Goal: Task Accomplishment & Management: Manage account settings

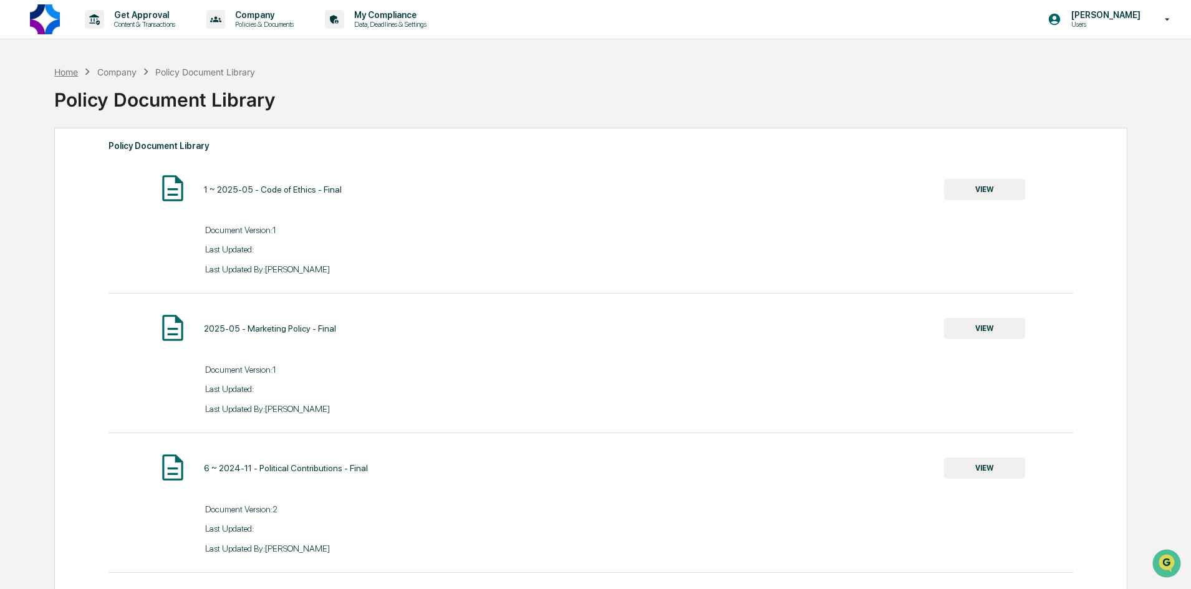
click at [69, 70] on div "Home" at bounding box center [66, 72] width 24 height 11
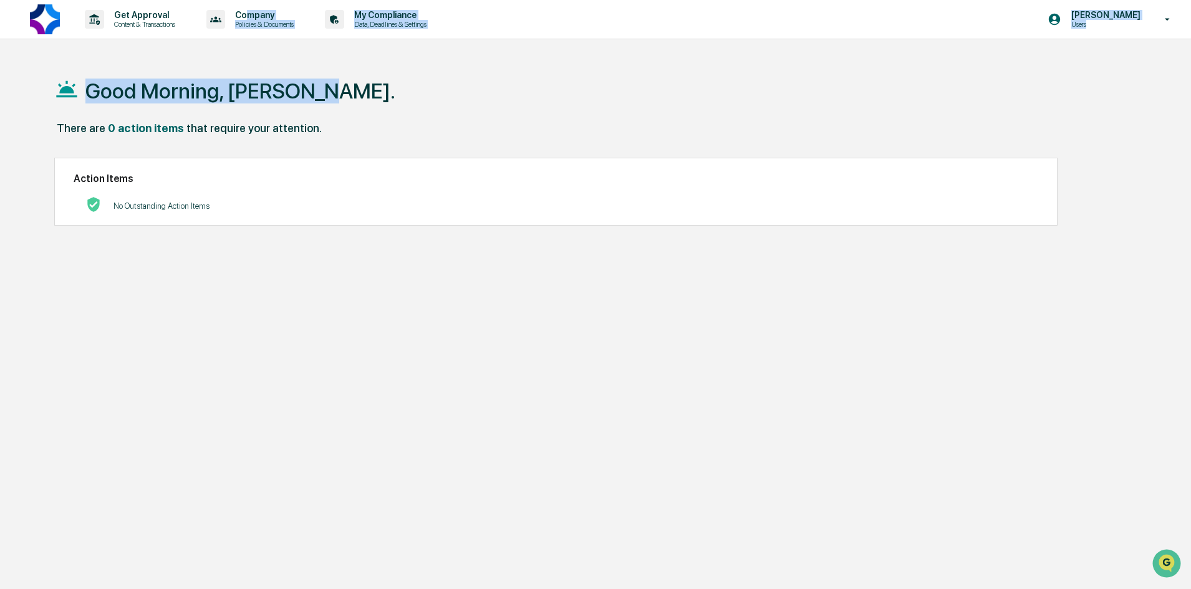
drag, startPoint x: 254, startPoint y: 17, endPoint x: 319, endPoint y: 71, distance: 83.6
click at [319, 72] on div "Get Approval Content & Transactions Company Policies & Documents My Compliance …" at bounding box center [595, 324] width 1191 height 648
click at [318, 69] on div "Good Morning, [PERSON_NAME]." at bounding box center [590, 90] width 1072 height 62
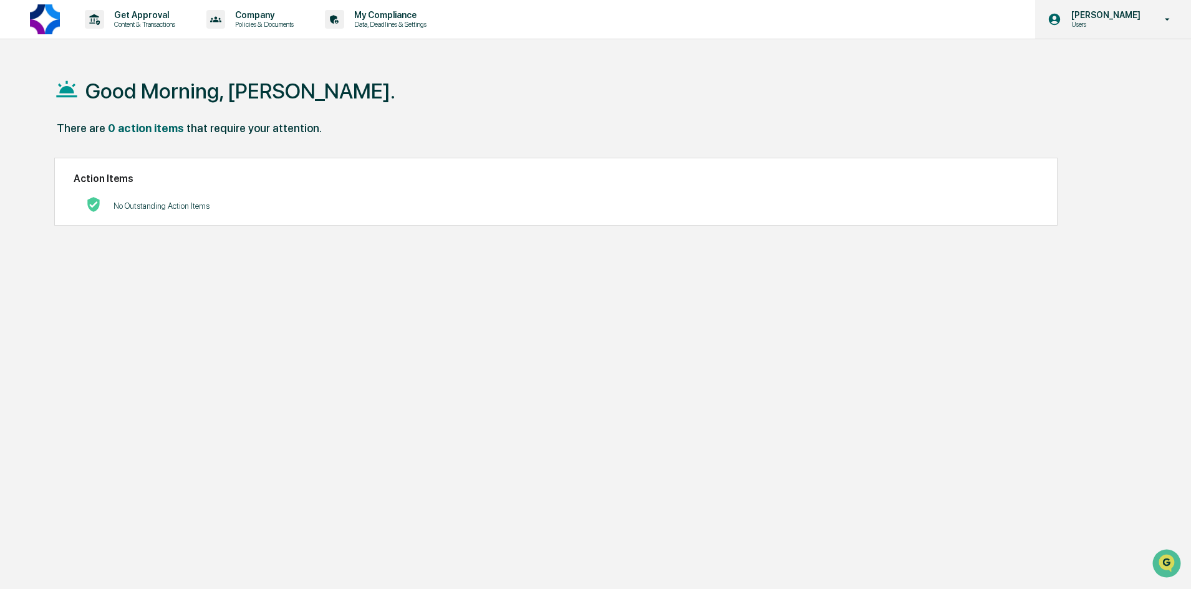
click at [1123, 17] on p "[PERSON_NAME]" at bounding box center [1103, 15] width 85 height 10
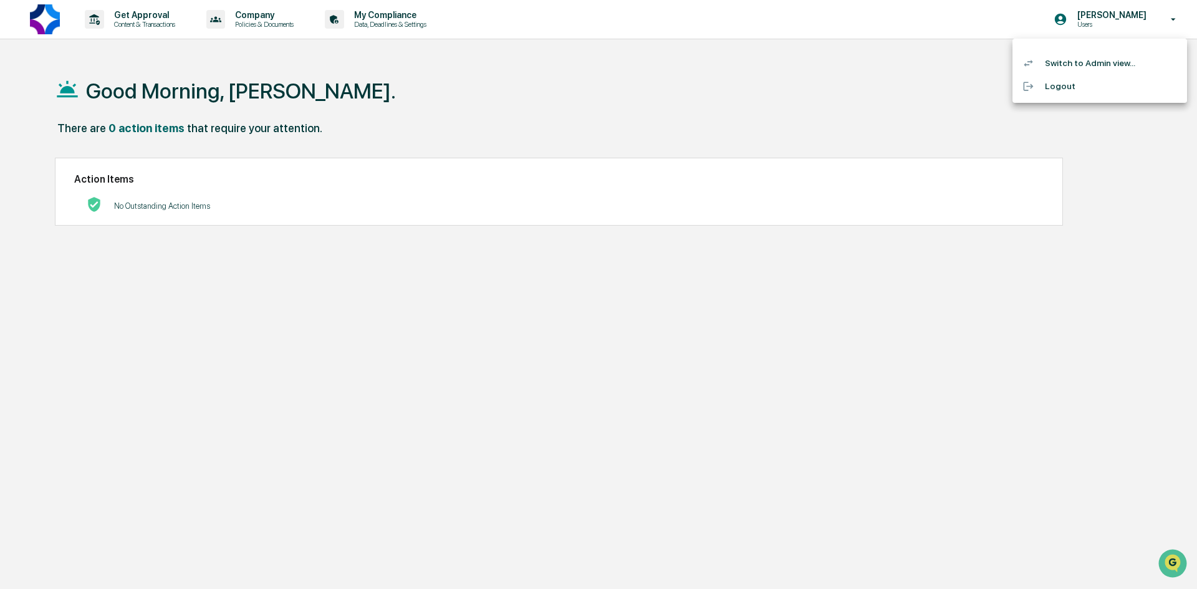
click at [844, 87] on div at bounding box center [598, 294] width 1197 height 589
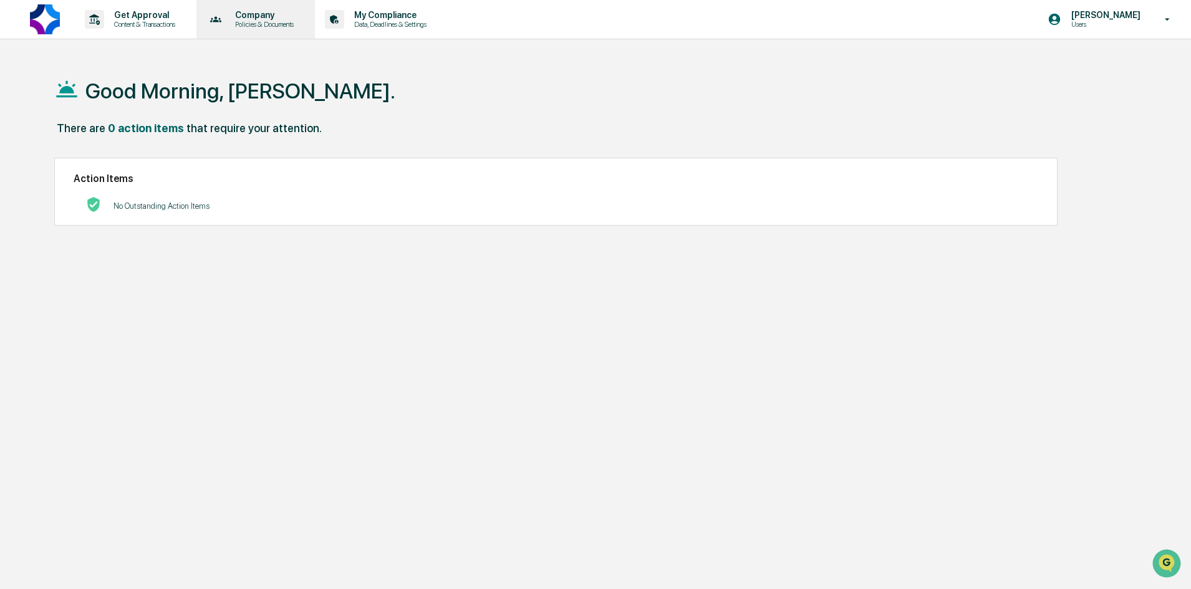
click at [244, 19] on p "Company" at bounding box center [262, 15] width 75 height 10
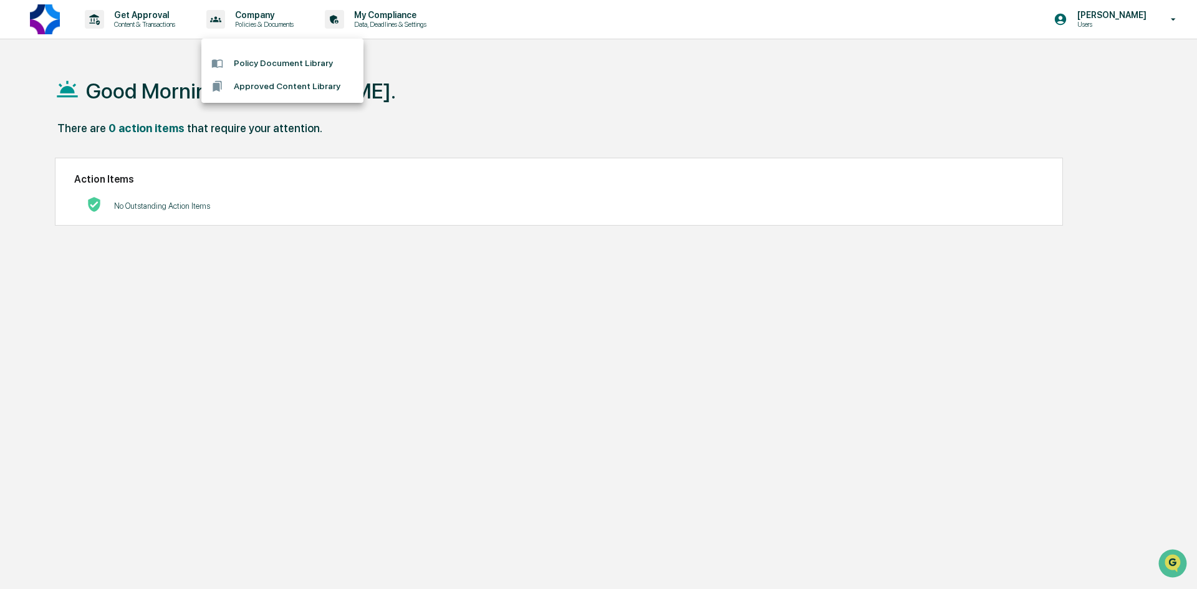
click at [1145, 22] on div at bounding box center [598, 294] width 1197 height 589
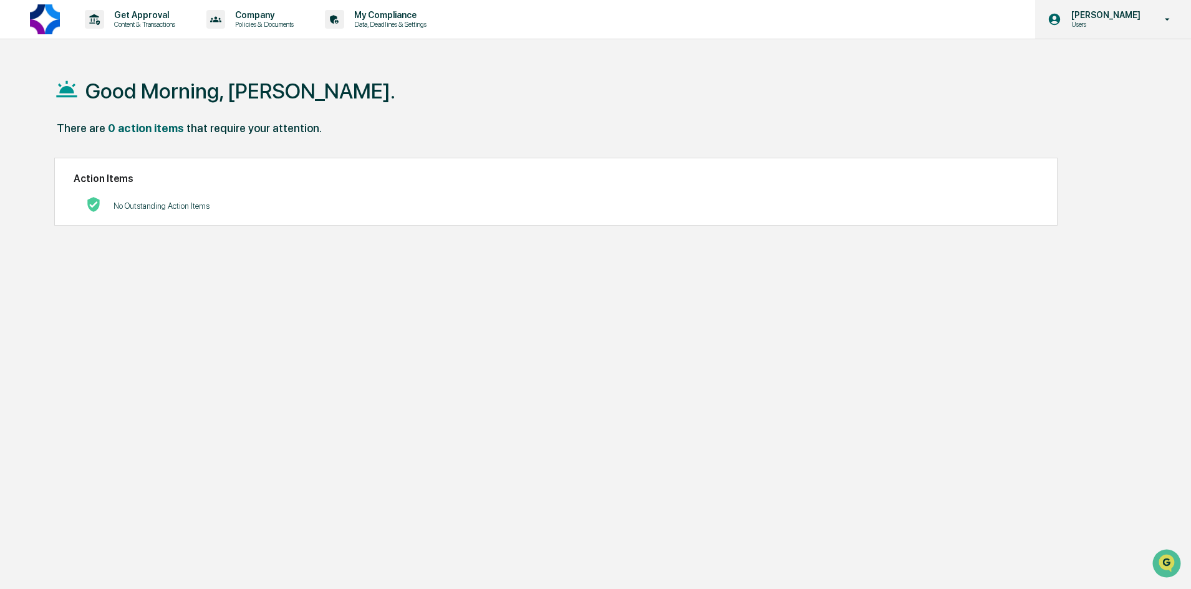
click at [1170, 21] on icon at bounding box center [1167, 20] width 22 height 12
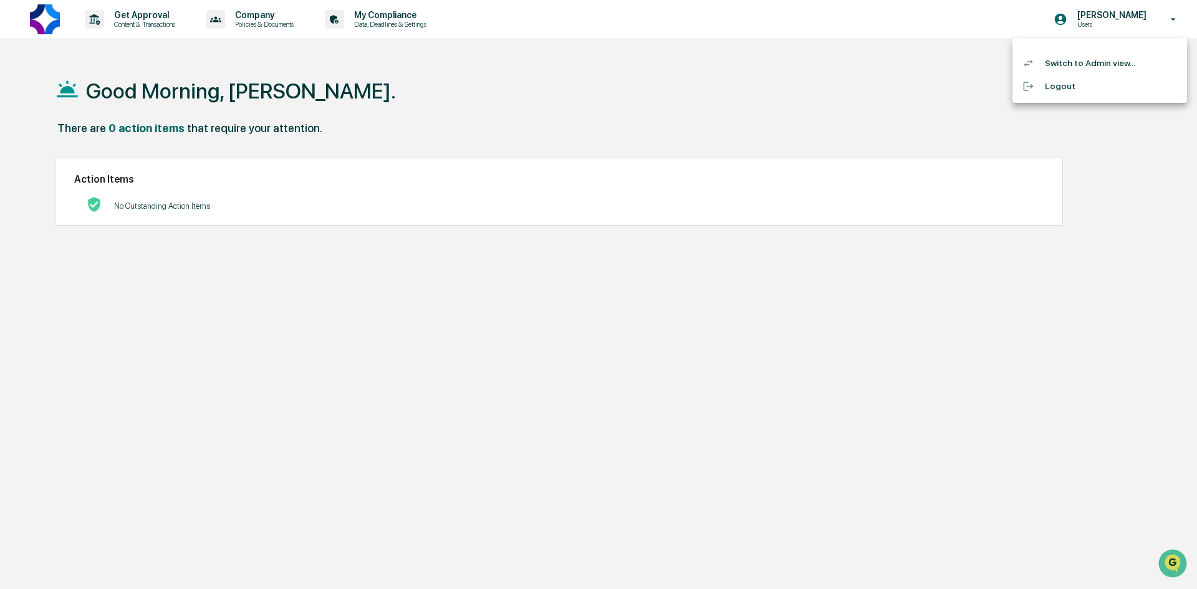
click at [1104, 65] on li "Switch to Admin view..." at bounding box center [1099, 63] width 175 height 23
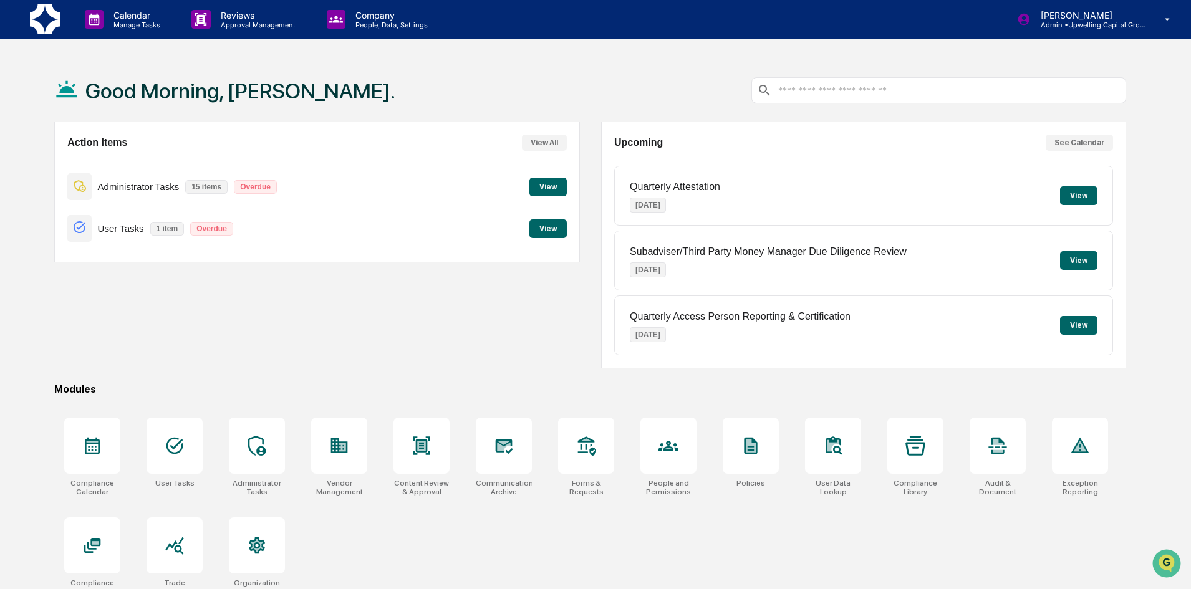
click at [539, 183] on button "View" at bounding box center [547, 187] width 37 height 19
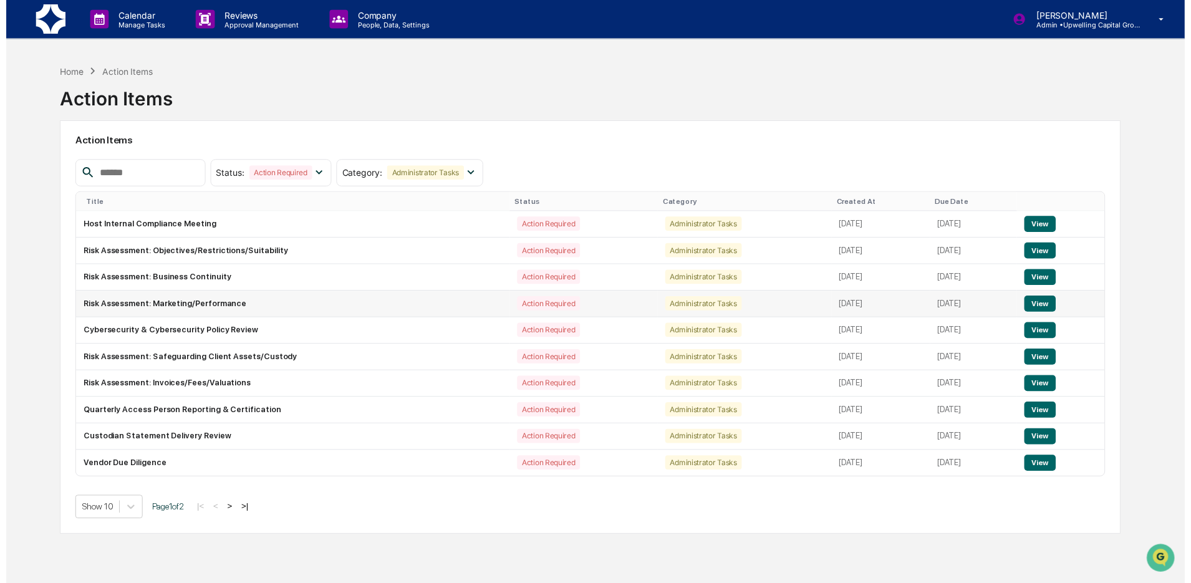
scroll to position [59, 0]
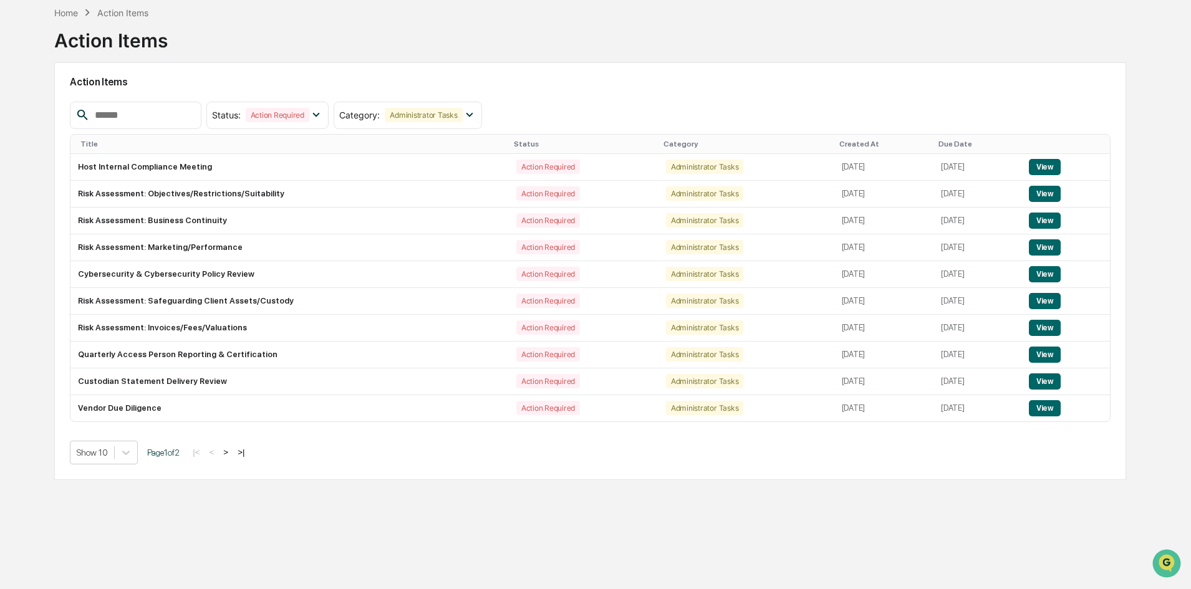
click at [231, 450] on button ">" at bounding box center [225, 452] width 12 height 11
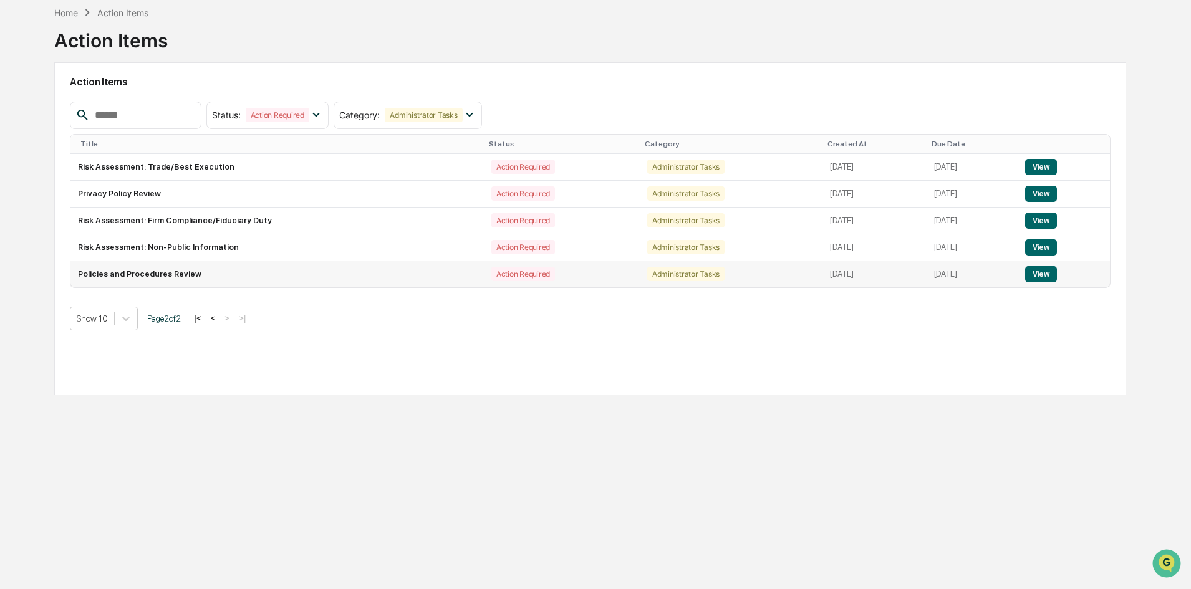
click at [1047, 273] on button "View" at bounding box center [1041, 274] width 32 height 16
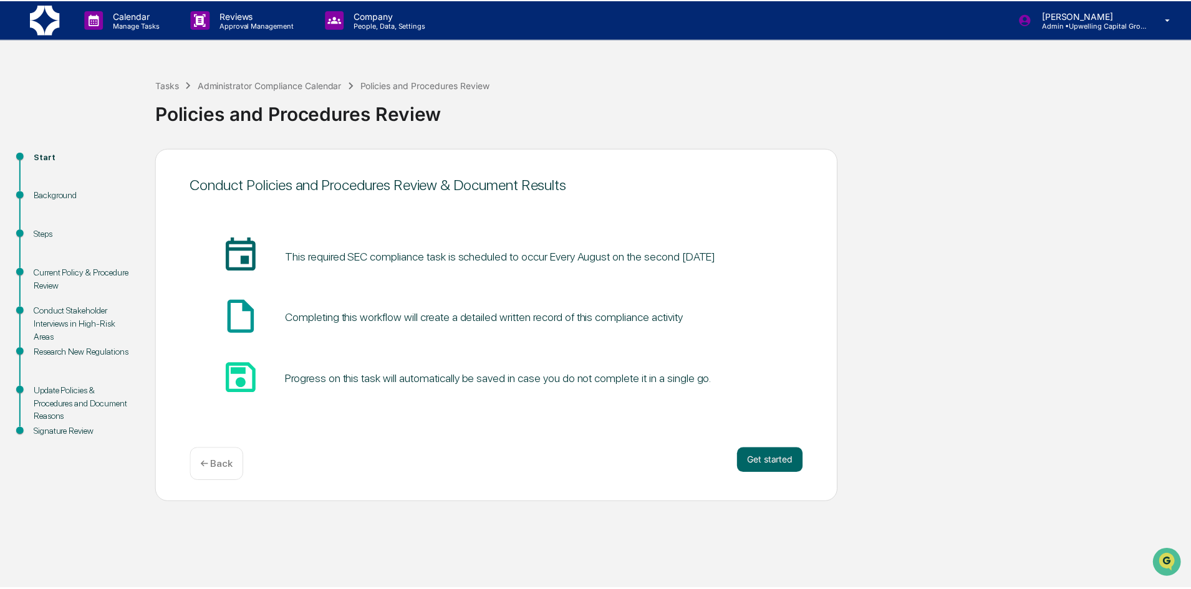
scroll to position [59, 0]
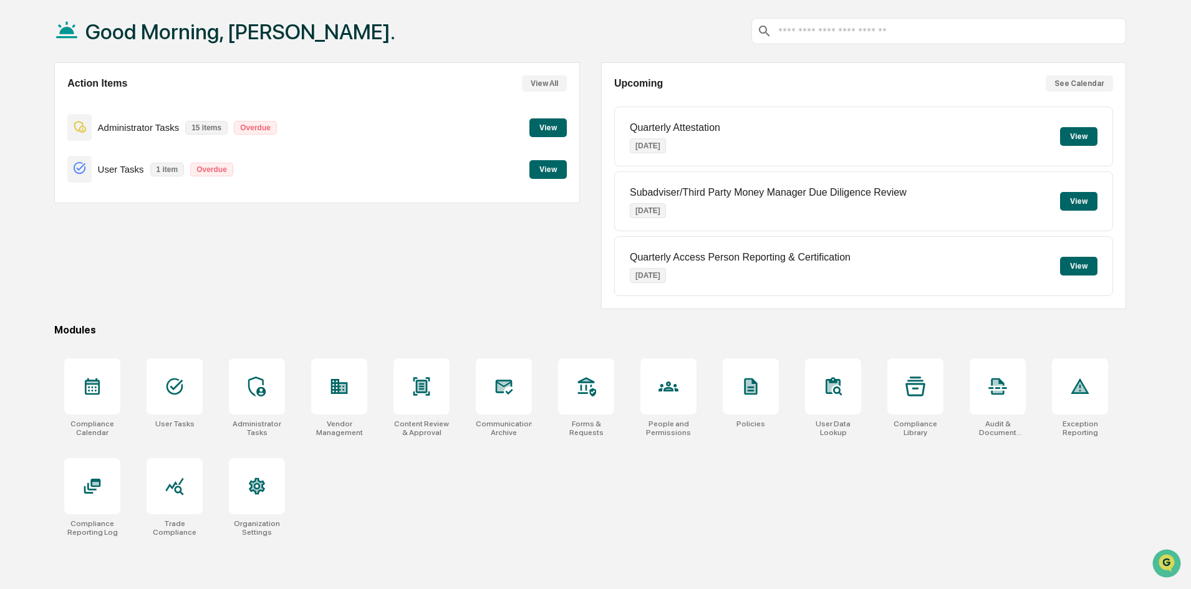
click at [541, 167] on button "View" at bounding box center [547, 169] width 37 height 19
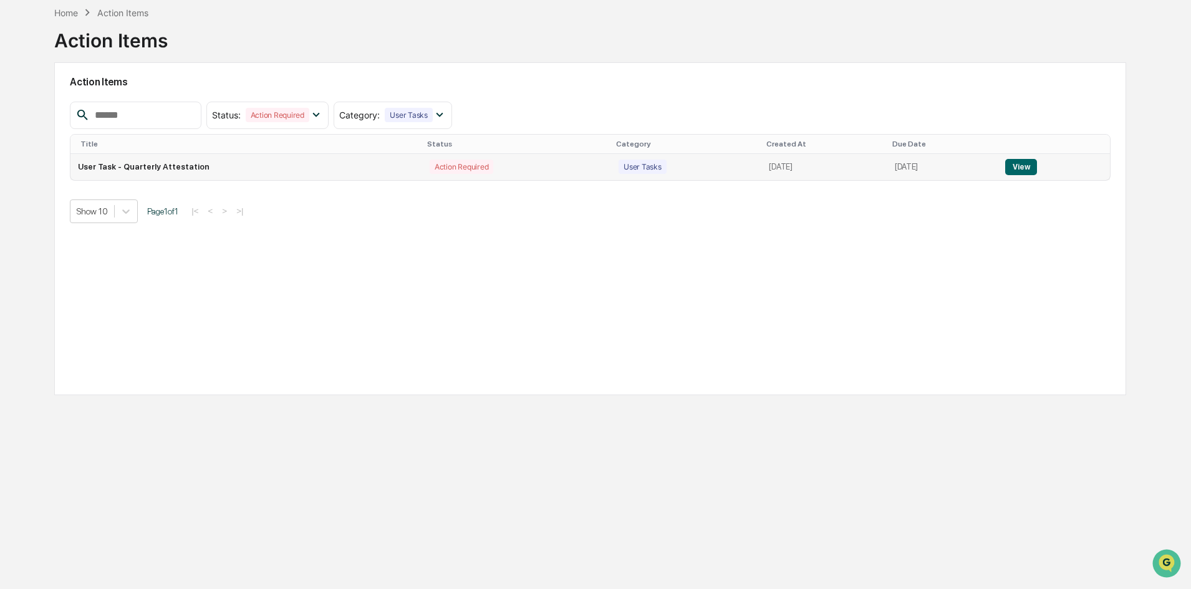
click at [1019, 165] on button "View" at bounding box center [1021, 167] width 32 height 16
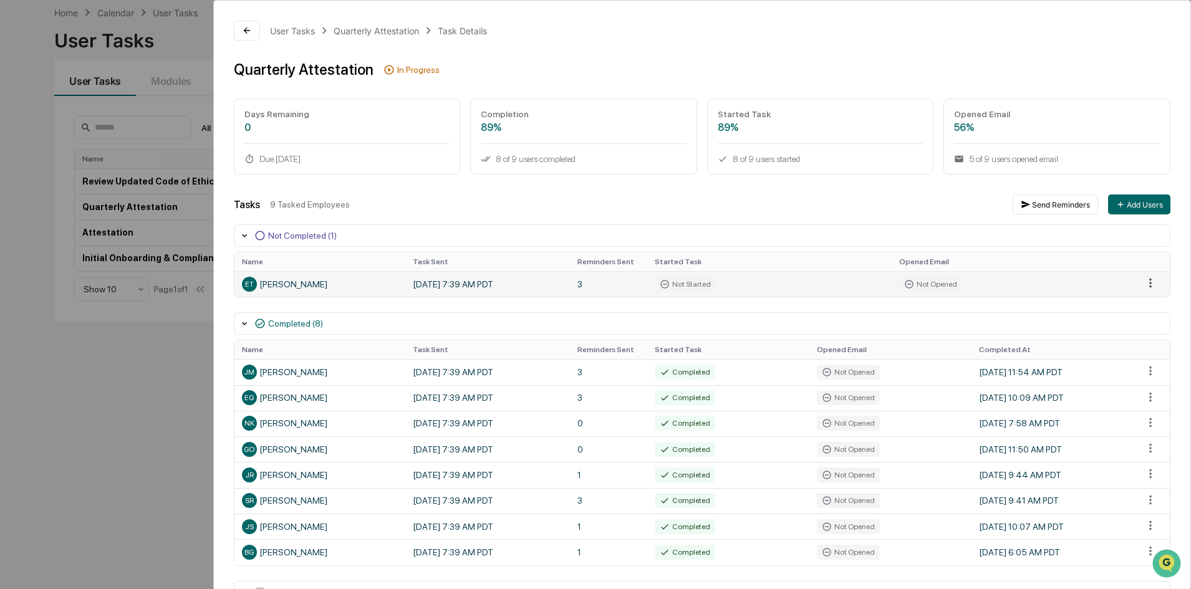
click at [1141, 281] on html "Calendar Manage Tasks Reviews Approval Management Company People, Data, Setting…" at bounding box center [595, 235] width 1191 height 589
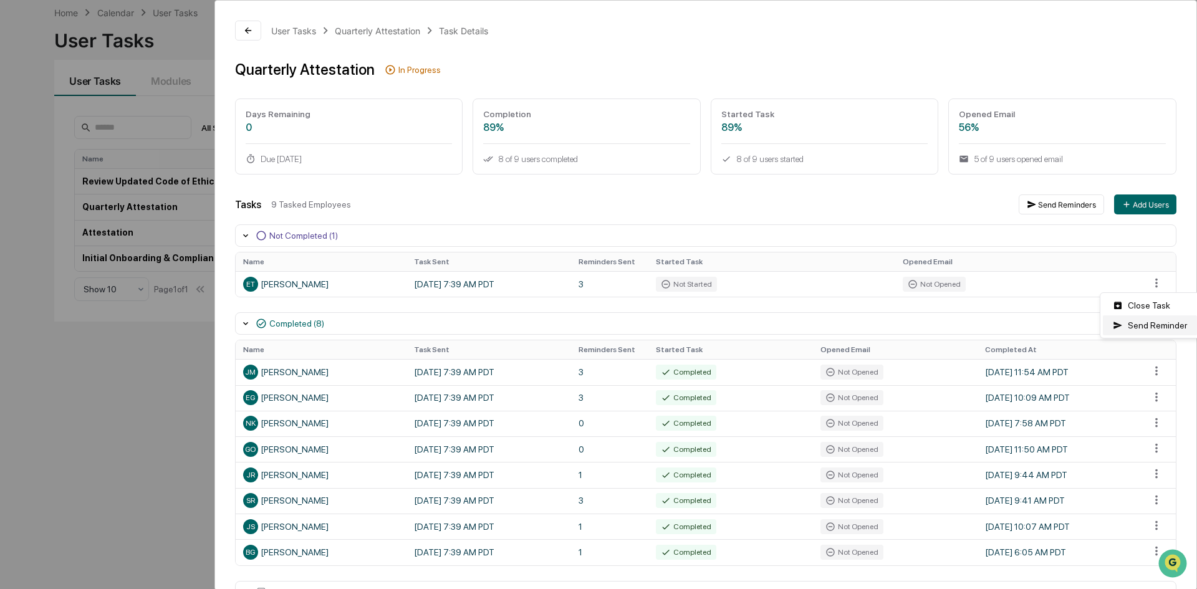
click at [1143, 324] on div "Send Reminder" at bounding box center [1150, 325] width 94 height 20
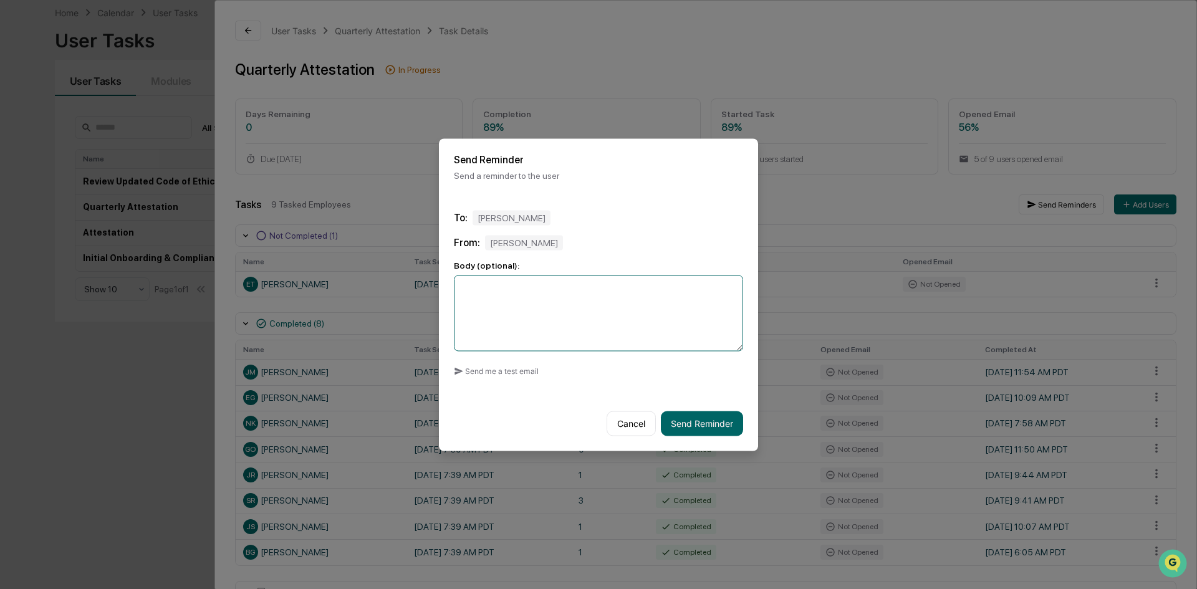
click at [608, 309] on textarea at bounding box center [598, 313] width 289 height 76
type textarea "**********"
drag, startPoint x: 582, startPoint y: 153, endPoint x: 688, endPoint y: 156, distance: 106.0
click at [688, 156] on div "Send Reminder Send a reminder to the user" at bounding box center [598, 166] width 319 height 57
drag, startPoint x: 510, startPoint y: 330, endPoint x: 465, endPoint y: 239, distance: 100.9
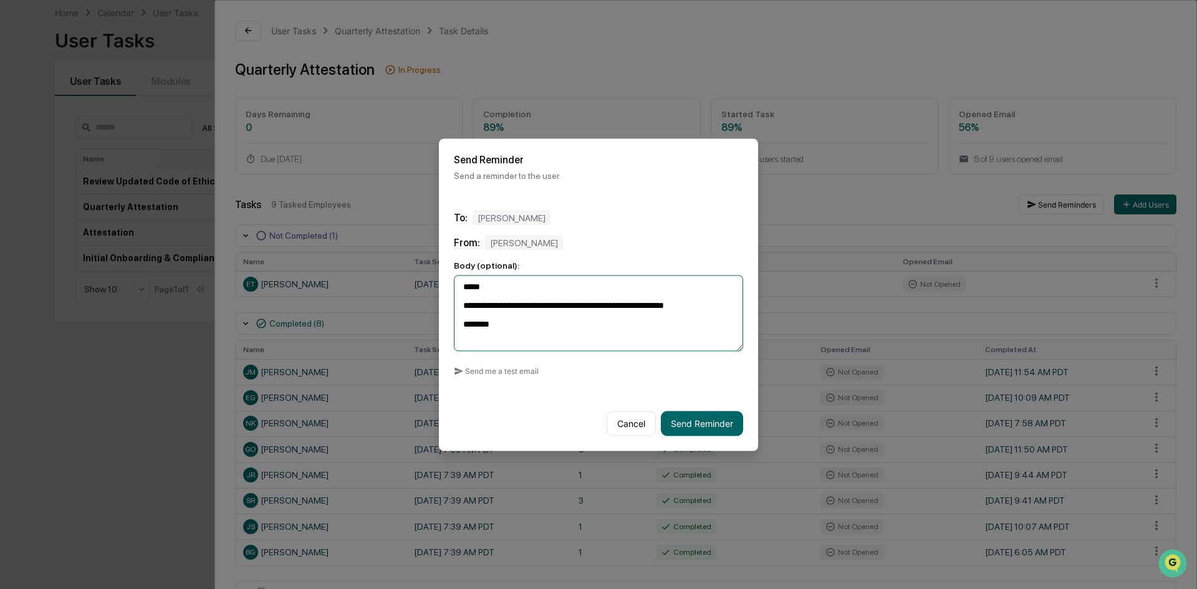
click at [444, 267] on div "**********" at bounding box center [598, 295] width 319 height 201
click at [636, 426] on button "Cancel" at bounding box center [631, 423] width 49 height 25
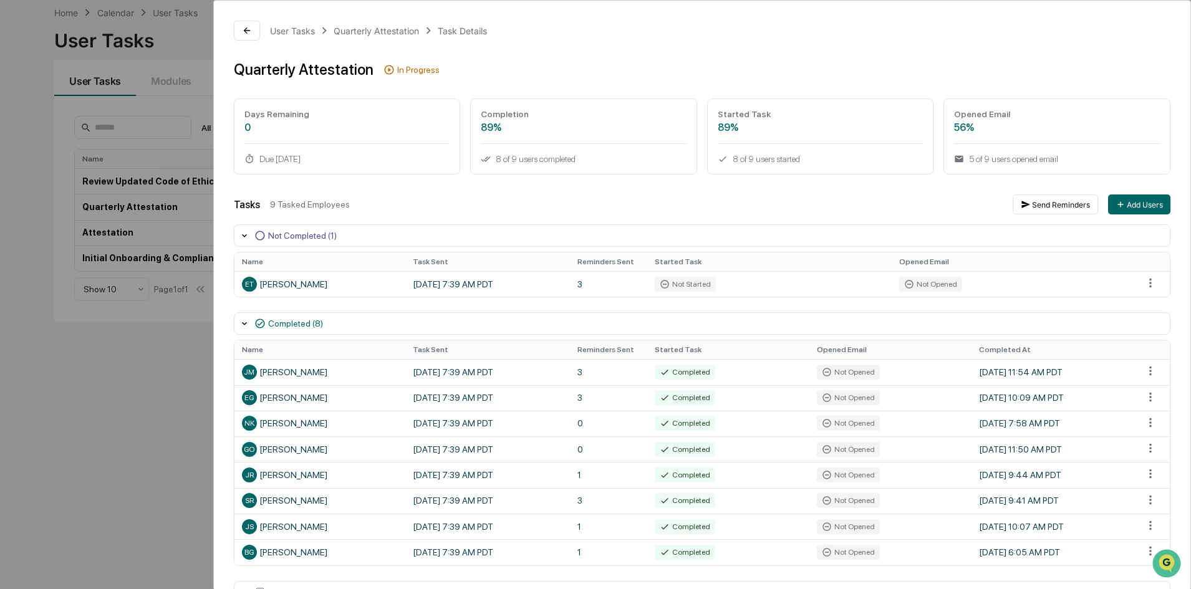
click at [142, 102] on div "User Tasks Quarterly Attestation Task Details Quarterly Attestation In Progress…" at bounding box center [595, 294] width 1191 height 589
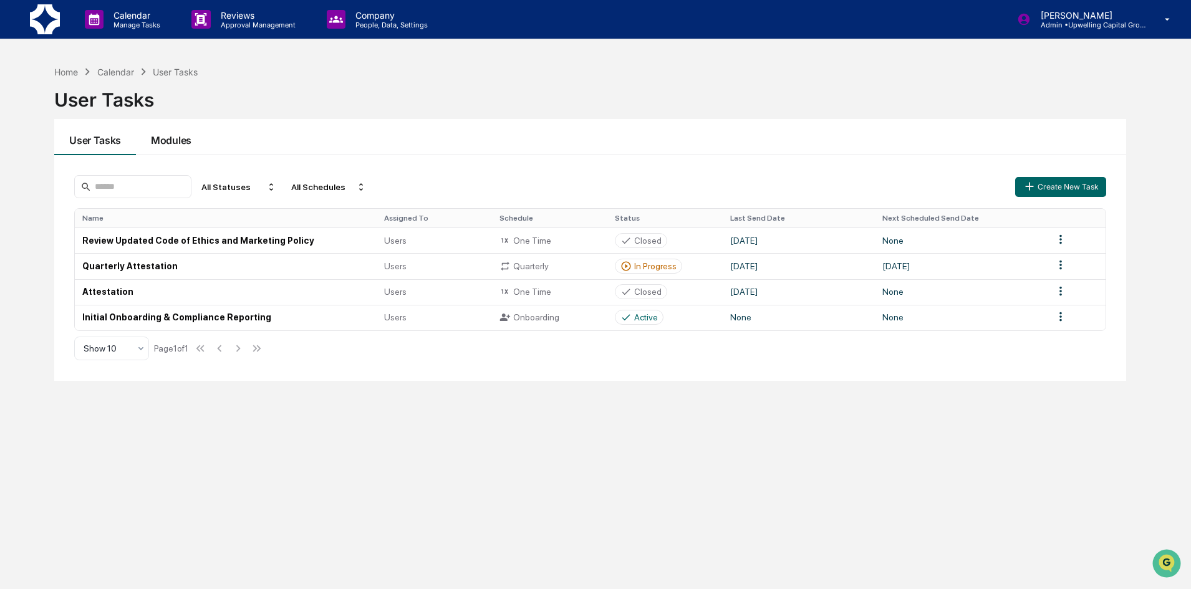
click at [178, 144] on button "Modules" at bounding box center [171, 137] width 70 height 36
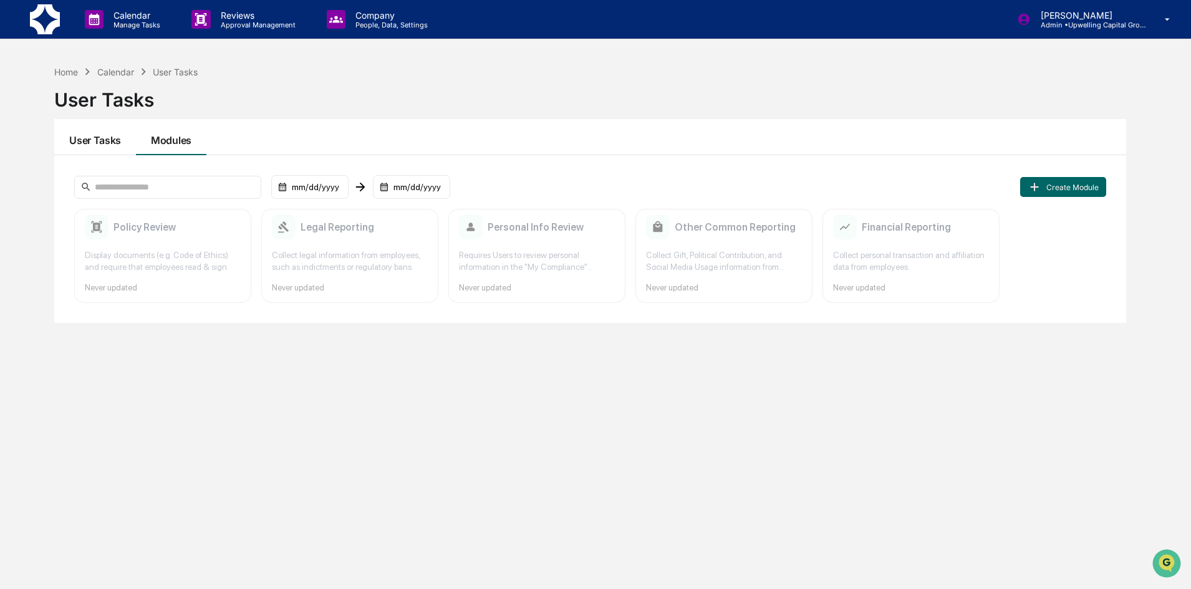
click at [103, 144] on button "User Tasks" at bounding box center [95, 137] width 82 height 36
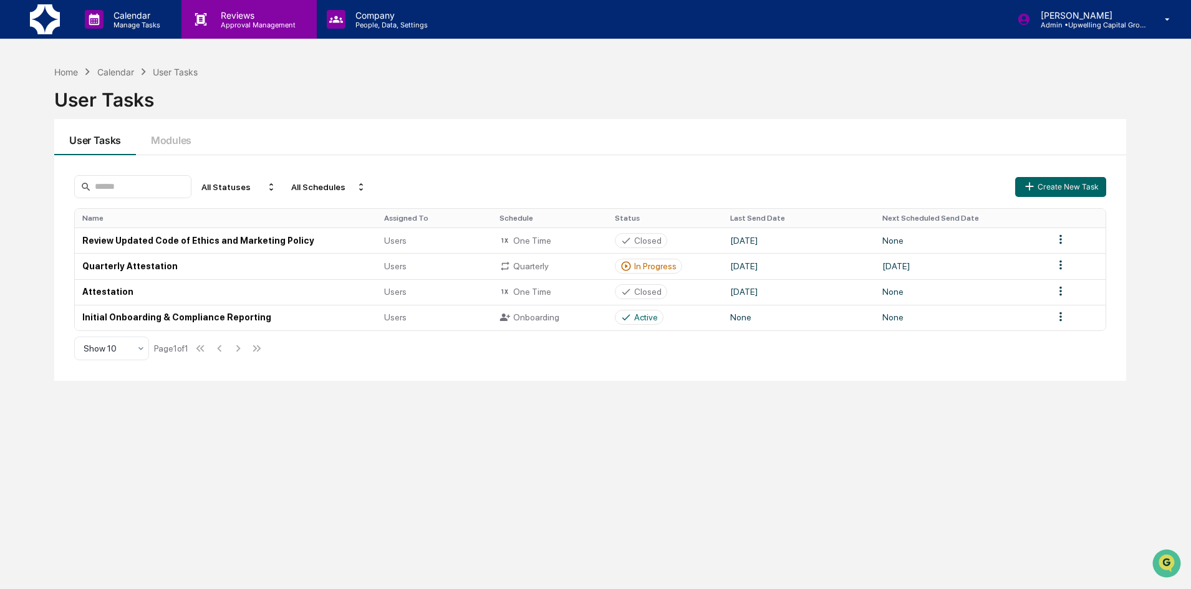
click at [242, 18] on p "Reviews" at bounding box center [256, 15] width 91 height 11
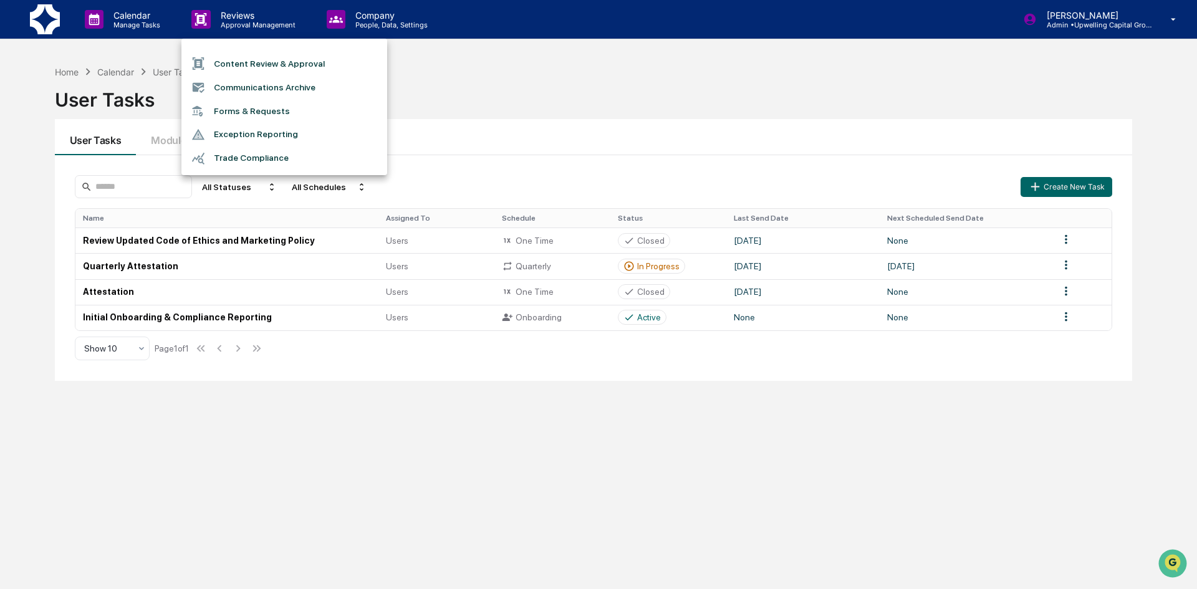
click at [249, 63] on li "Content Review & Approval" at bounding box center [284, 64] width 206 height 24
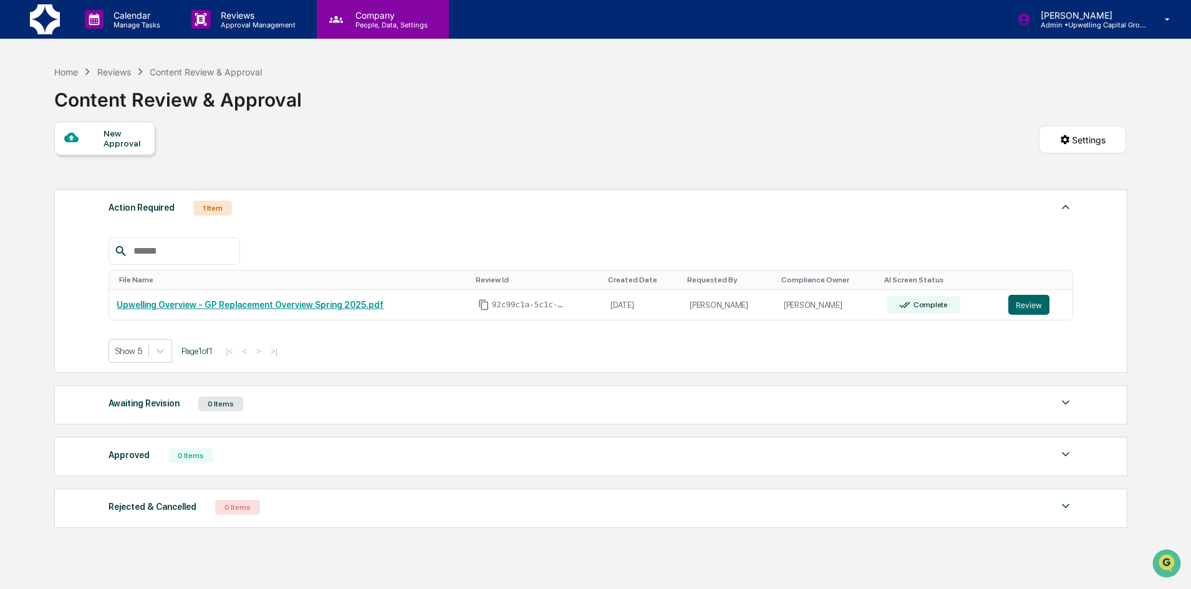
click at [364, 16] on p "Company" at bounding box center [389, 15] width 89 height 11
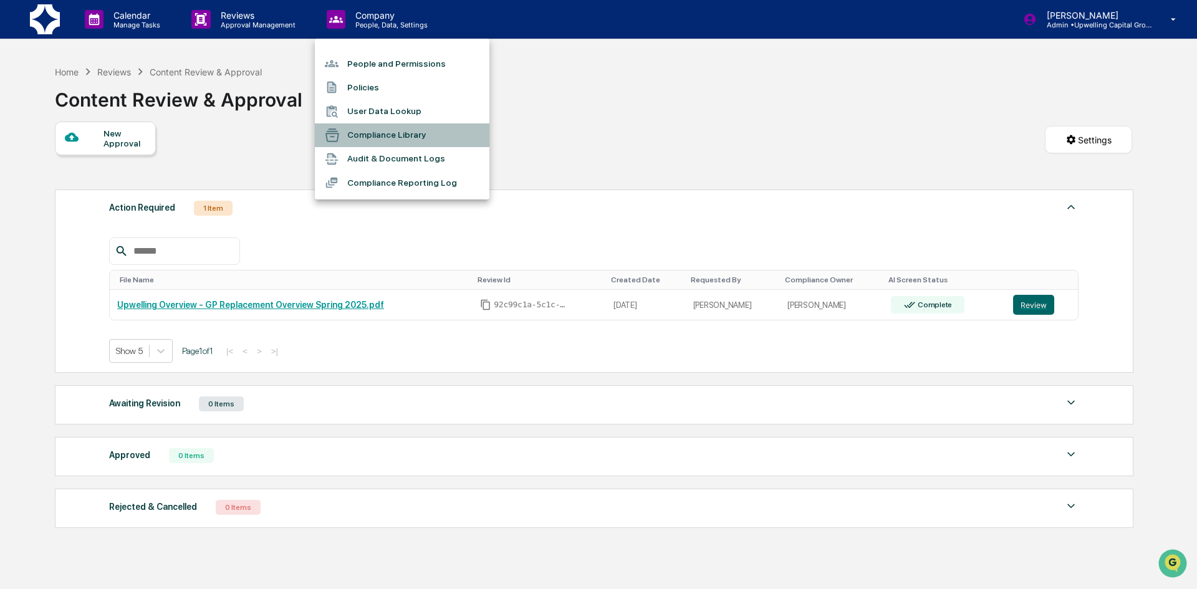
click at [378, 134] on li "Compliance Library" at bounding box center [402, 135] width 175 height 24
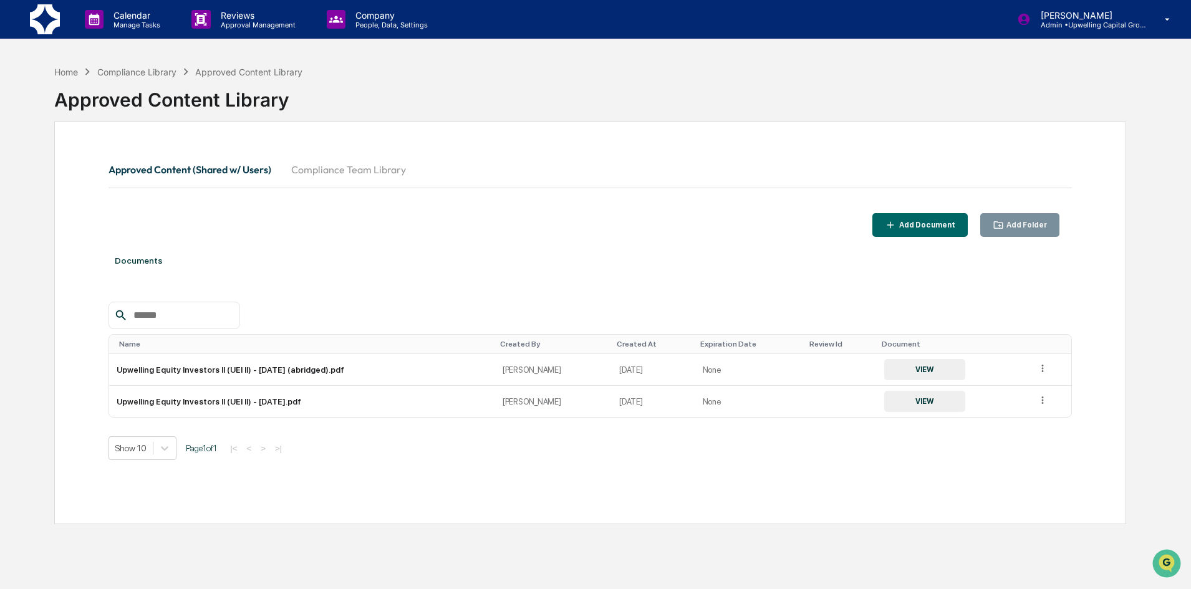
click at [484, 504] on div "Approved Content (Shared w/ Users) Compliance Team Library Add Document Add Fol…" at bounding box center [590, 323] width 1072 height 403
click at [68, 73] on div "Home" at bounding box center [66, 72] width 24 height 11
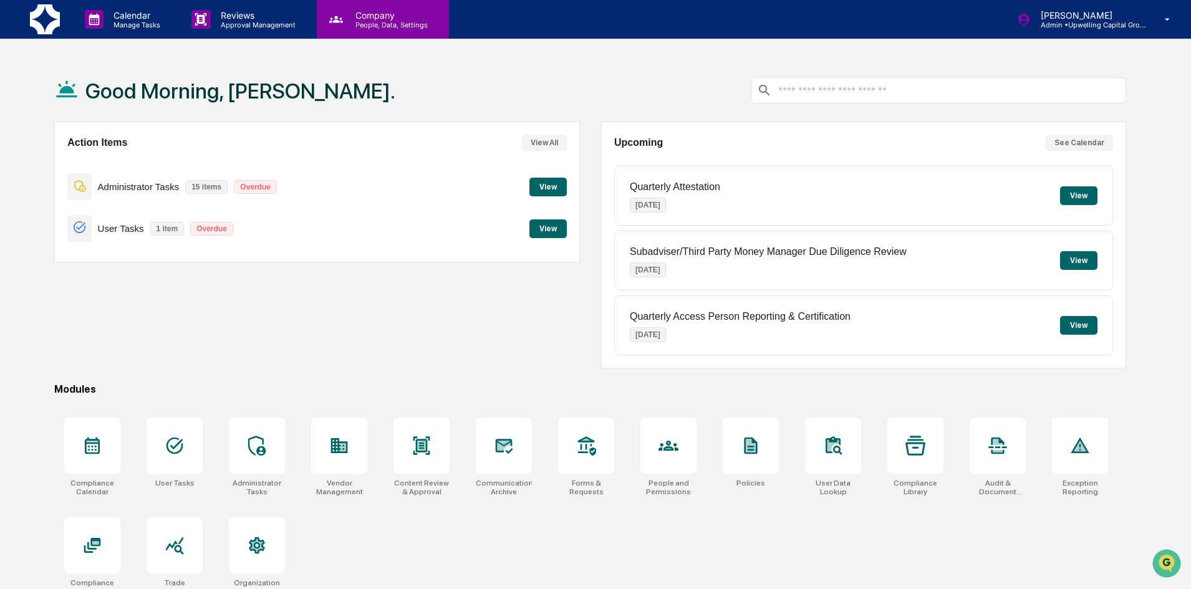
click at [373, 22] on p "People, Data, Settings" at bounding box center [389, 25] width 89 height 9
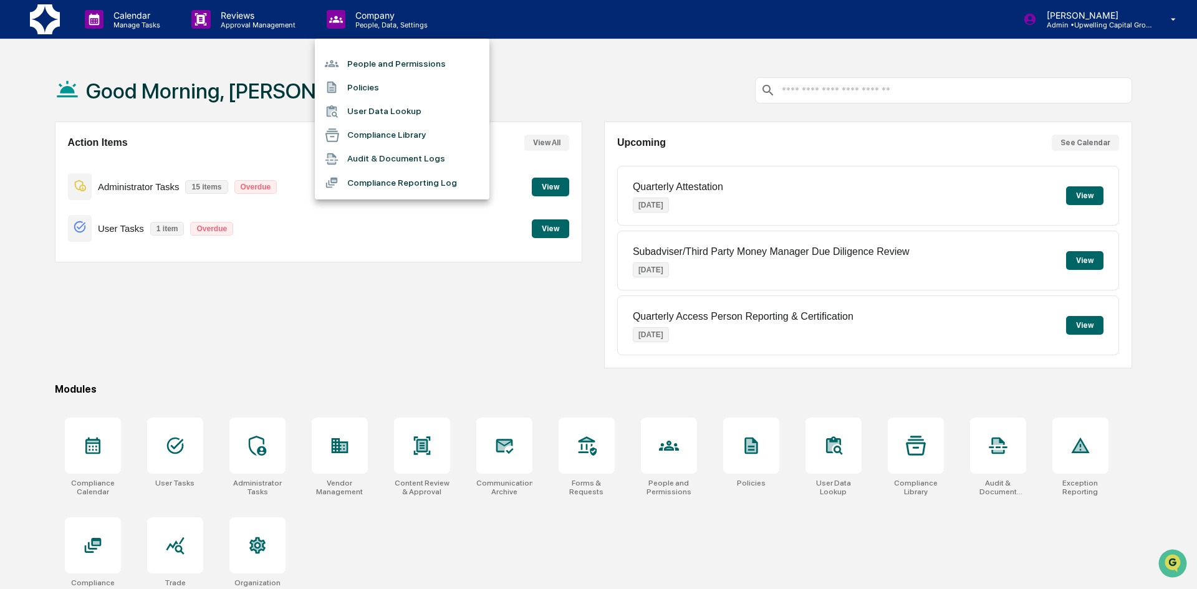
click at [404, 137] on li "Compliance Library" at bounding box center [402, 135] width 175 height 24
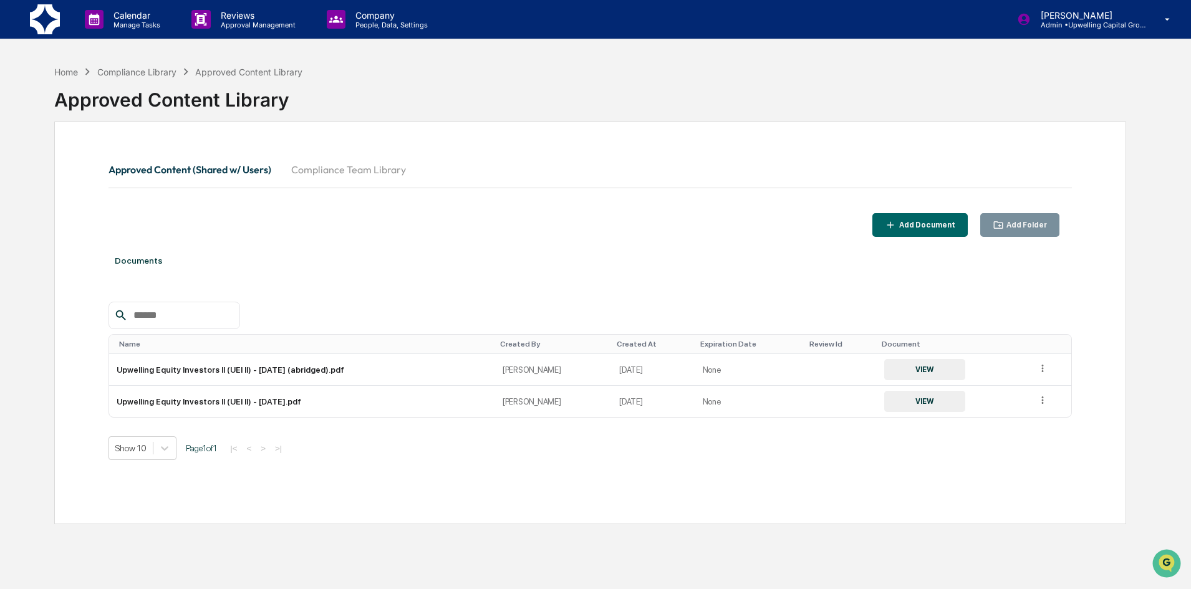
click at [368, 170] on button "Compliance Team Library" at bounding box center [348, 170] width 135 height 30
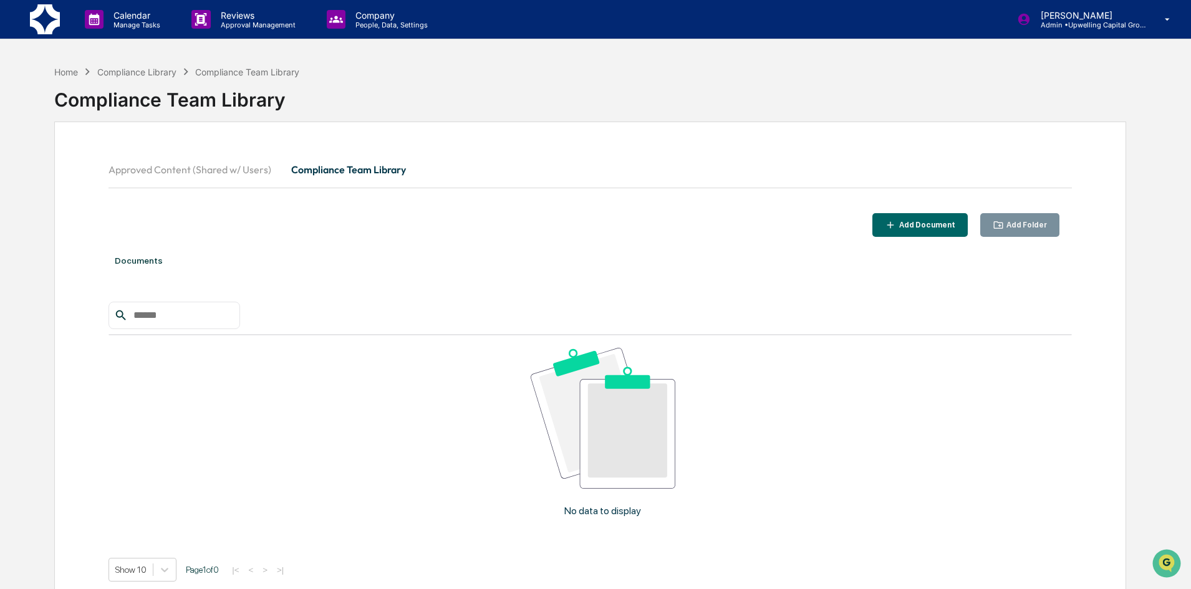
click at [238, 165] on button "Approved Content (Shared w/ Users)" at bounding box center [194, 170] width 173 height 30
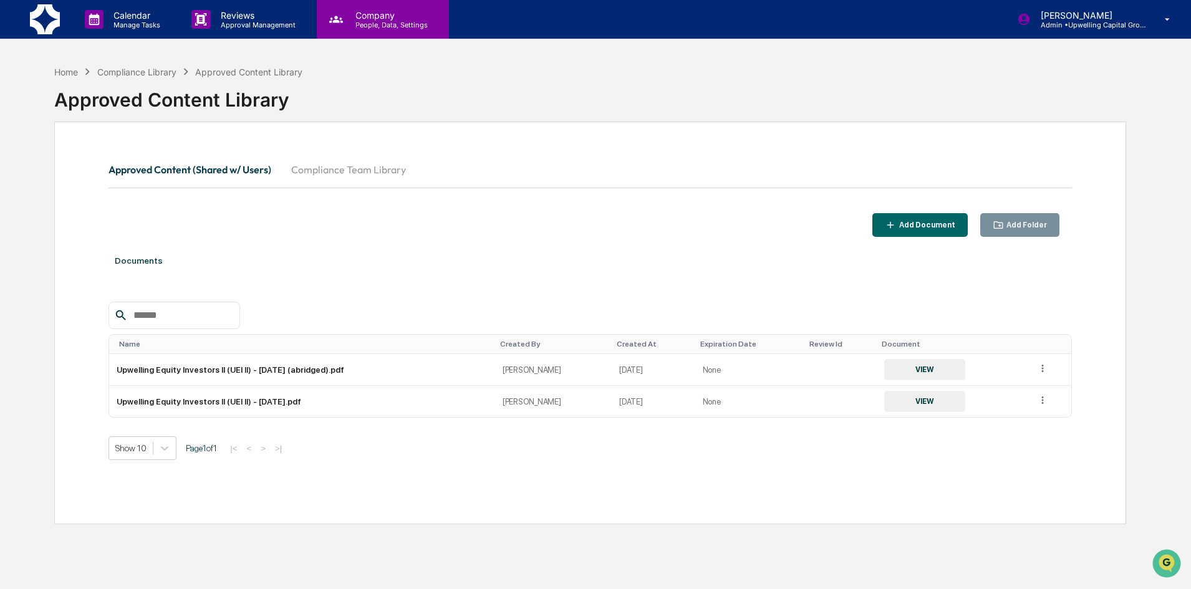
click at [347, 24] on p "People, Data, Settings" at bounding box center [389, 25] width 89 height 9
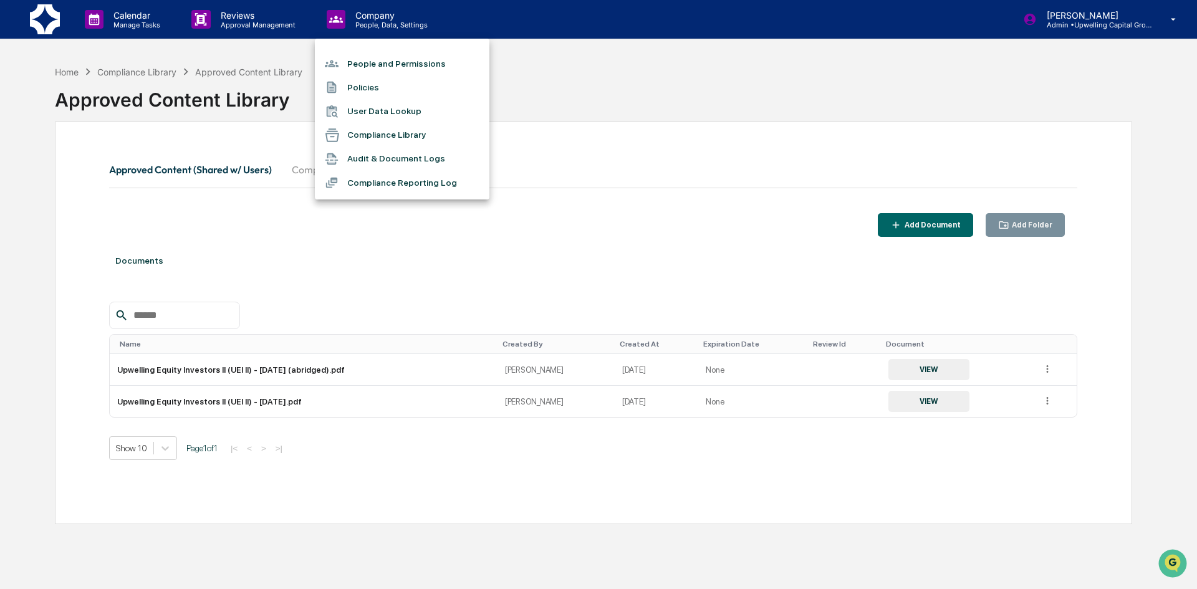
click at [370, 87] on li "Policies" at bounding box center [402, 87] width 175 height 24
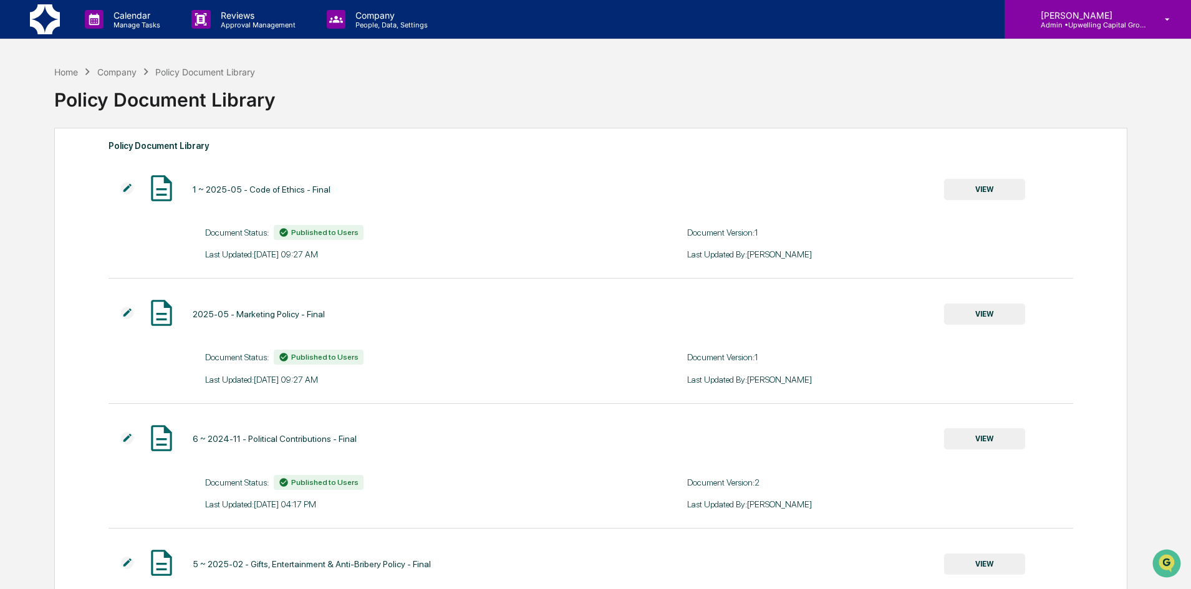
click at [1115, 24] on p "Admin • Upwelling Capital Group" at bounding box center [1088, 25] width 116 height 9
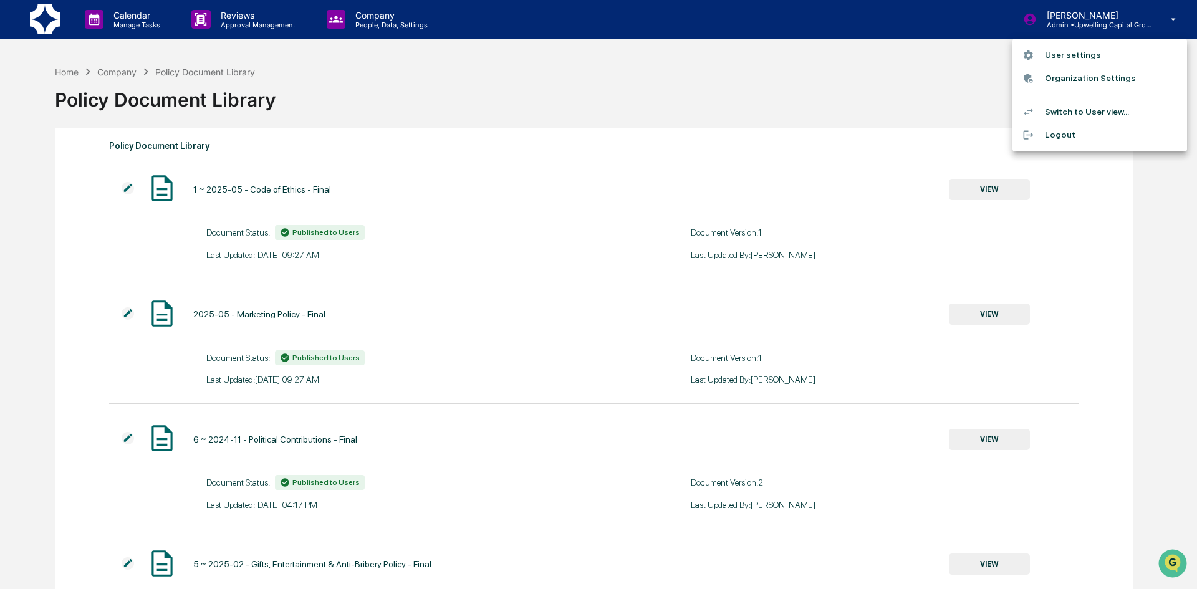
click at [1101, 112] on li "Switch to User view..." at bounding box center [1099, 111] width 175 height 23
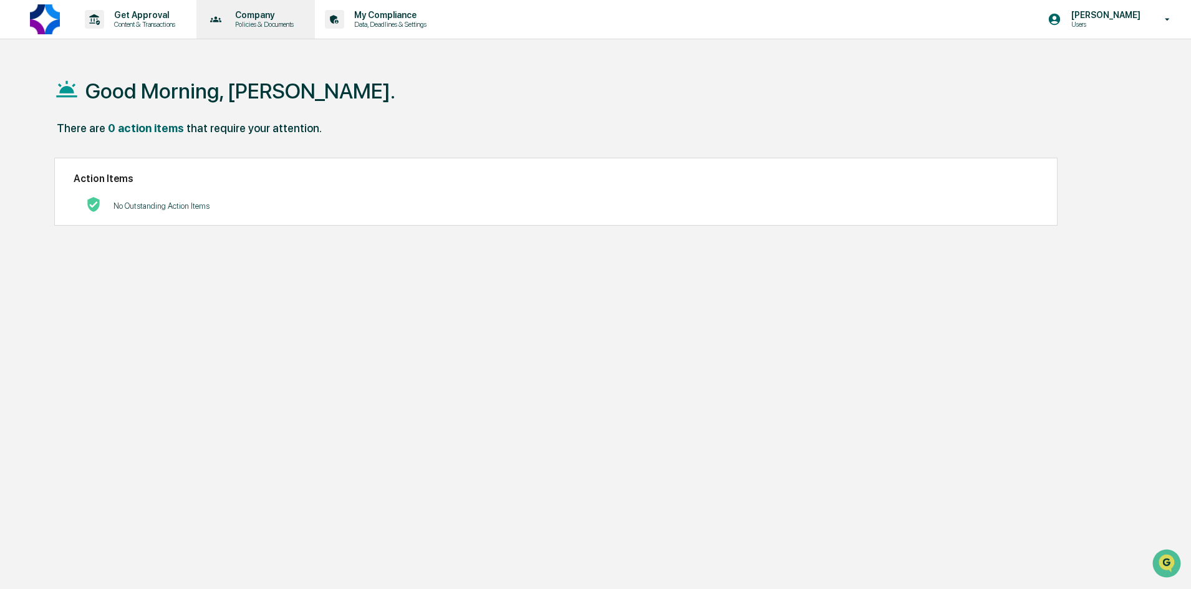
click at [252, 10] on p "Company" at bounding box center [262, 15] width 75 height 10
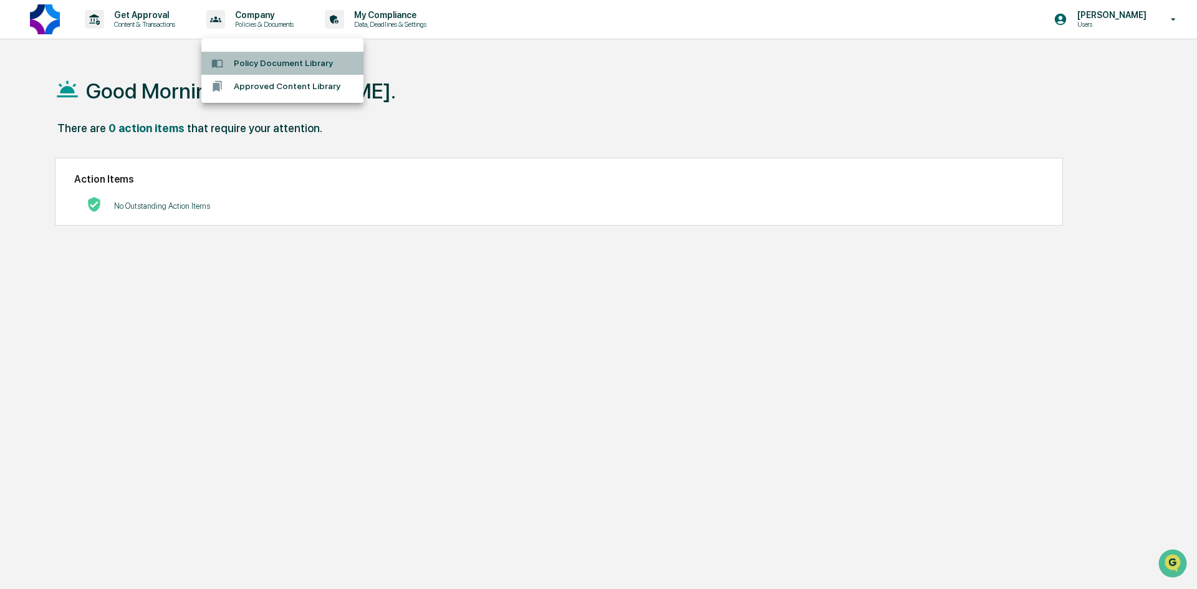
click at [272, 67] on li "Policy Document Library" at bounding box center [282, 63] width 162 height 23
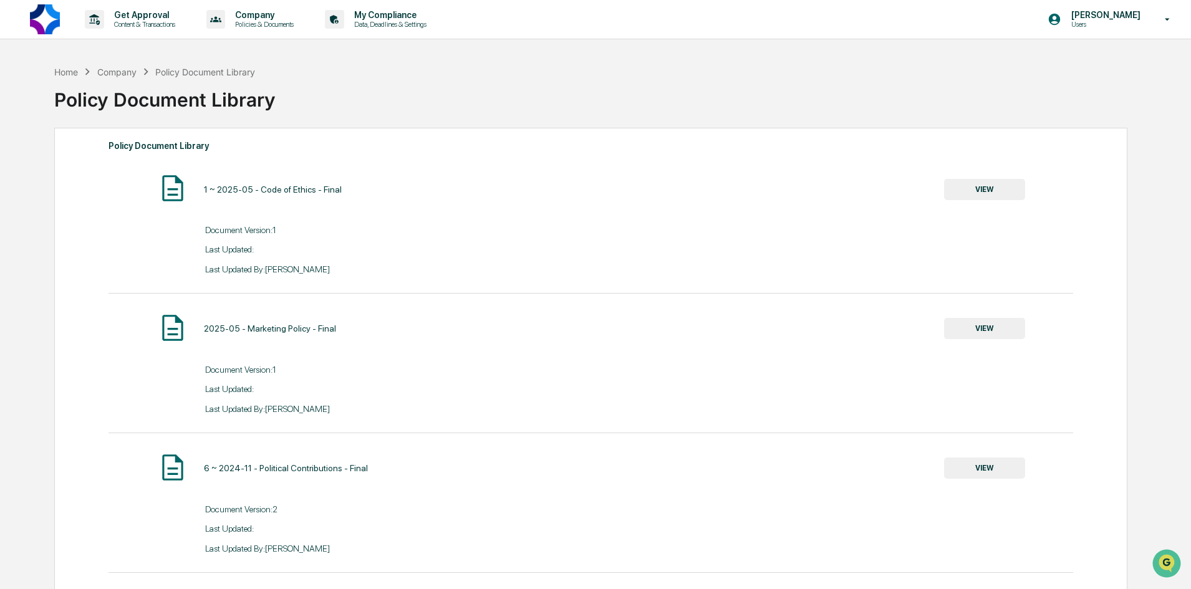
click at [1117, 26] on p "Users" at bounding box center [1103, 24] width 85 height 9
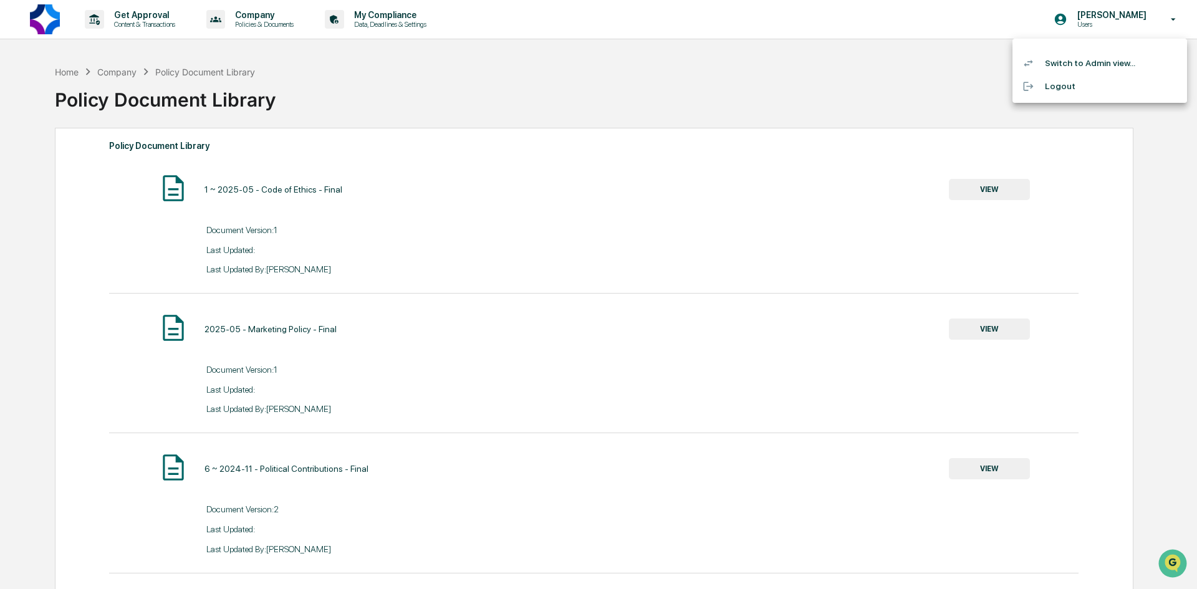
click at [1102, 65] on li "Switch to Admin view..." at bounding box center [1099, 63] width 175 height 23
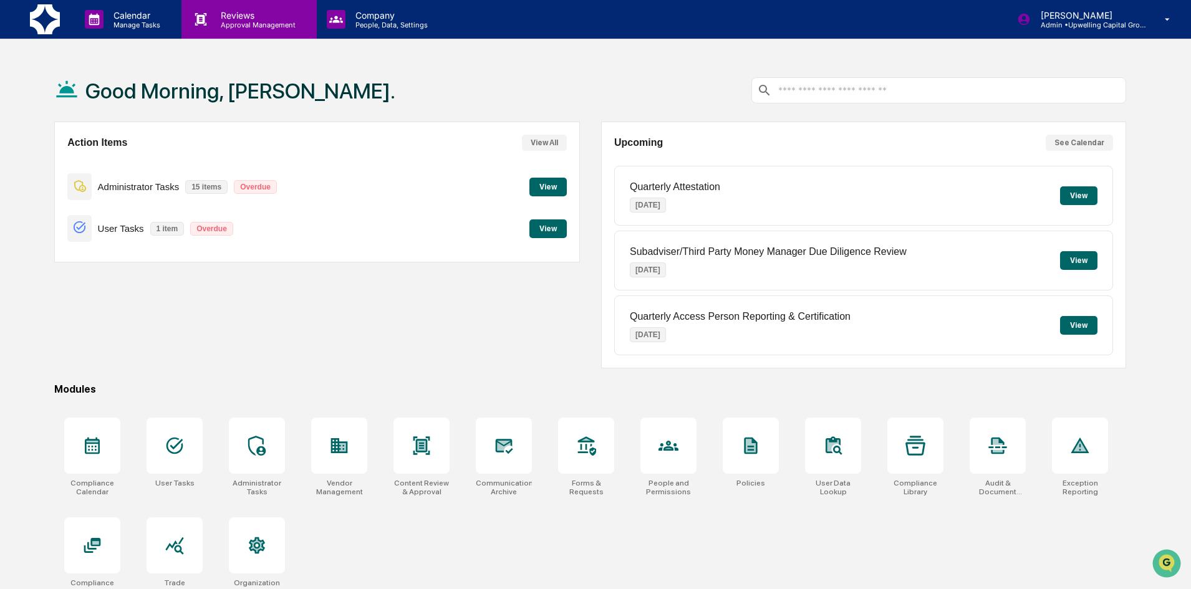
click at [259, 18] on p "Reviews" at bounding box center [256, 15] width 91 height 11
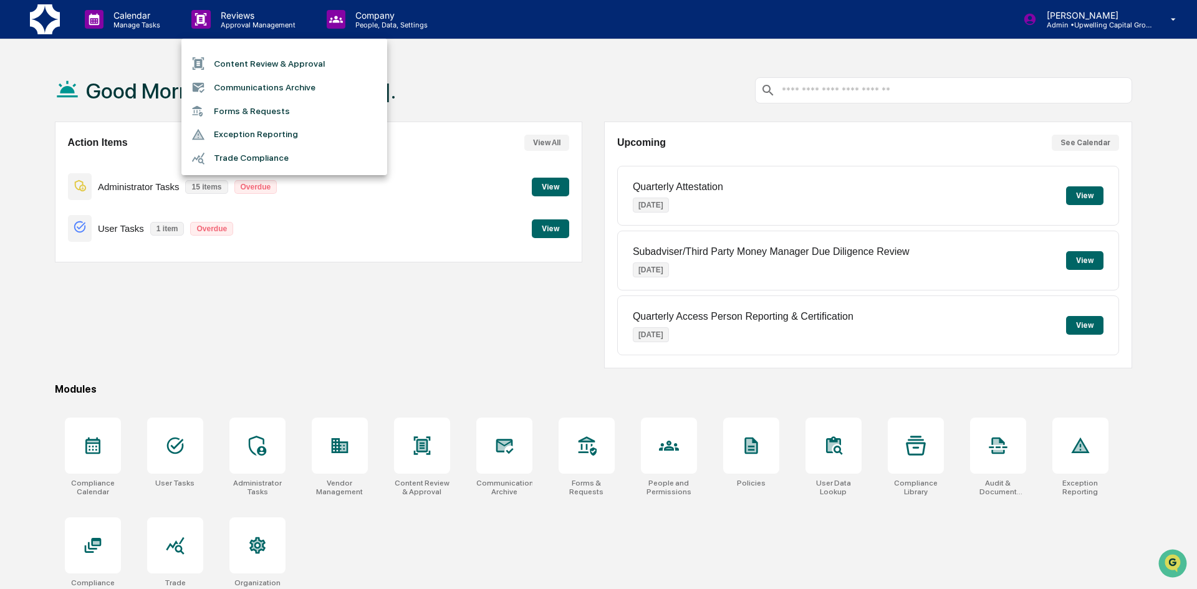
click at [271, 22] on div at bounding box center [598, 294] width 1197 height 589
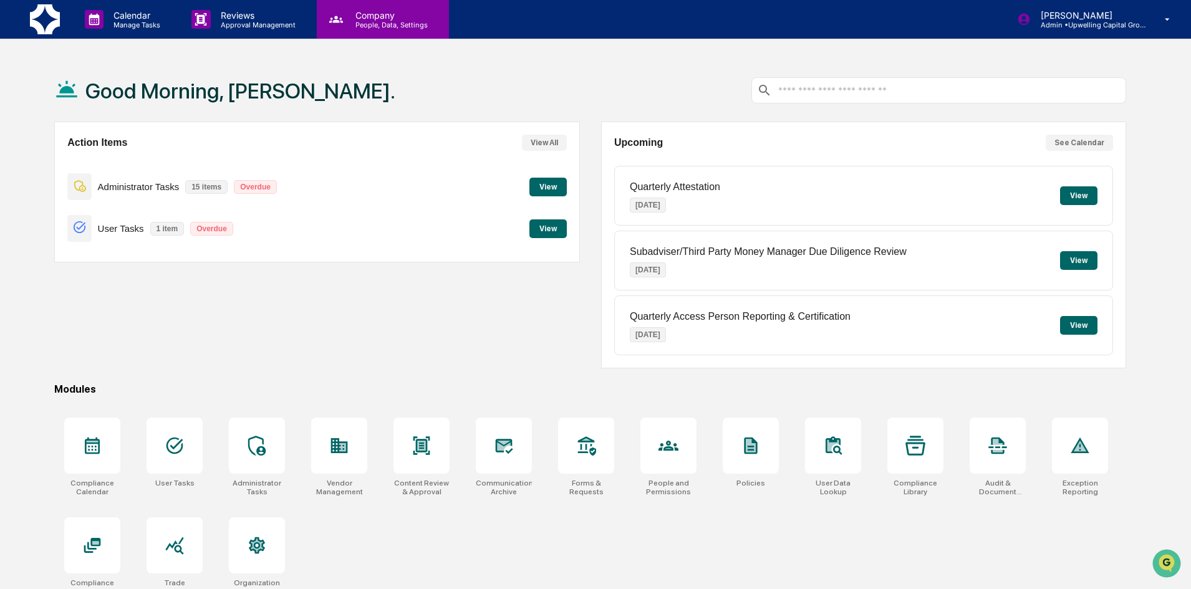
click at [368, 16] on p "Company" at bounding box center [389, 15] width 89 height 11
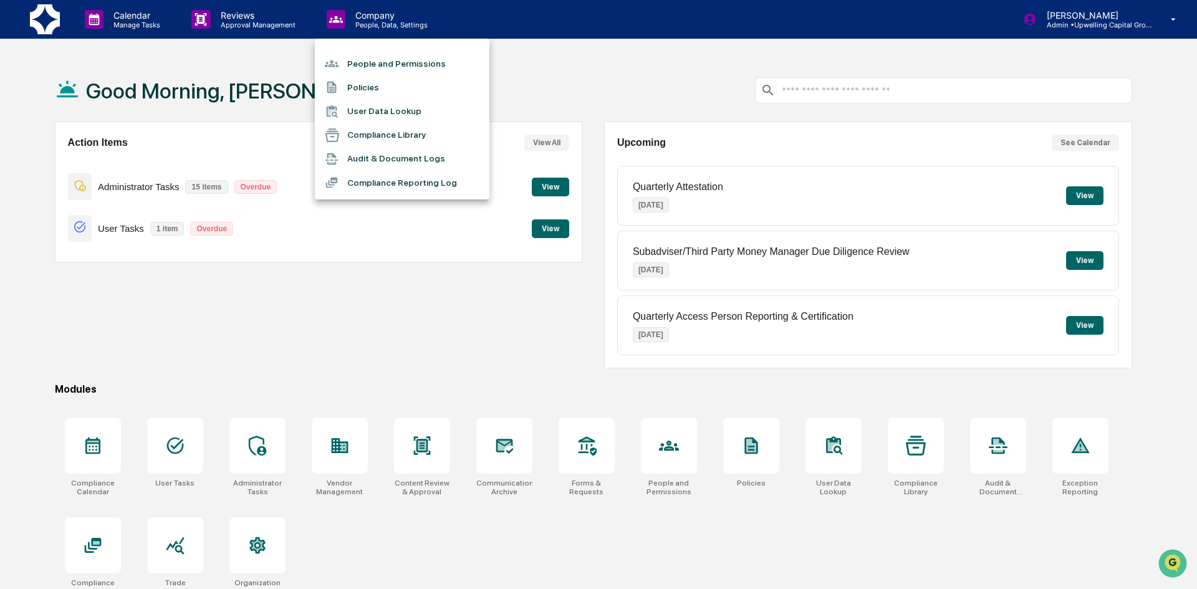
click at [365, 84] on li "Policies" at bounding box center [402, 87] width 175 height 24
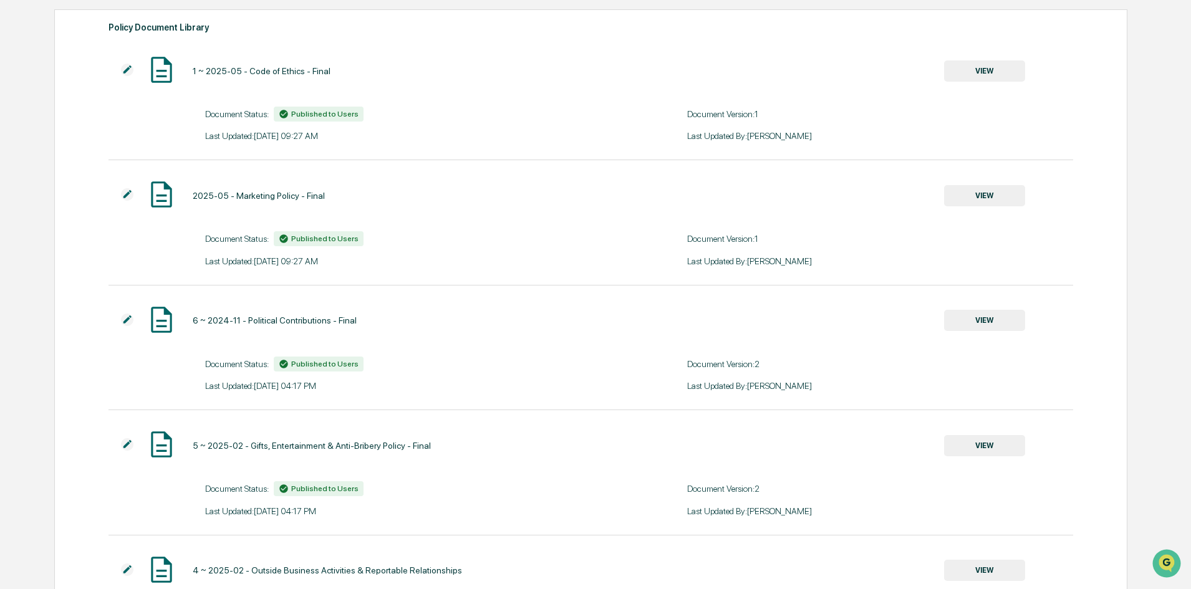
scroll to position [125, 0]
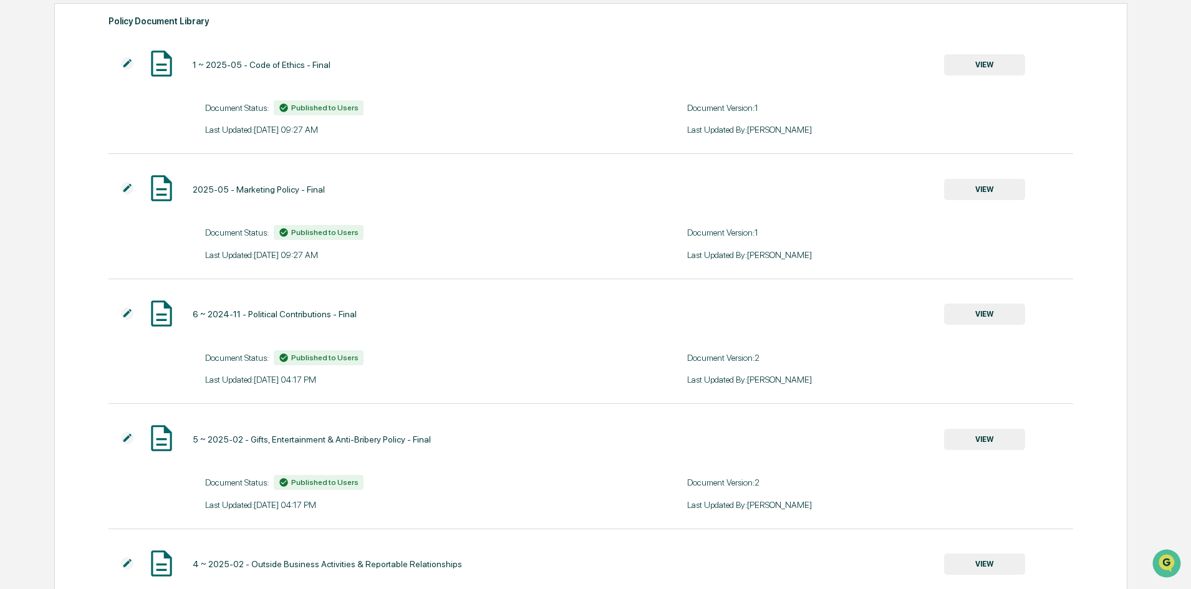
click at [993, 444] on button "VIEW" at bounding box center [984, 439] width 81 height 21
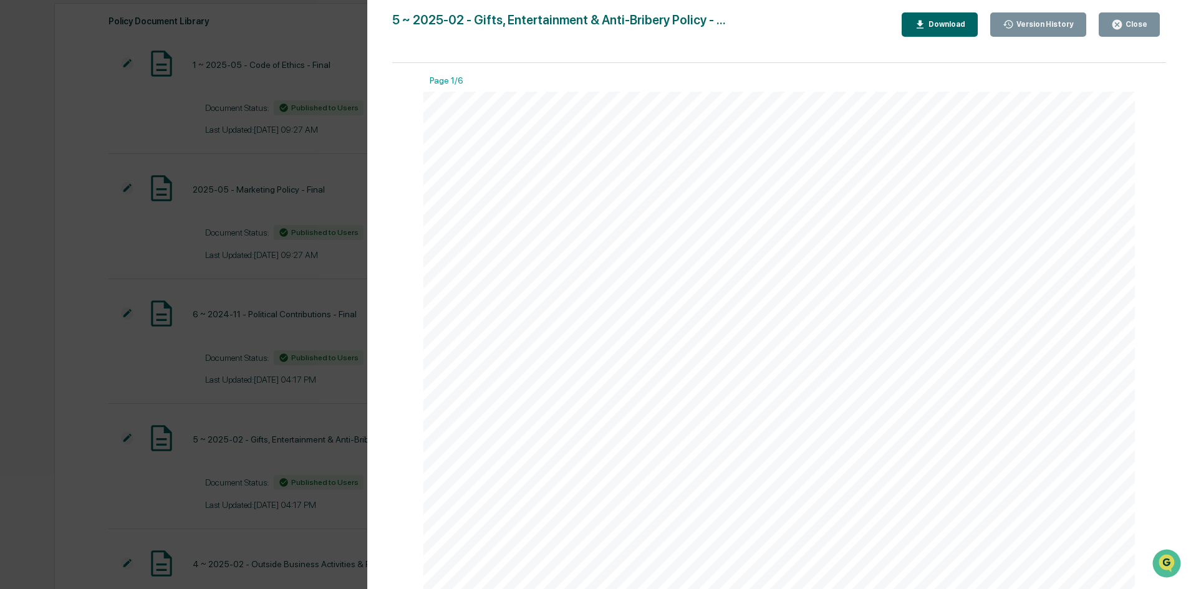
click at [1131, 21] on div "Close" at bounding box center [1135, 24] width 24 height 9
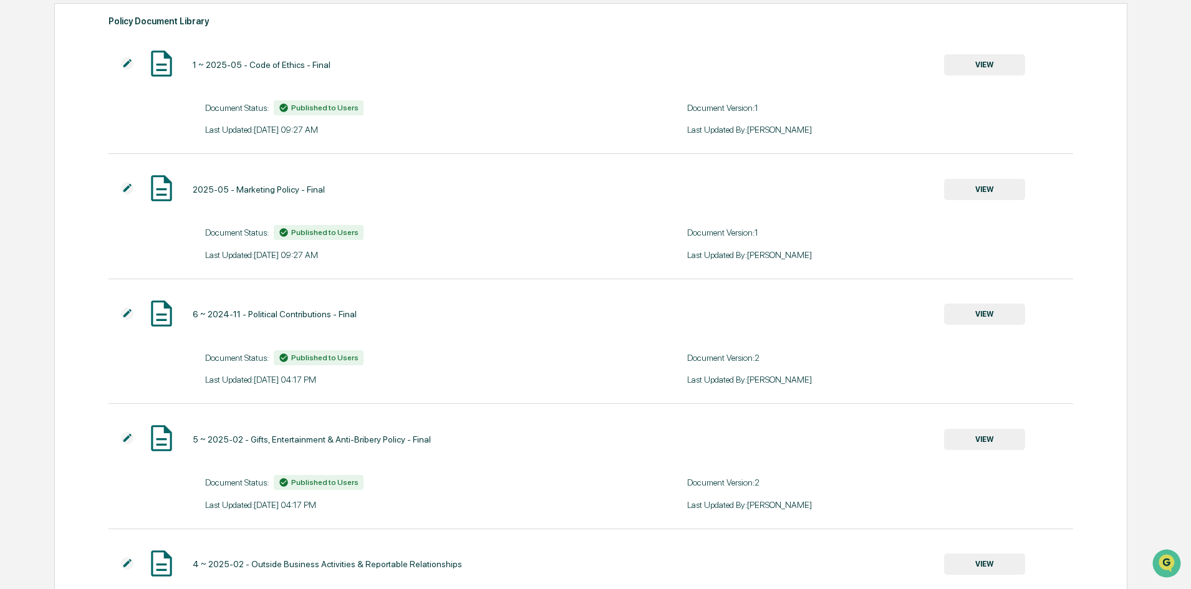
click at [405, 449] on div "5 ~ 2025-02 - Gifts, Entertainment & Anti-Bribery Policy - Final VIEW" at bounding box center [566, 439] width 916 height 33
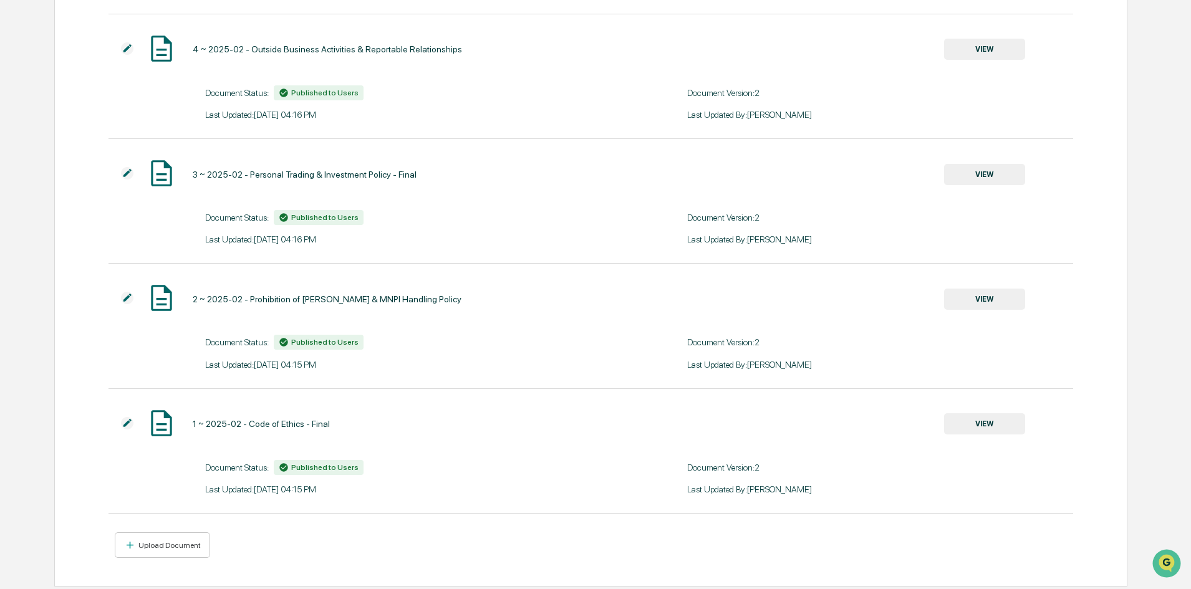
scroll to position [643, 0]
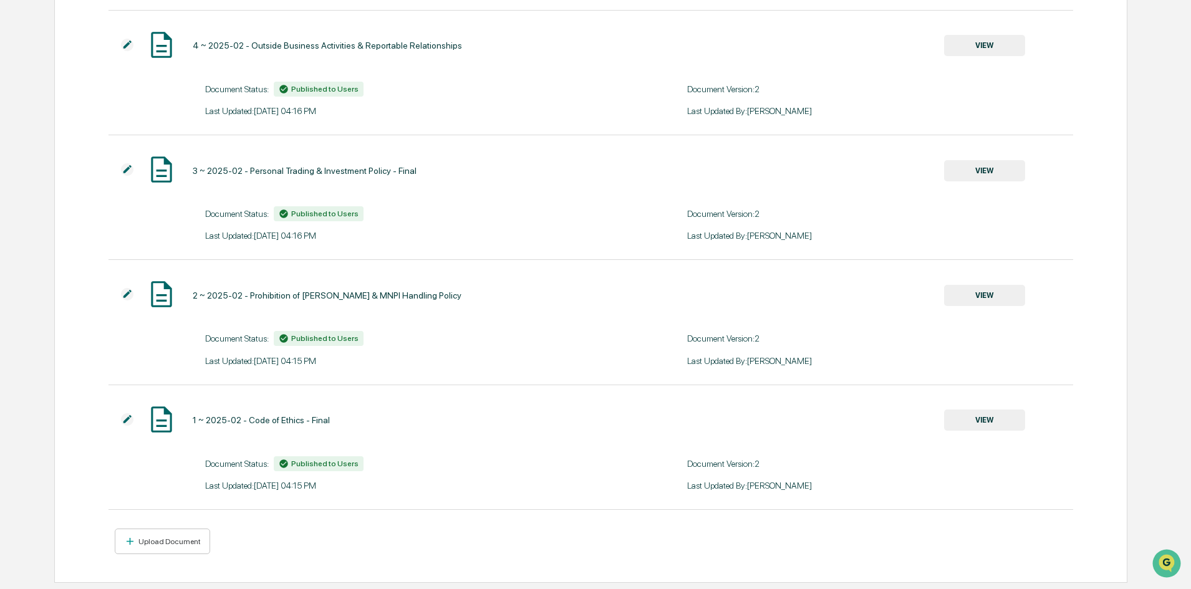
click at [127, 418] on img at bounding box center [127, 419] width 12 height 12
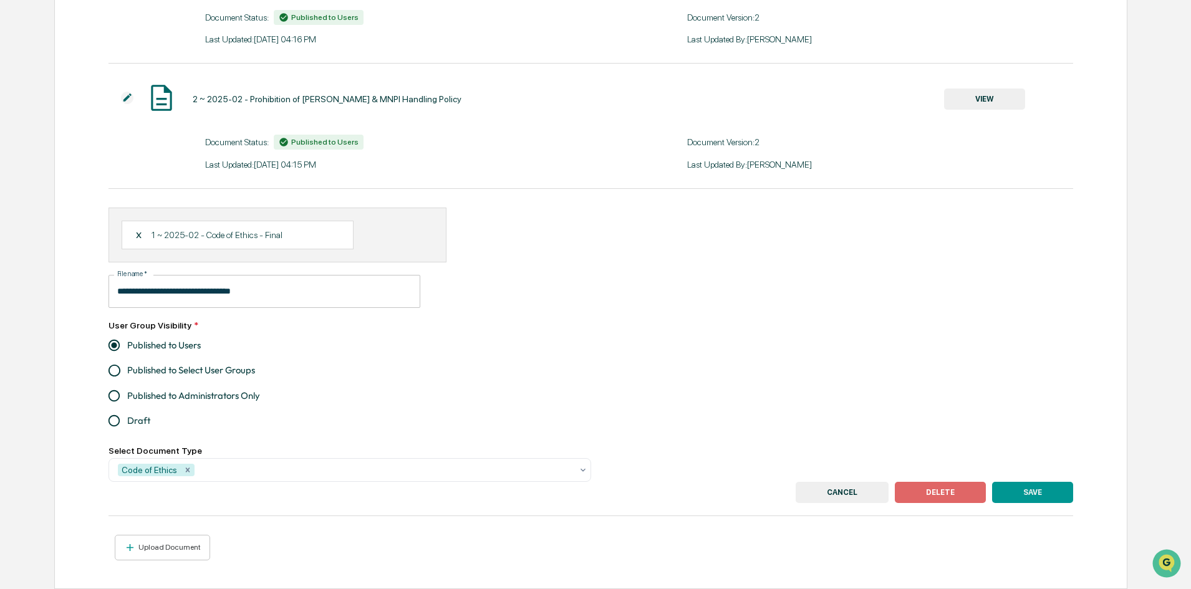
scroll to position [846, 0]
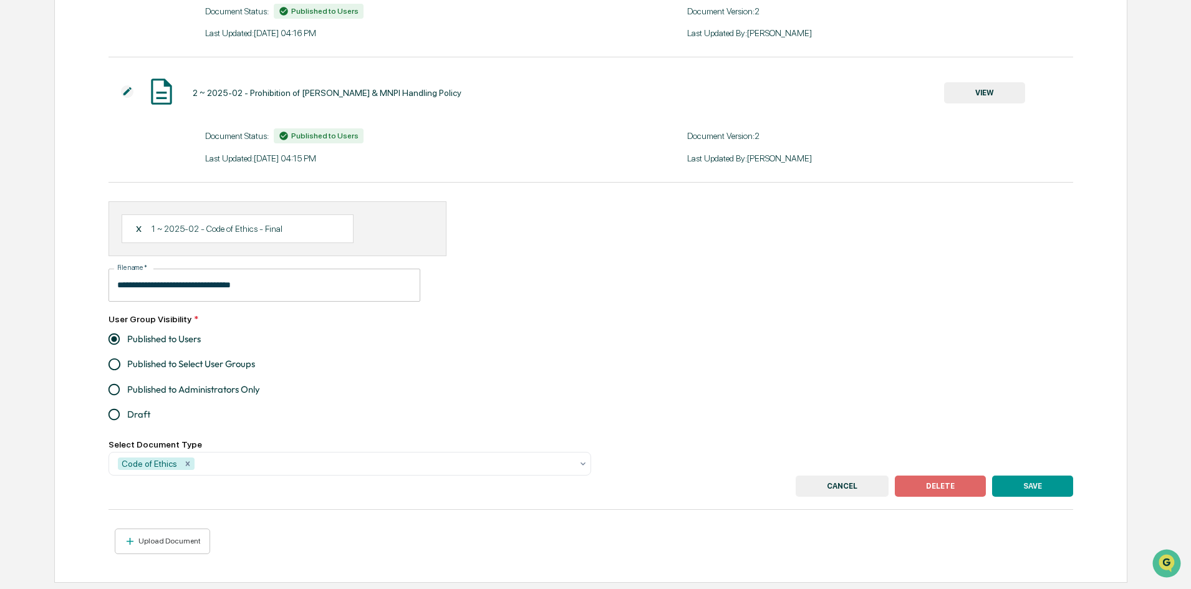
click at [826, 482] on button "CANCEL" at bounding box center [841, 486] width 93 height 21
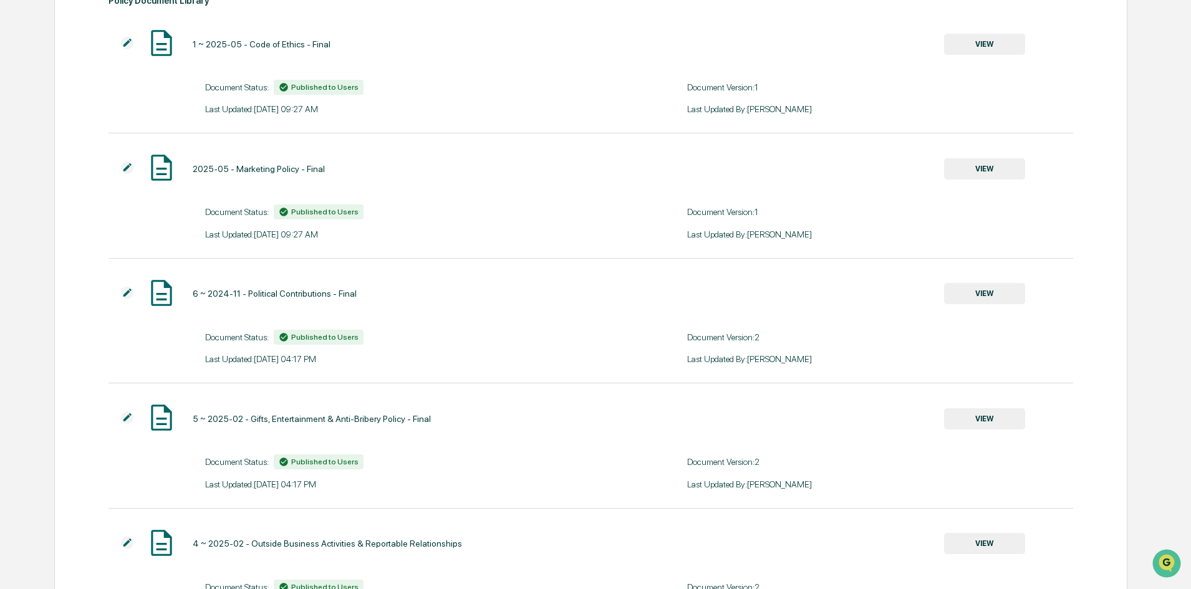
scroll to position [145, 0]
click at [1008, 44] on button "VIEW" at bounding box center [984, 44] width 81 height 21
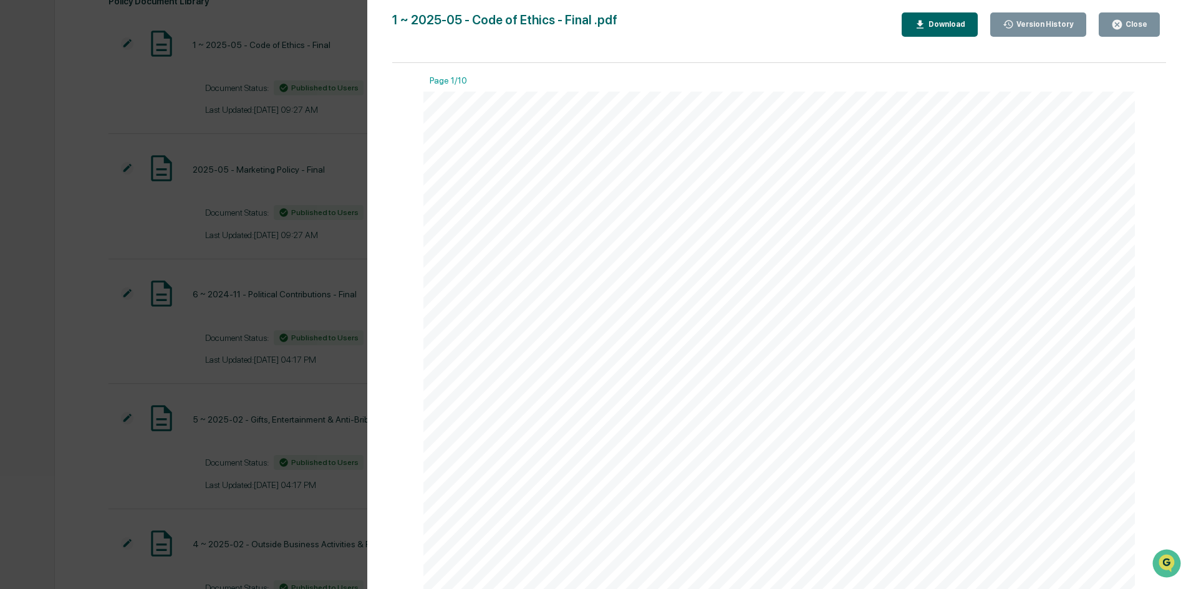
click at [957, 23] on div "Download" at bounding box center [945, 24] width 39 height 9
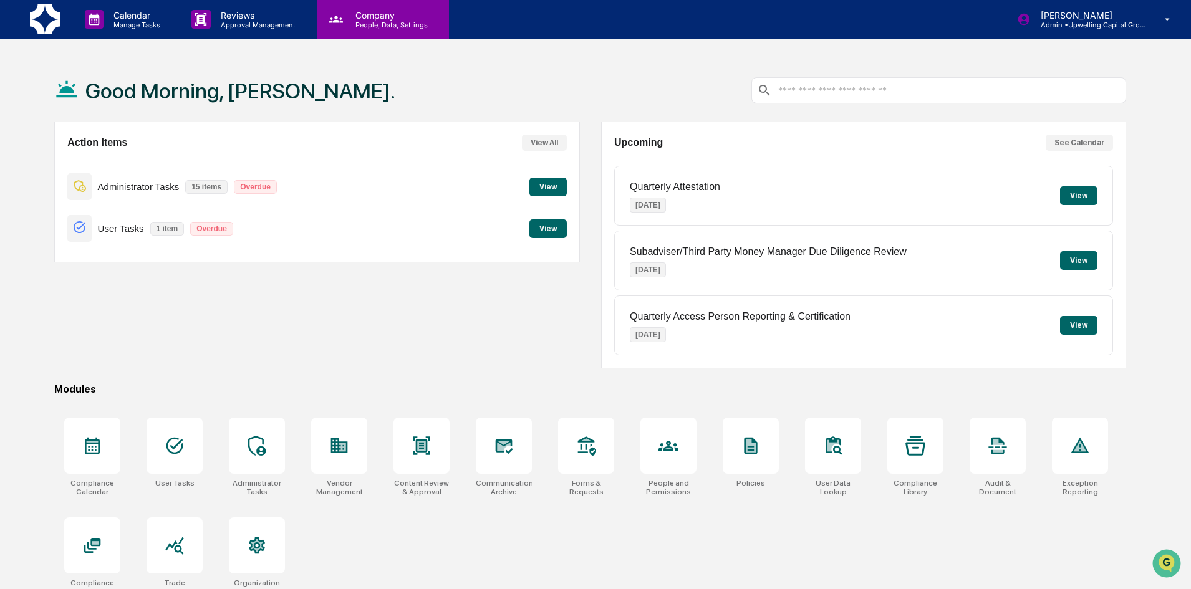
click at [376, 7] on div "Company People, Data, Settings" at bounding box center [383, 19] width 132 height 39
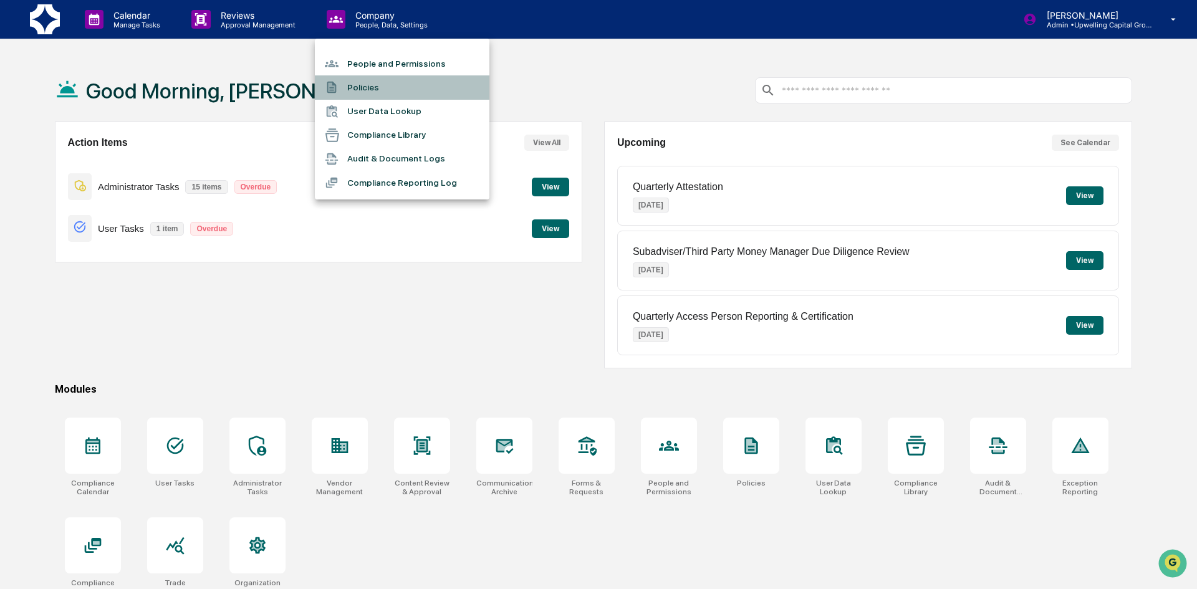
click at [368, 85] on li "Policies" at bounding box center [402, 87] width 175 height 24
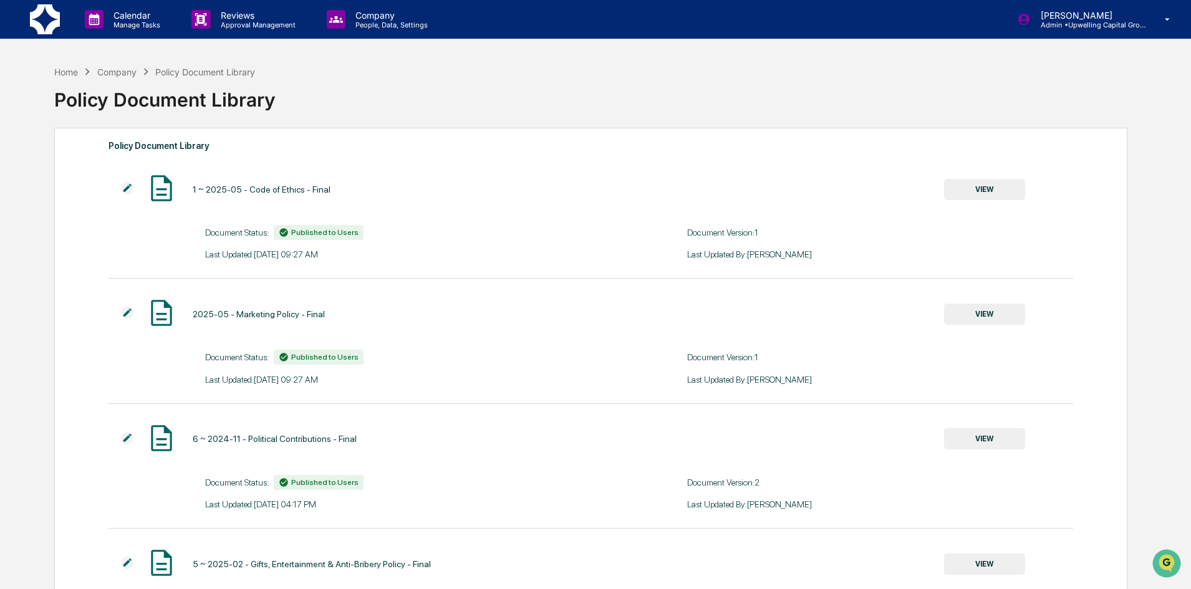
click at [127, 188] on img at bounding box center [127, 188] width 12 height 12
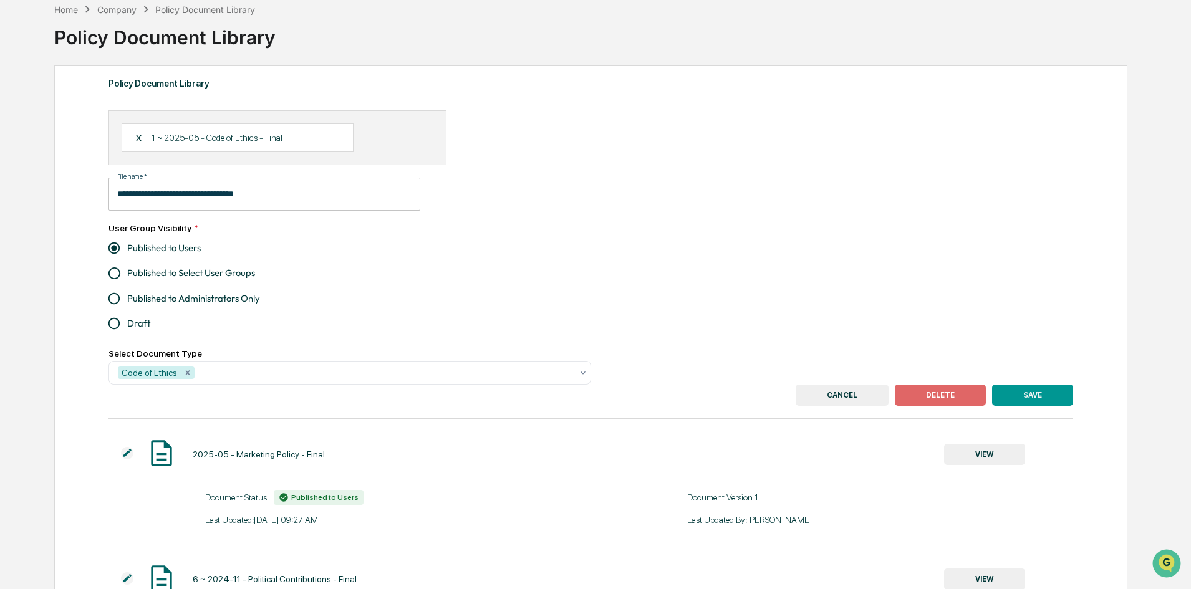
scroll to position [125, 0]
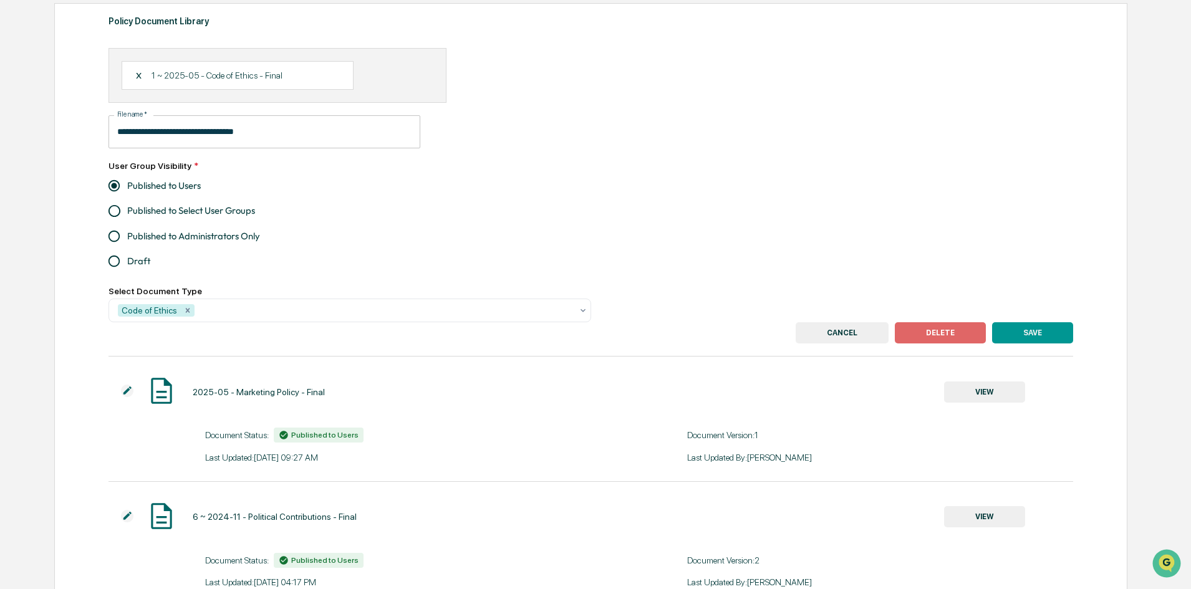
click at [949, 327] on button "DELETE" at bounding box center [940, 332] width 91 height 21
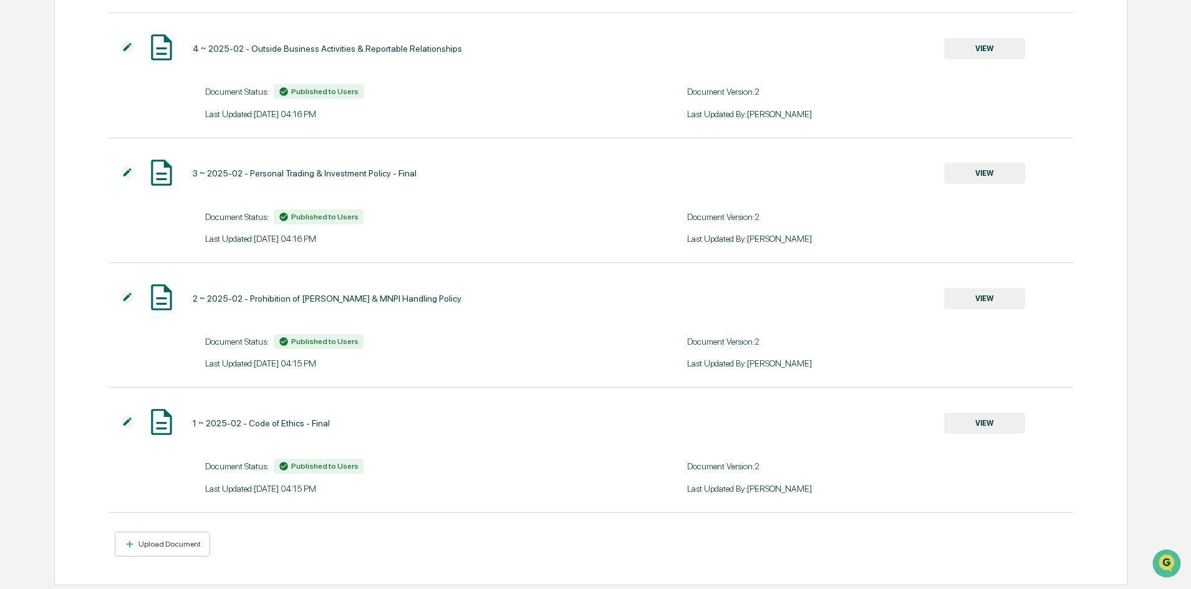
scroll to position [518, 0]
click at [123, 421] on img at bounding box center [127, 419] width 12 height 12
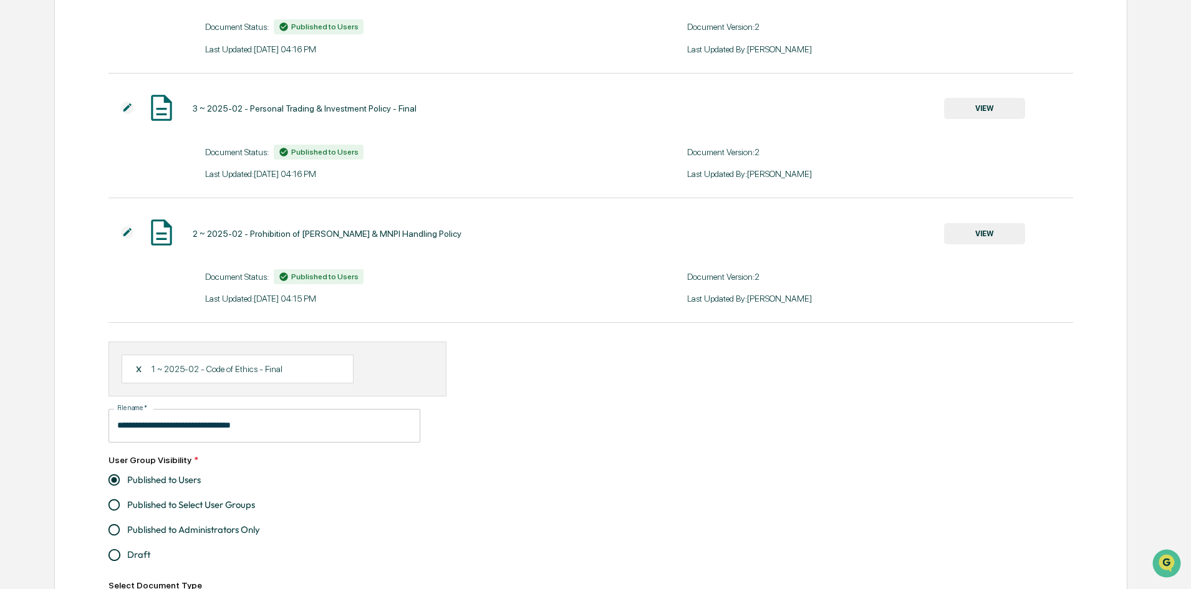
scroll to position [643, 0]
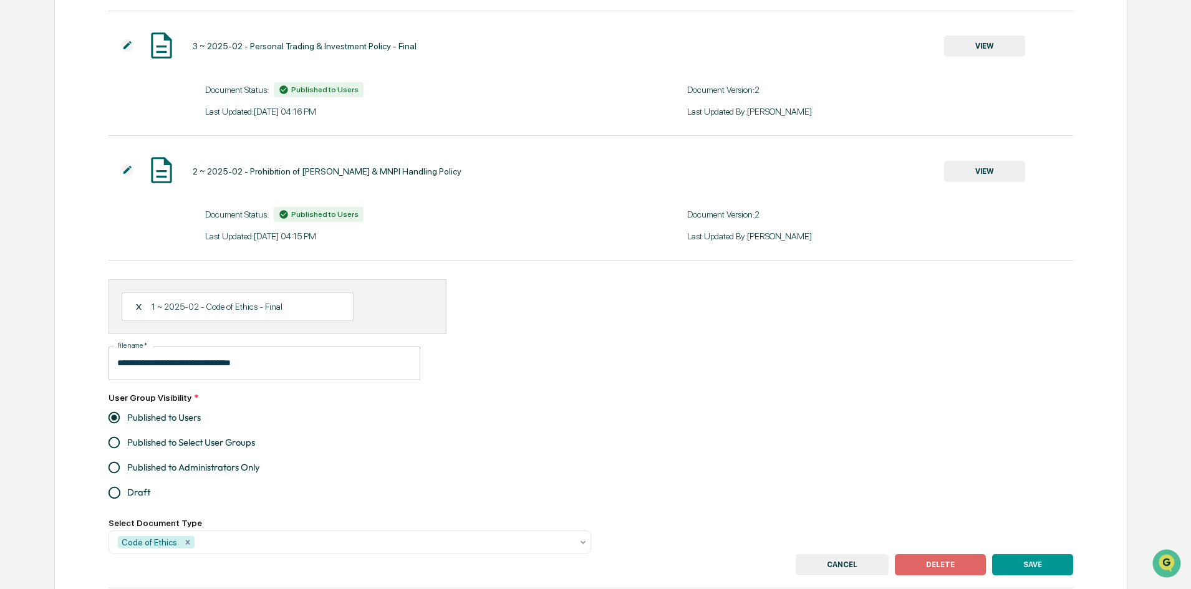
click at [134, 303] on div "X 1 ~ 2025-02 - Code of Ethics - Final" at bounding box center [238, 306] width 232 height 29
click at [139, 303] on div "X" at bounding box center [143, 306] width 17 height 11
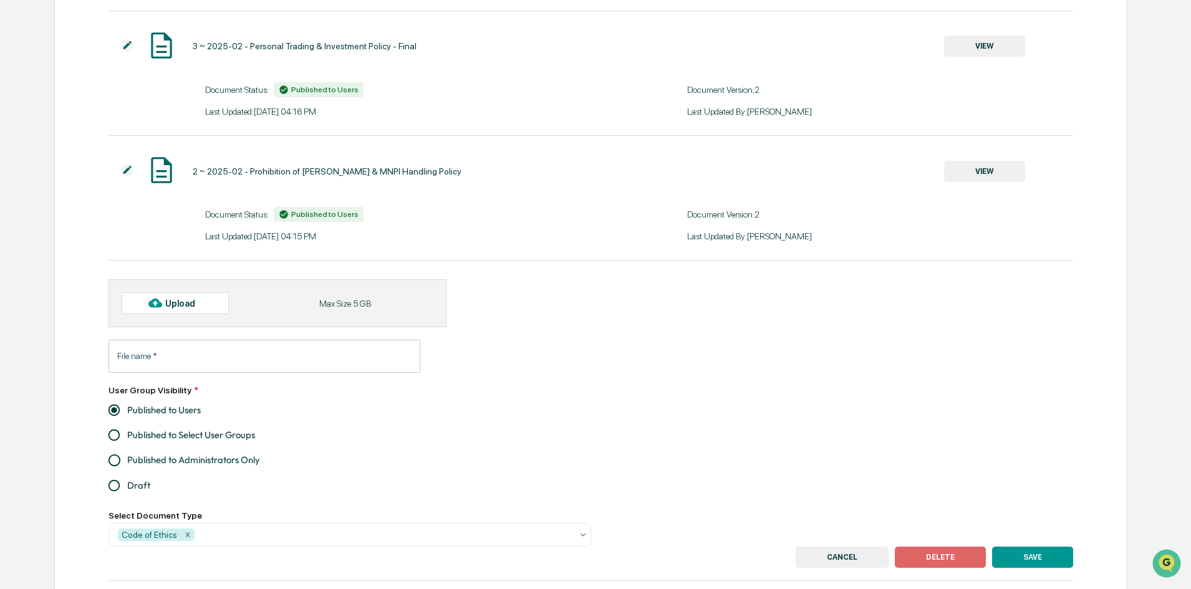
click at [139, 303] on div "Upload" at bounding box center [175, 302] width 107 height 21
type input "**********"
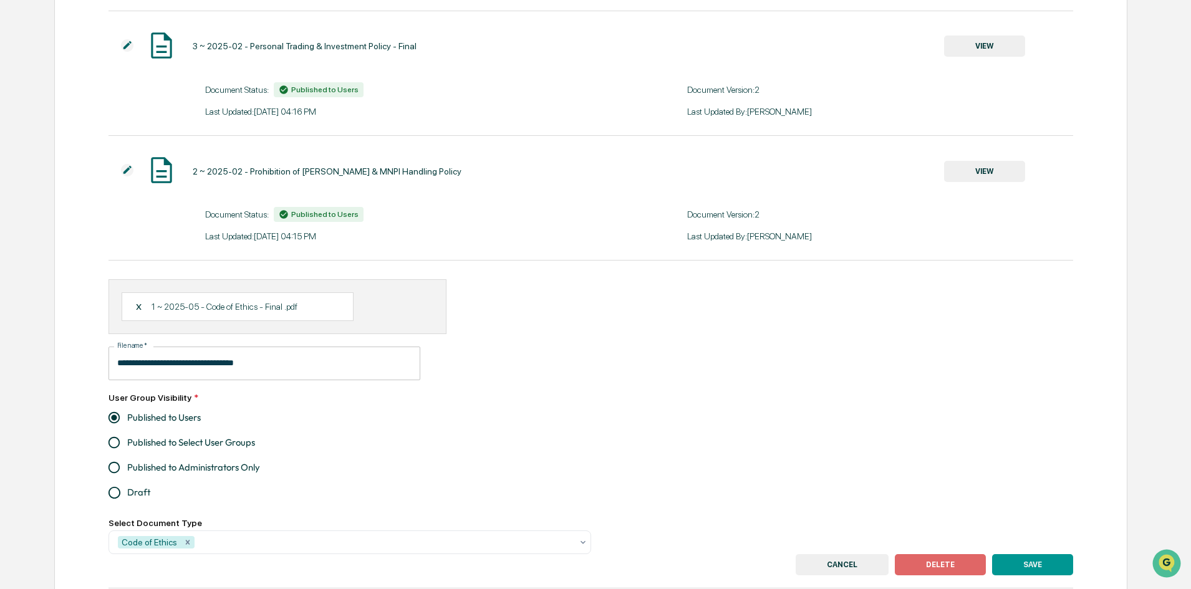
click at [1021, 562] on button "SAVE" at bounding box center [1032, 564] width 81 height 21
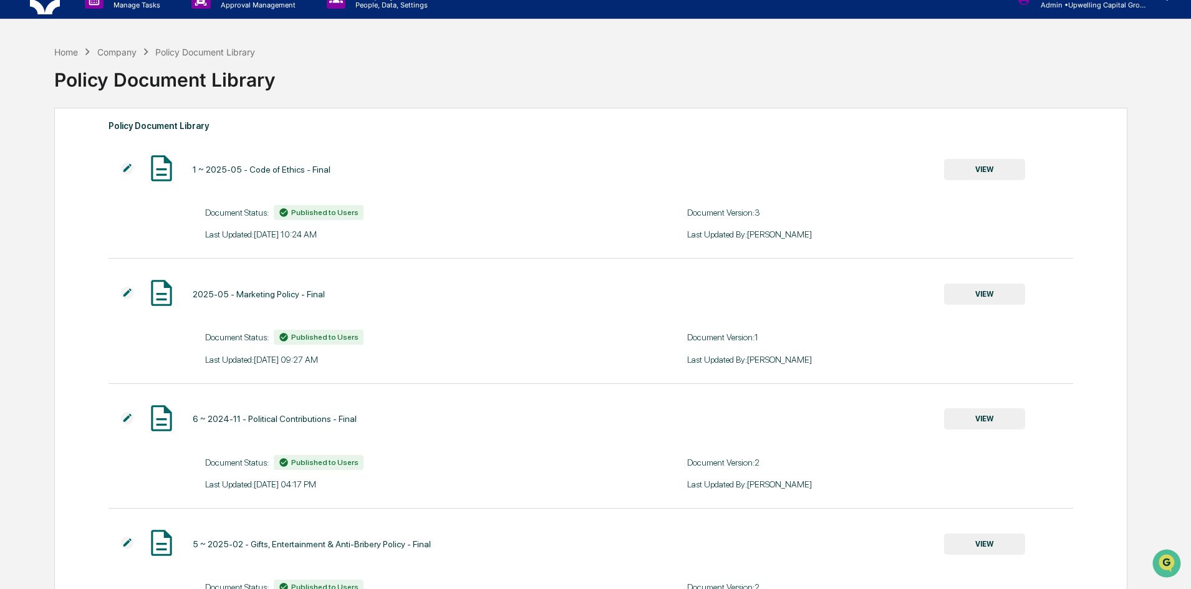
scroll to position [0, 0]
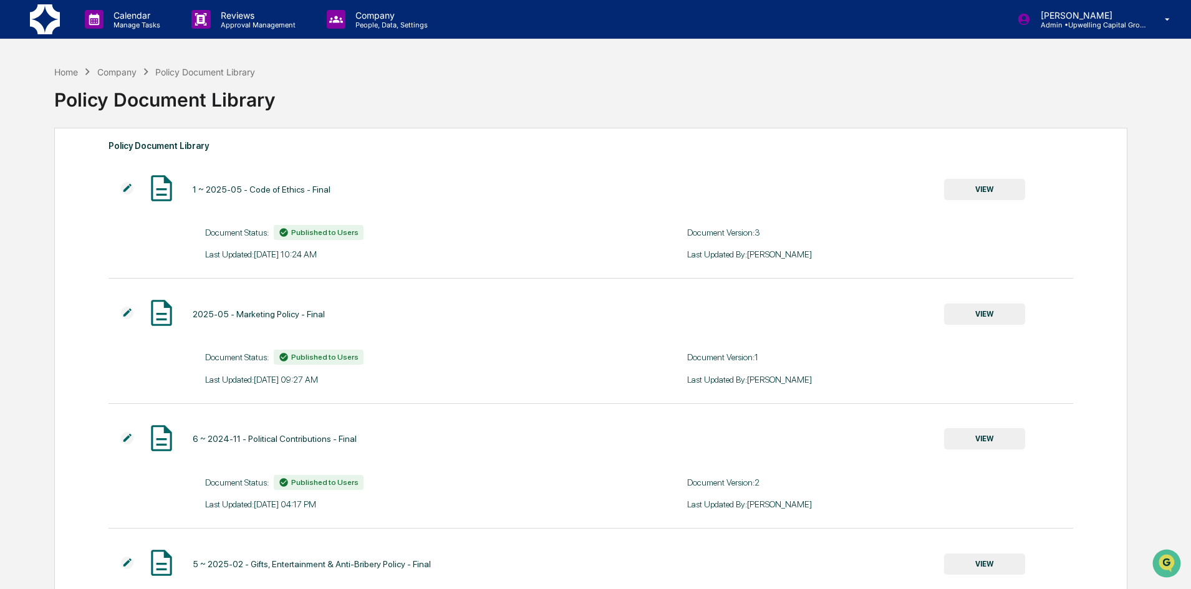
click at [971, 193] on button "VIEW" at bounding box center [984, 189] width 81 height 21
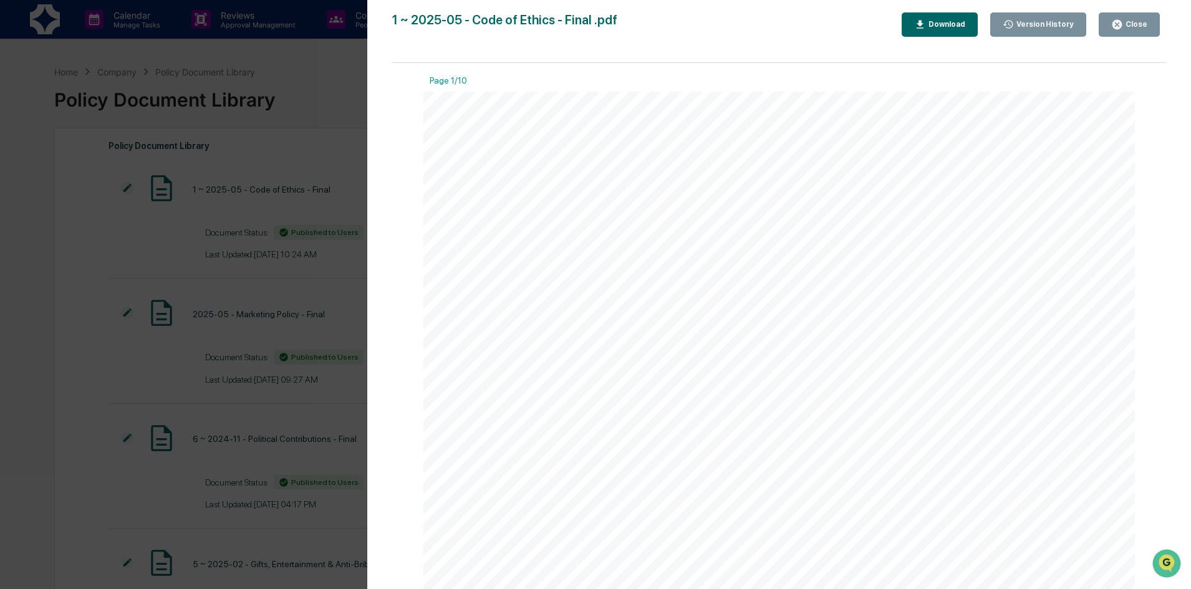
click at [1042, 27] on div "Version History" at bounding box center [1044, 24] width 60 height 9
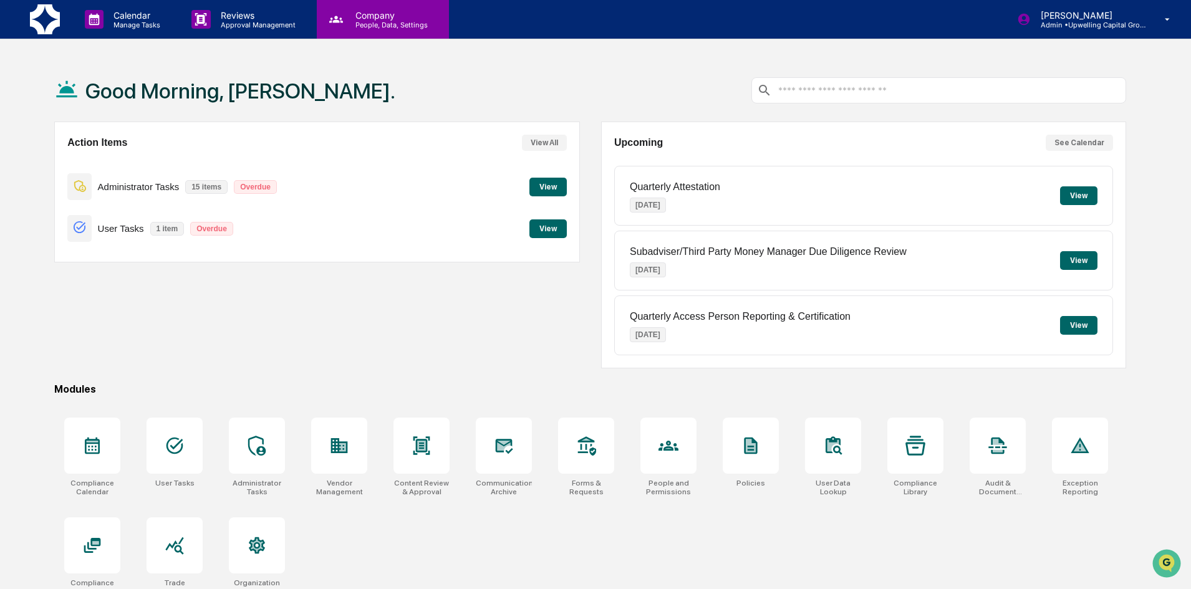
click at [389, 21] on p "People, Data, Settings" at bounding box center [389, 25] width 89 height 9
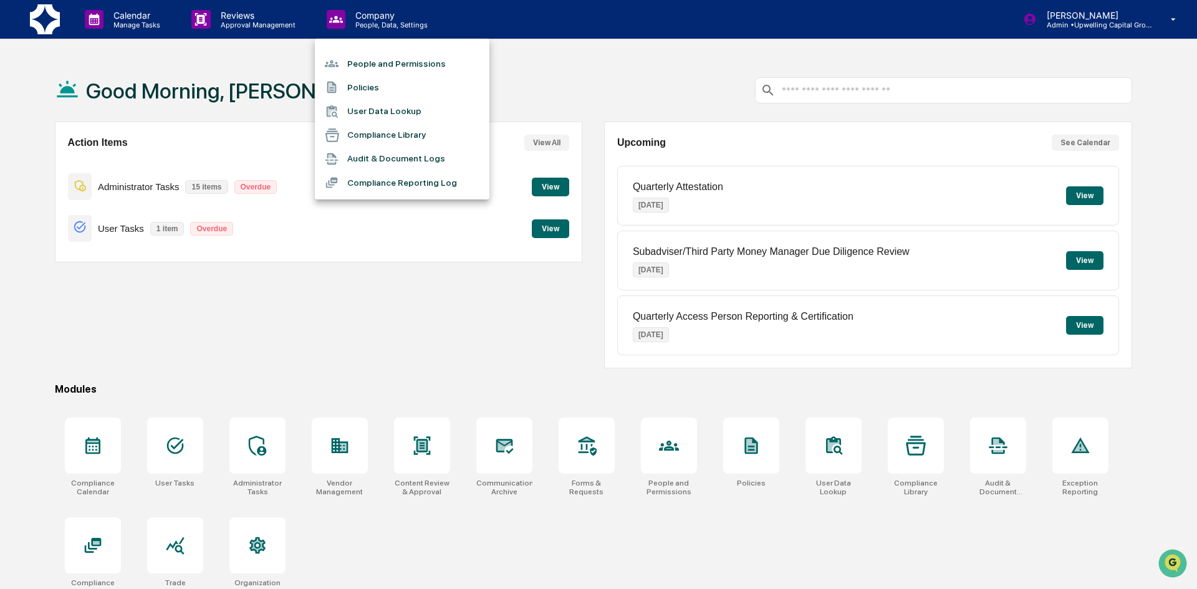
click at [391, 86] on li "Policies" at bounding box center [402, 87] width 175 height 24
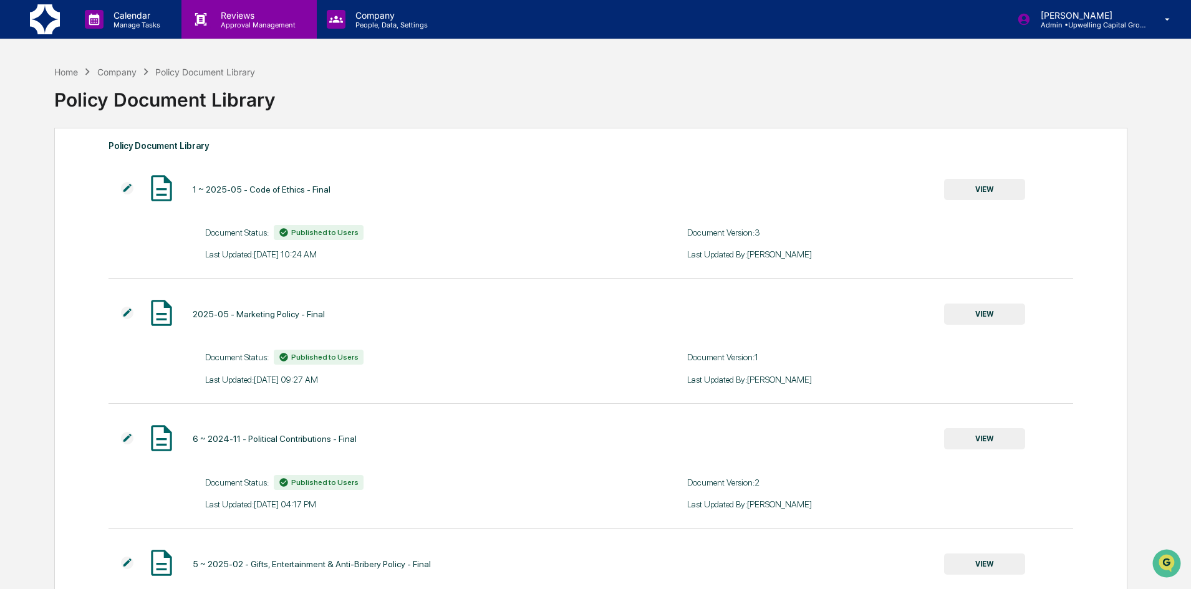
click at [243, 17] on p "Reviews" at bounding box center [256, 15] width 91 height 11
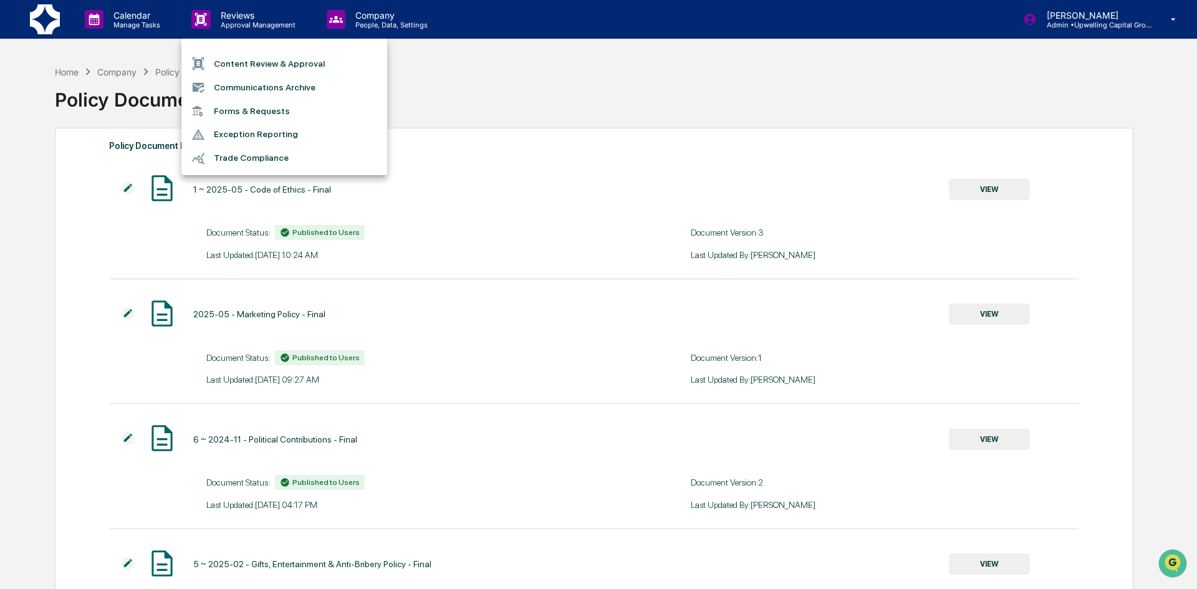
click at [267, 114] on li "Forms & Requests" at bounding box center [284, 111] width 206 height 23
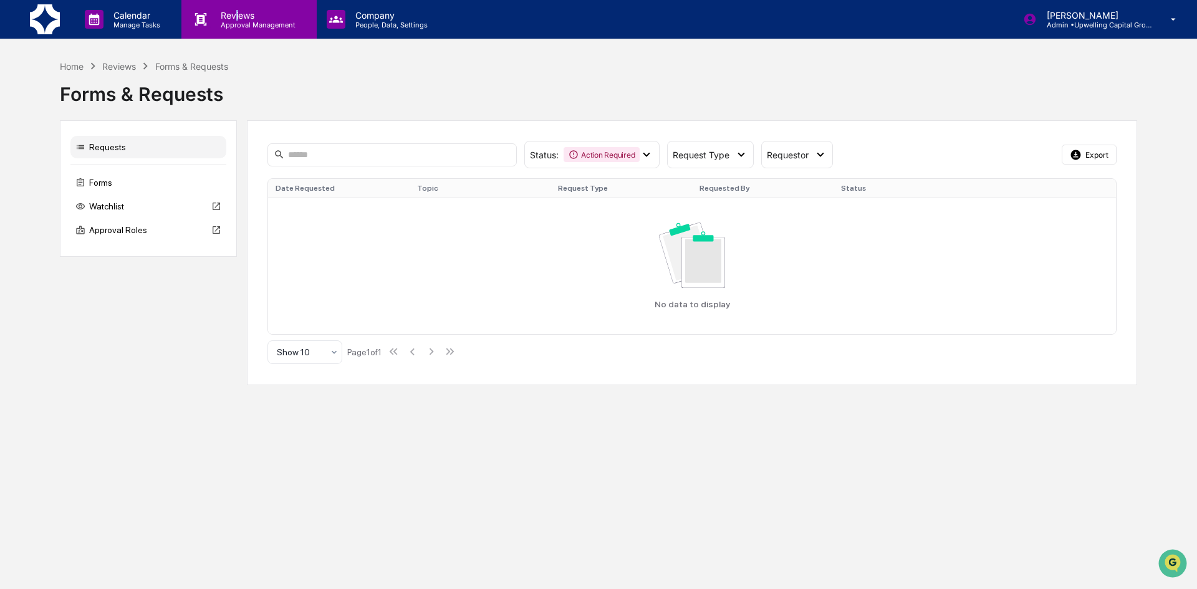
click at [238, 19] on p "Reviews" at bounding box center [256, 15] width 91 height 11
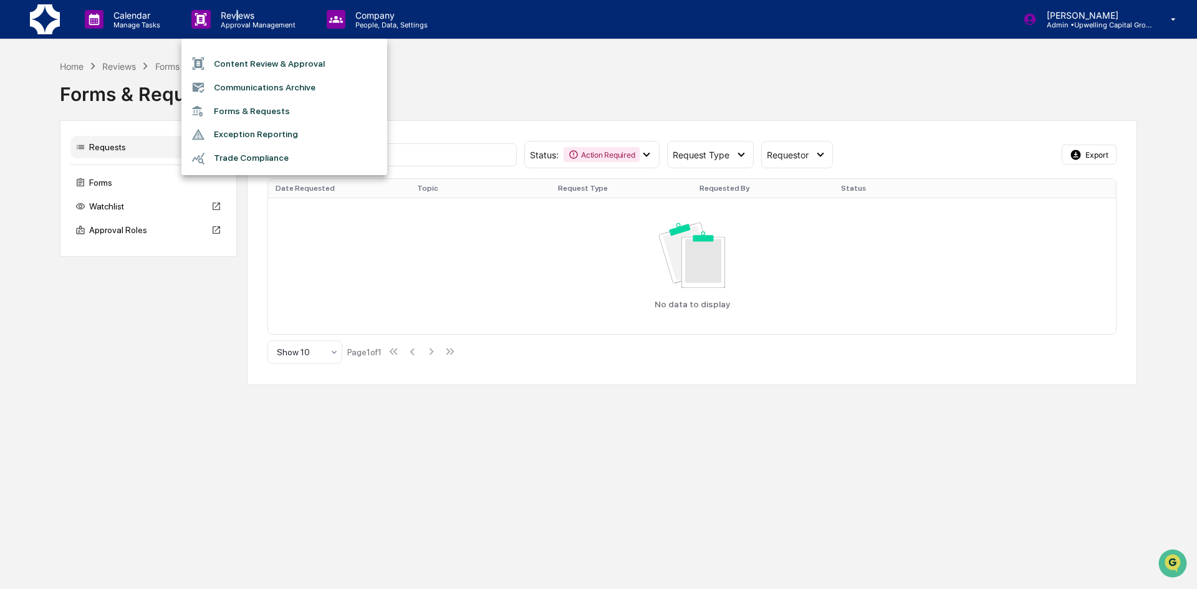
click at [257, 61] on li "Content Review & Approval" at bounding box center [284, 64] width 206 height 24
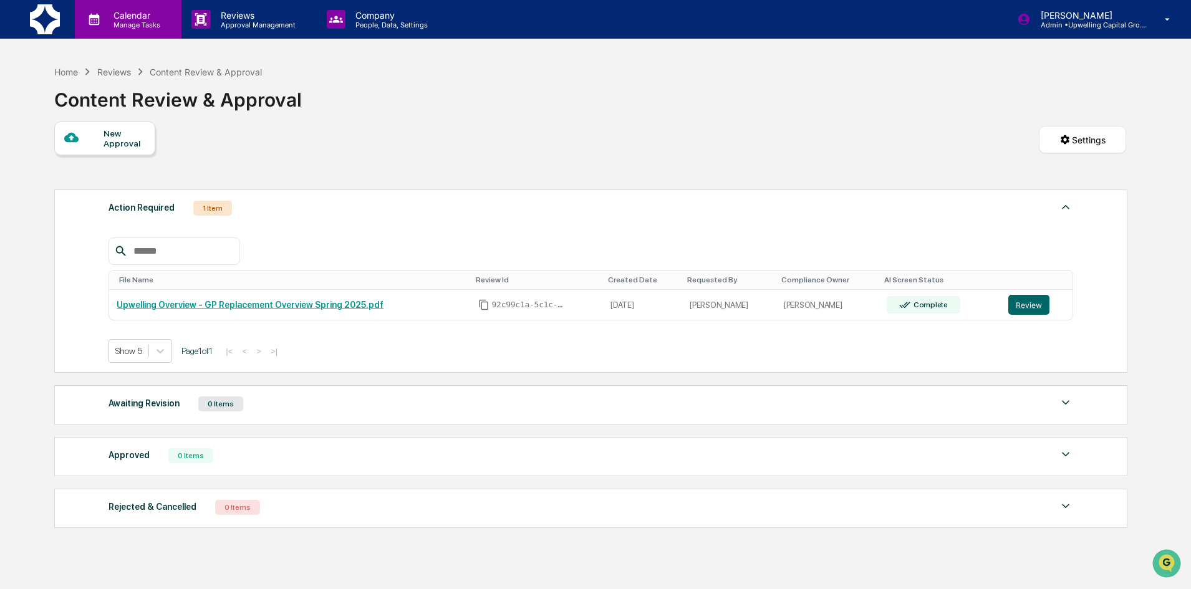
click at [128, 19] on p "Calendar" at bounding box center [134, 15] width 63 height 11
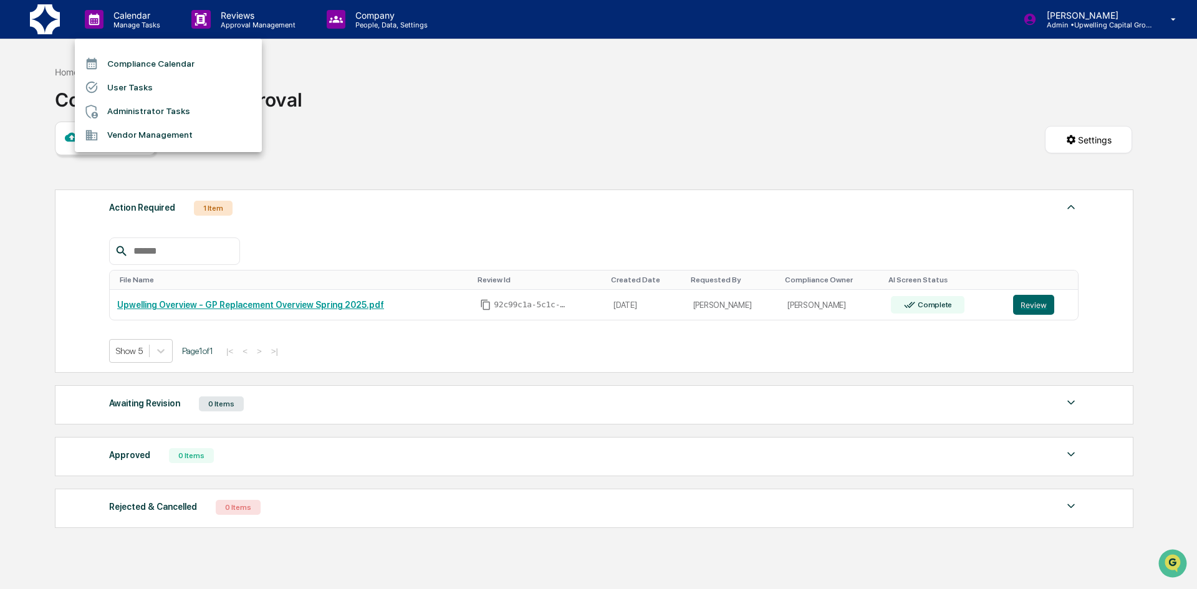
click at [148, 63] on li "Compliance Calendar" at bounding box center [168, 64] width 187 height 24
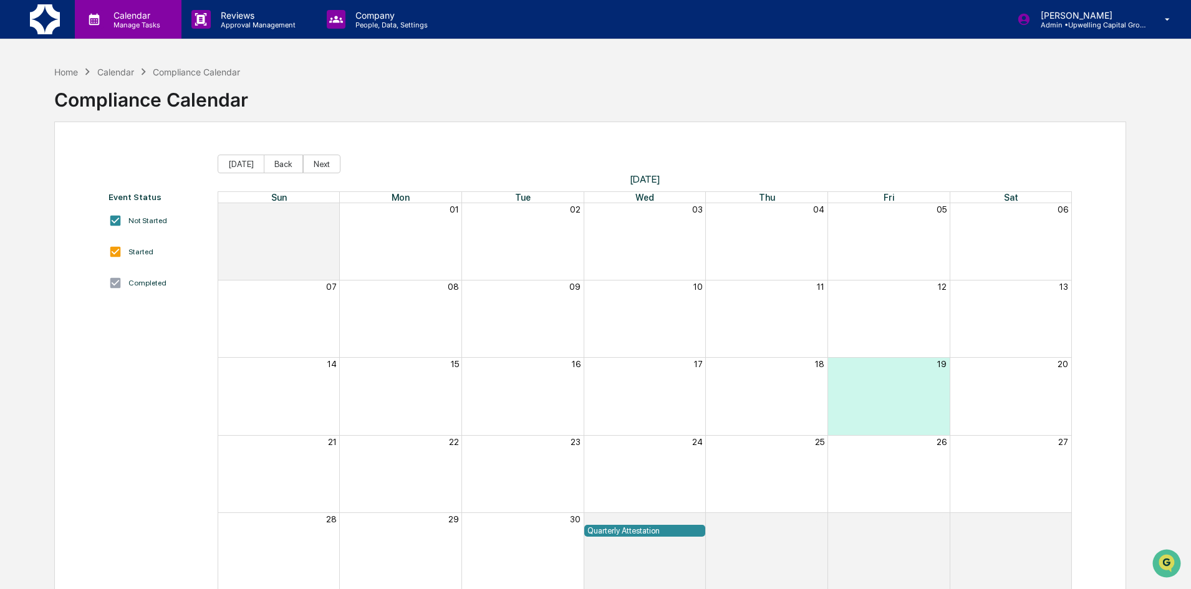
click at [125, 24] on p "Manage Tasks" at bounding box center [134, 25] width 63 height 9
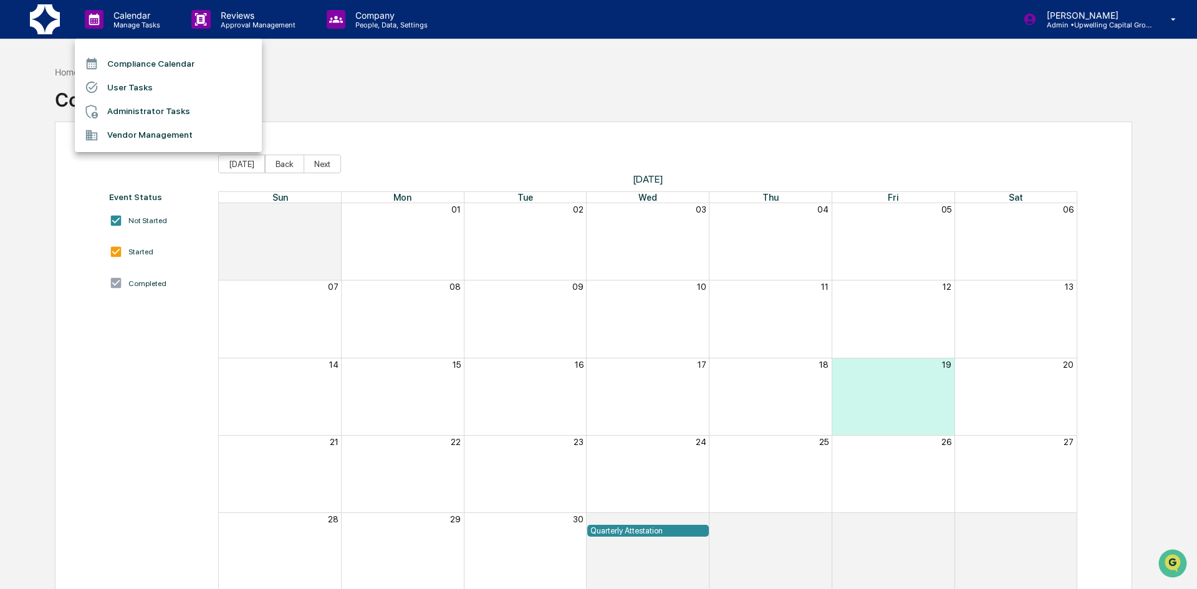
click at [138, 107] on li "Administrator Tasks" at bounding box center [168, 112] width 187 height 24
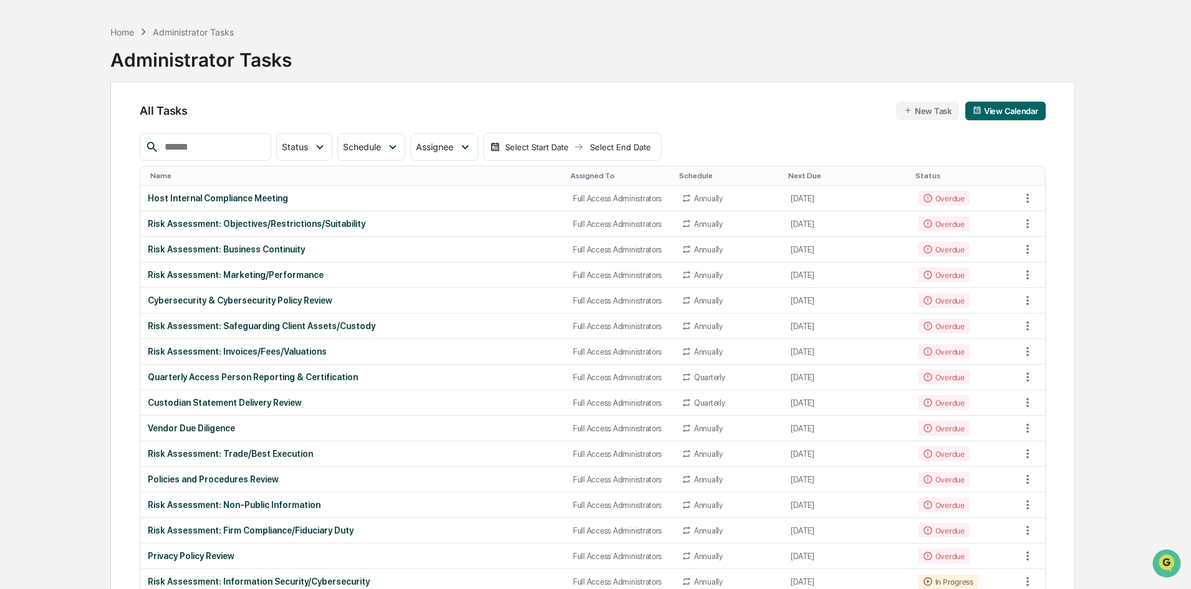
scroll to position [62, 0]
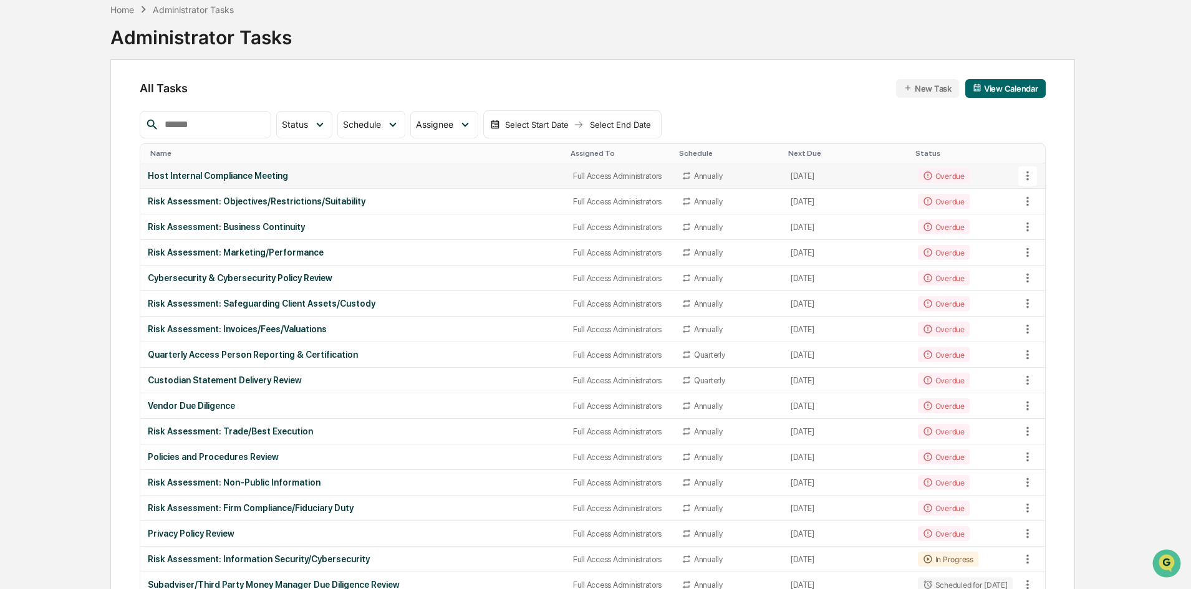
click at [1029, 173] on icon at bounding box center [1027, 176] width 14 height 14
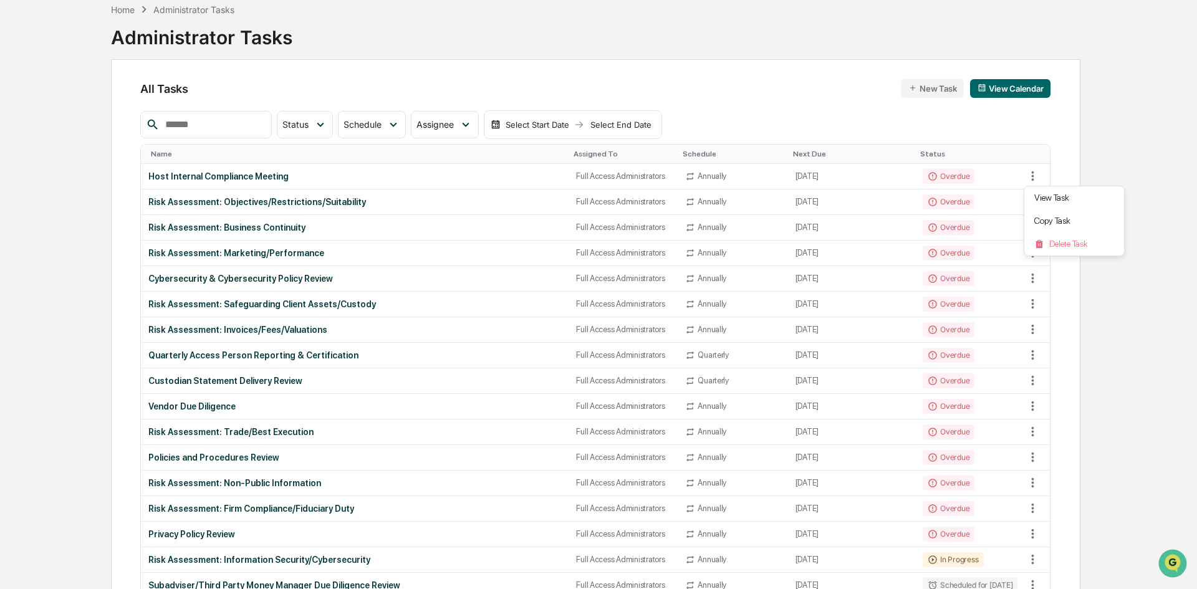
click at [234, 171] on div at bounding box center [598, 294] width 1197 height 589
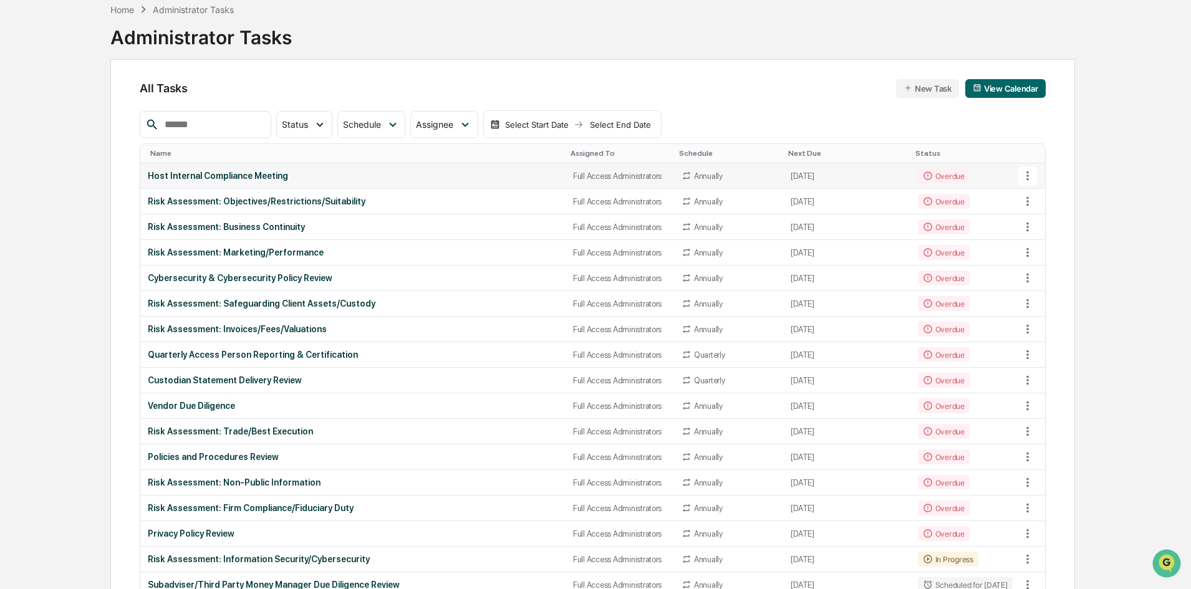
click at [597, 174] on div "Full Access Administrators" at bounding box center [620, 175] width 94 height 9
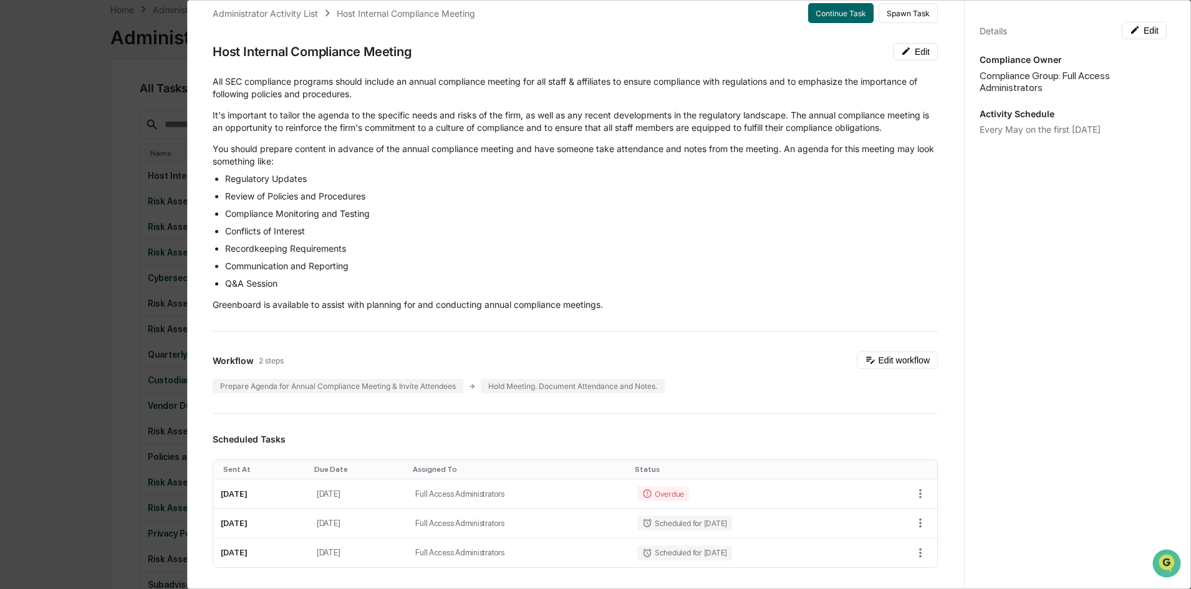
scroll to position [0, 0]
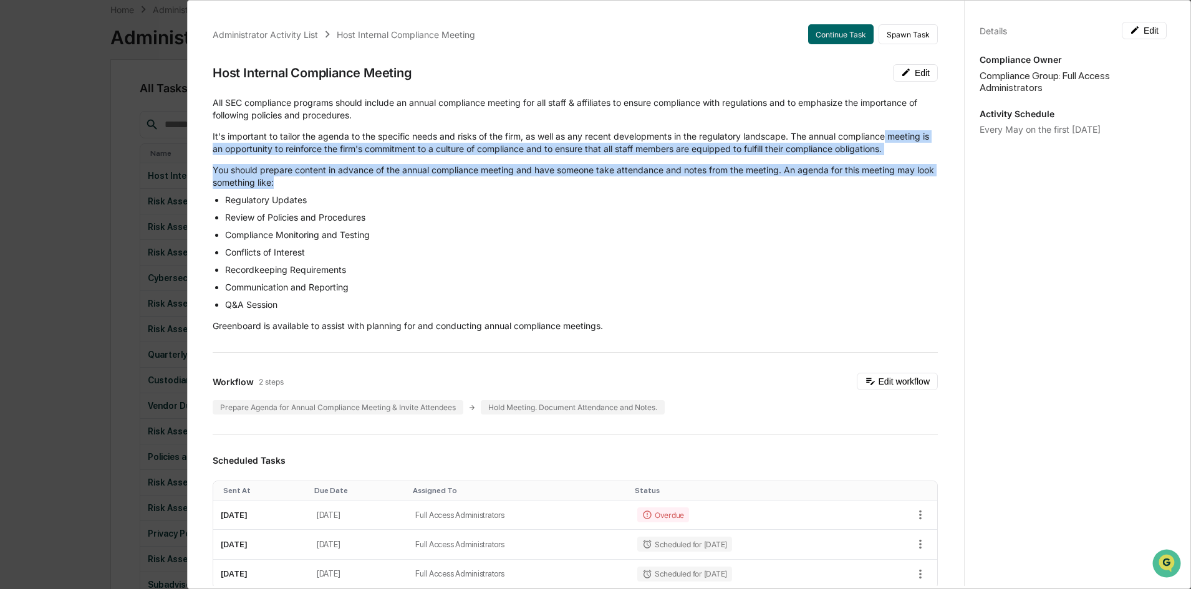
drag, startPoint x: 945, startPoint y: 128, endPoint x: 924, endPoint y: 192, distance: 66.8
click at [924, 192] on div "Administrator Activity List Host Internal Compliance Meeting Continue Task Spaw…" at bounding box center [579, 291] width 767 height 589
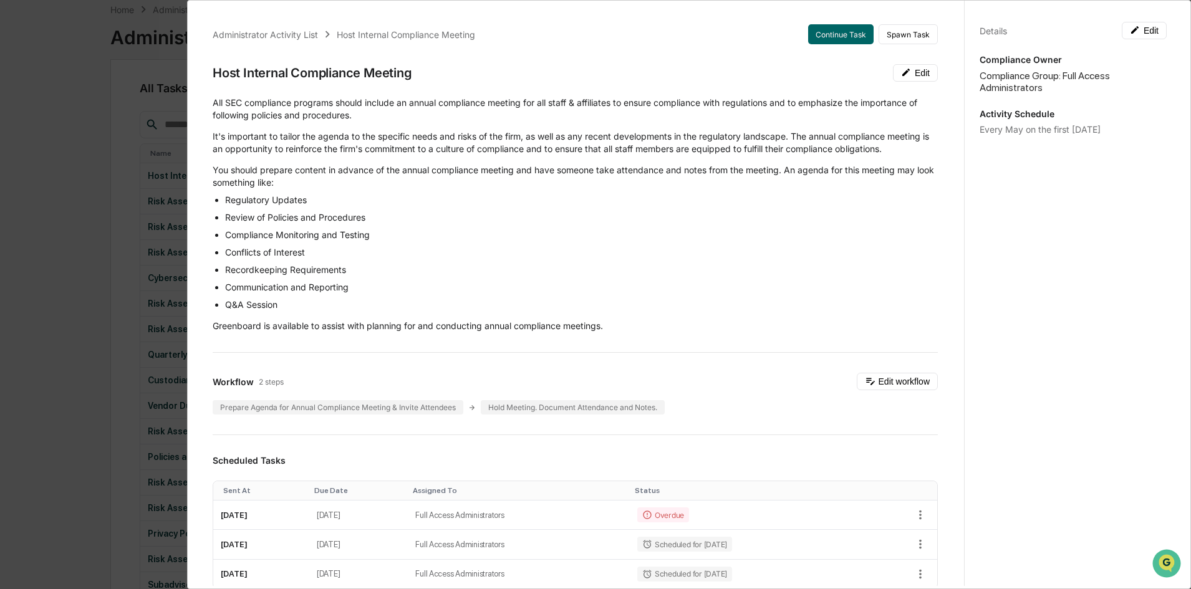
click at [842, 241] on li "Compliance Monitoring and Testing" at bounding box center [581, 235] width 713 height 12
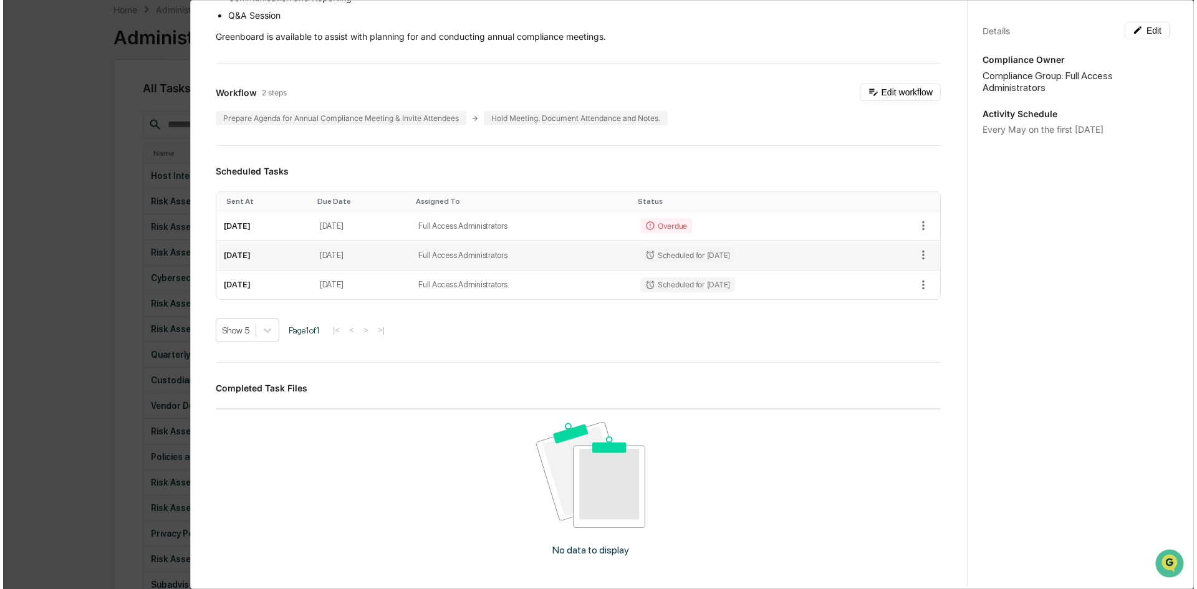
scroll to position [312, 0]
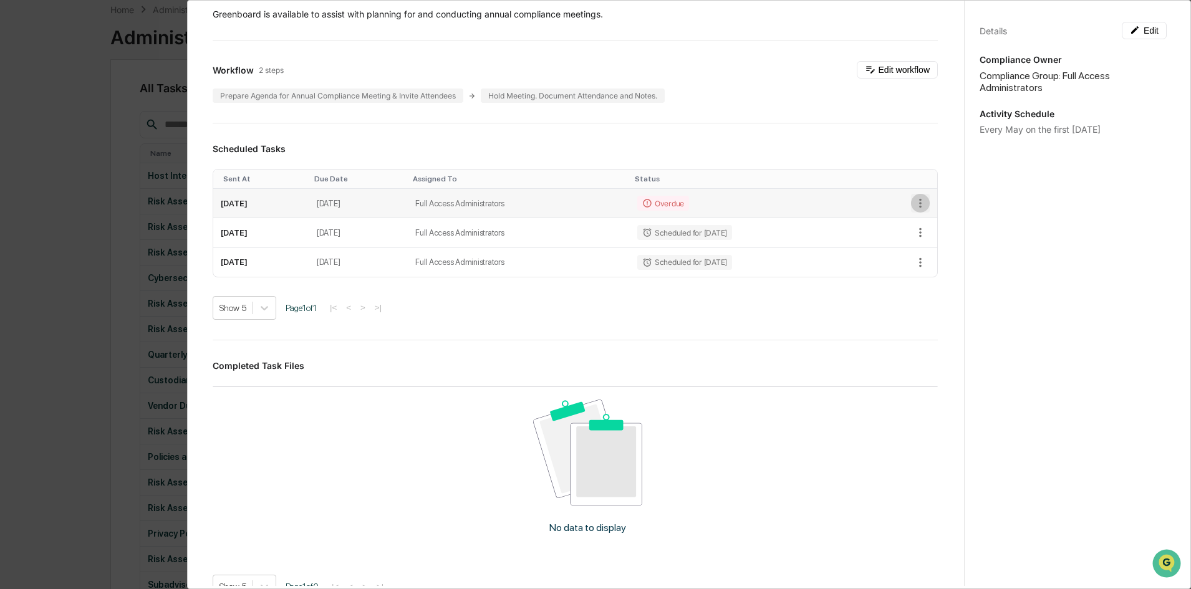
click at [913, 210] on icon "button" at bounding box center [920, 203] width 14 height 14
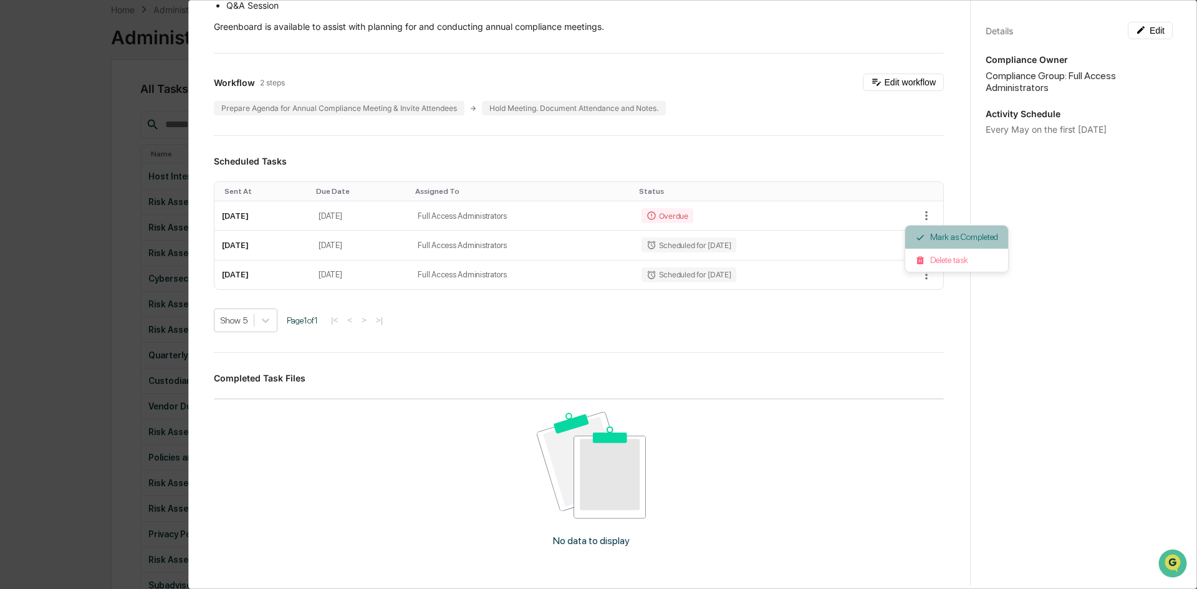
click at [943, 235] on li "Mark as Completed" at bounding box center [956, 237] width 103 height 23
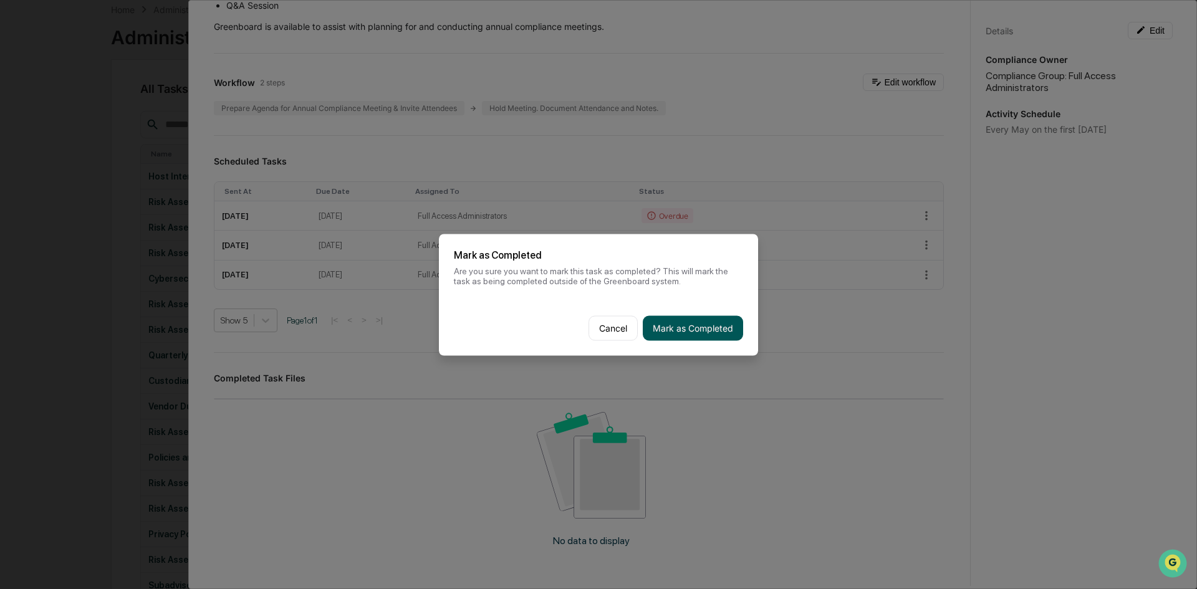
click at [682, 322] on button "Mark as Completed" at bounding box center [693, 327] width 100 height 25
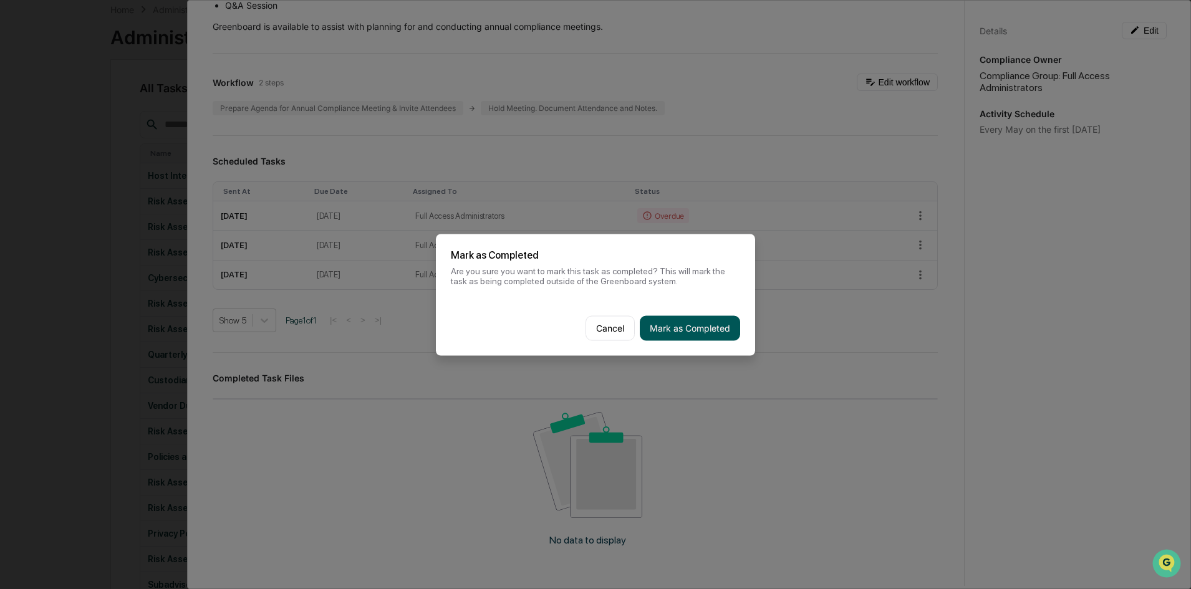
scroll to position [312, 0]
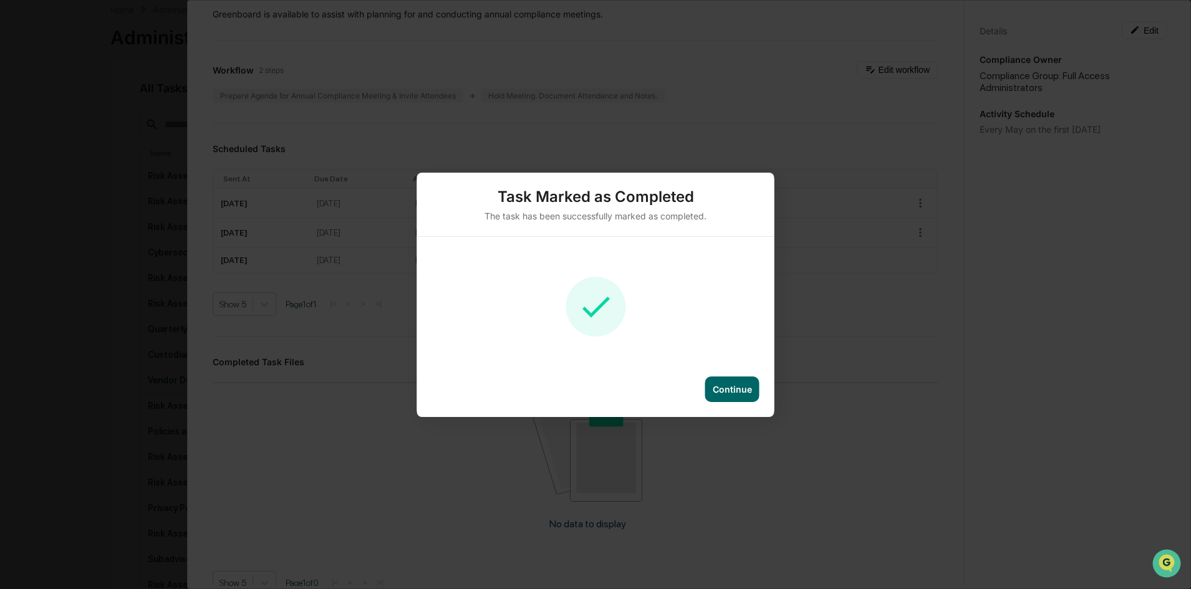
click at [717, 388] on div "Continue" at bounding box center [732, 389] width 39 height 11
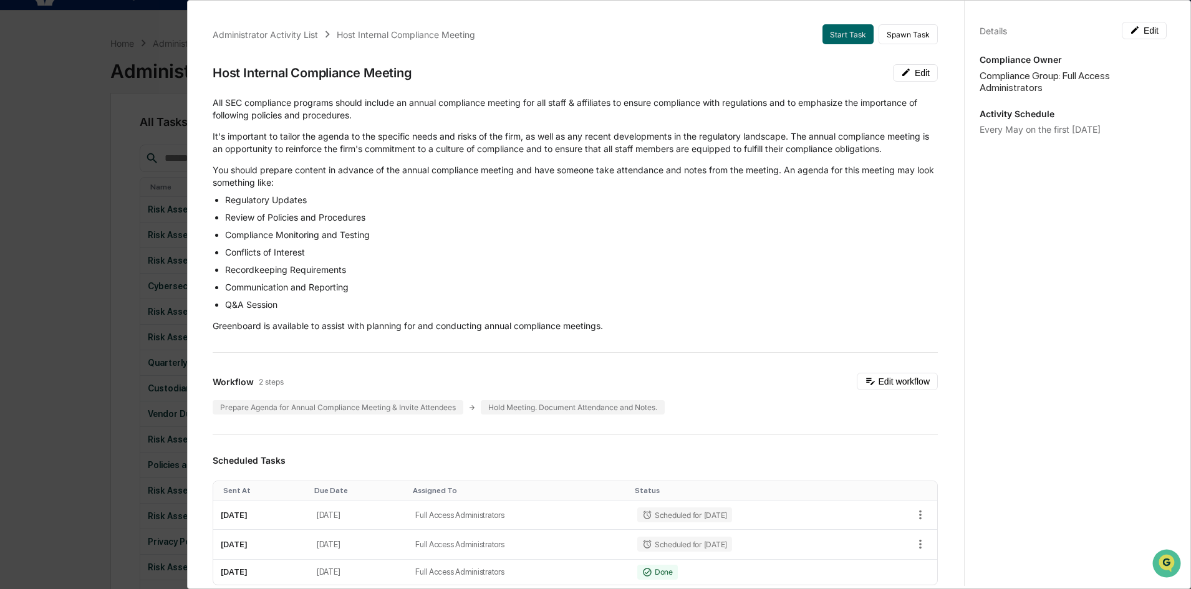
scroll to position [0, 0]
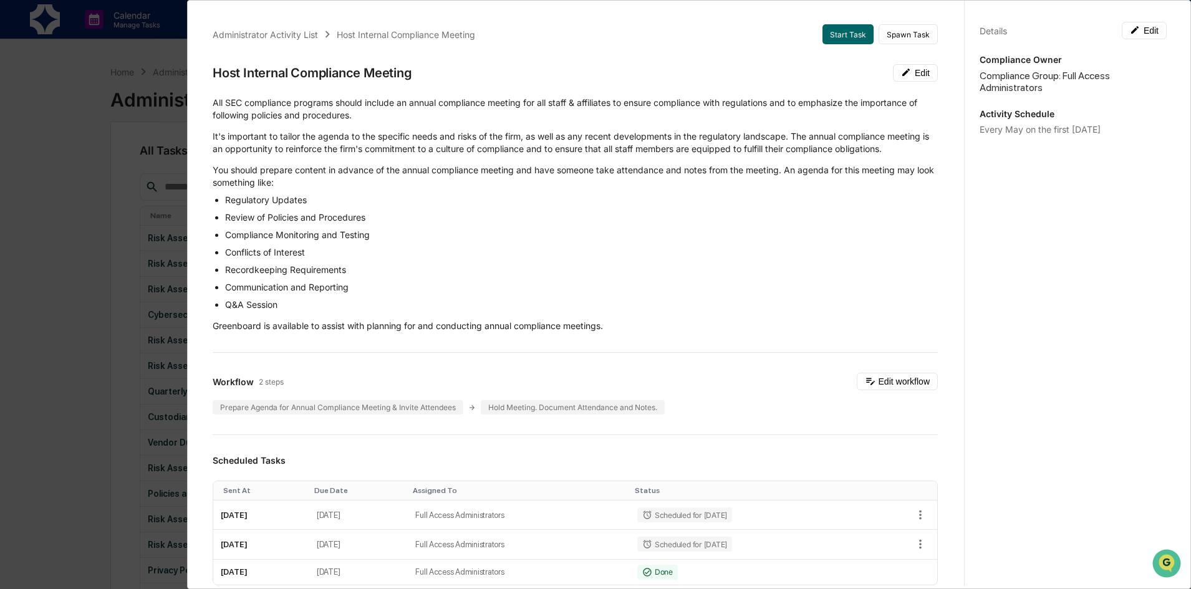
click at [79, 71] on div "Administrator Activity List Host Internal Compliance Meeting Start Task Spawn T…" at bounding box center [595, 294] width 1191 height 589
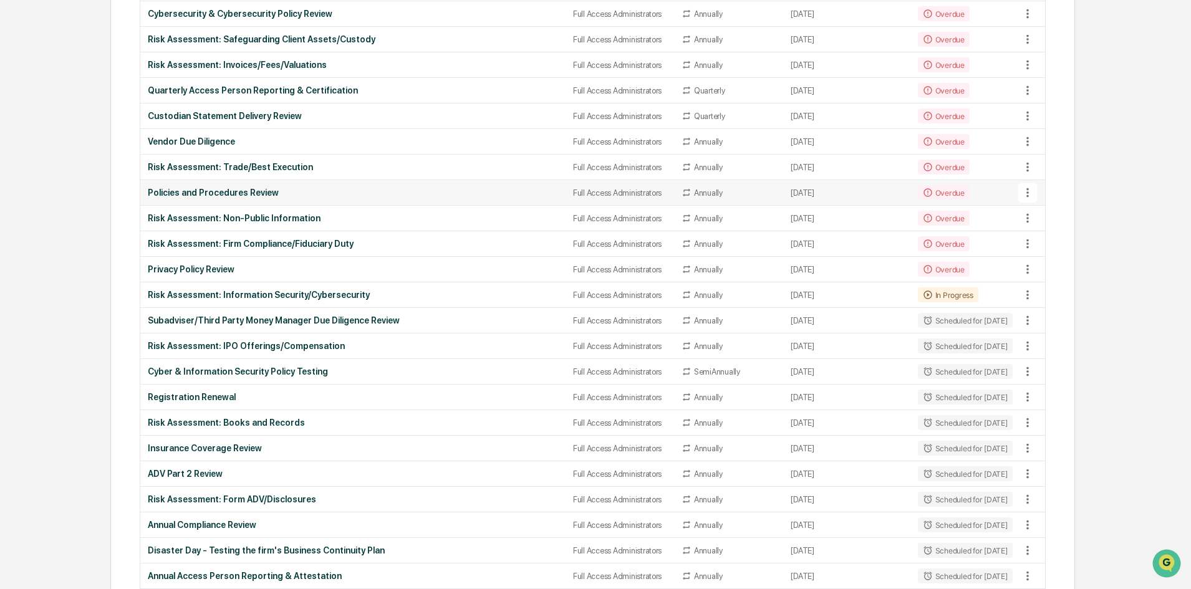
scroll to position [312, 0]
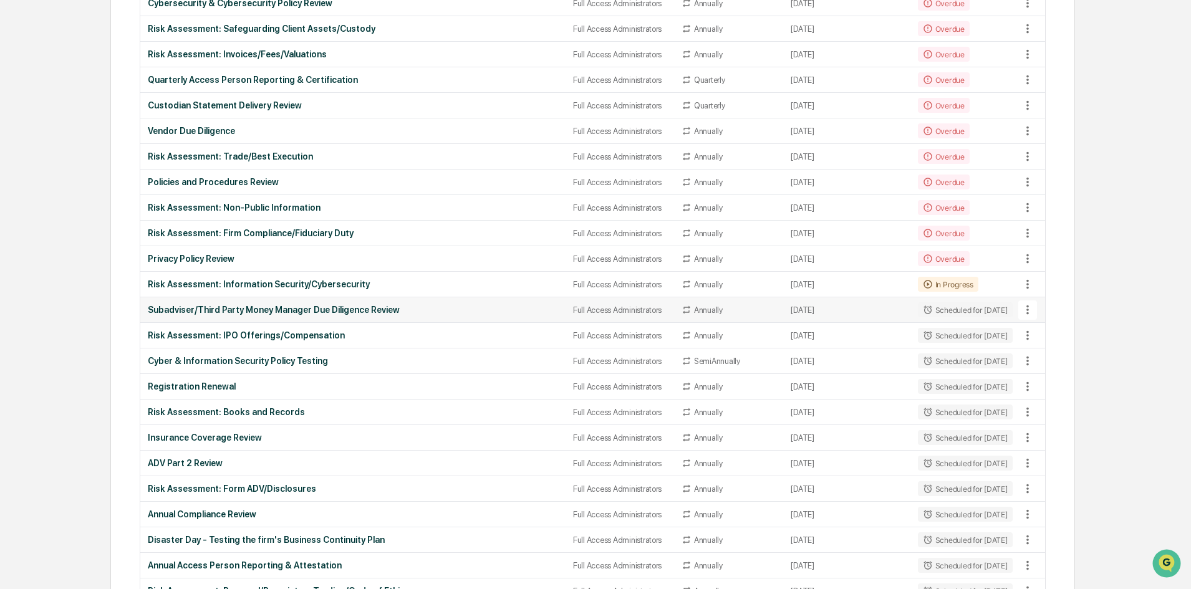
click at [268, 309] on div "Subadviser/Third Party Money Manager Due Diligence Review" at bounding box center [353, 310] width 410 height 10
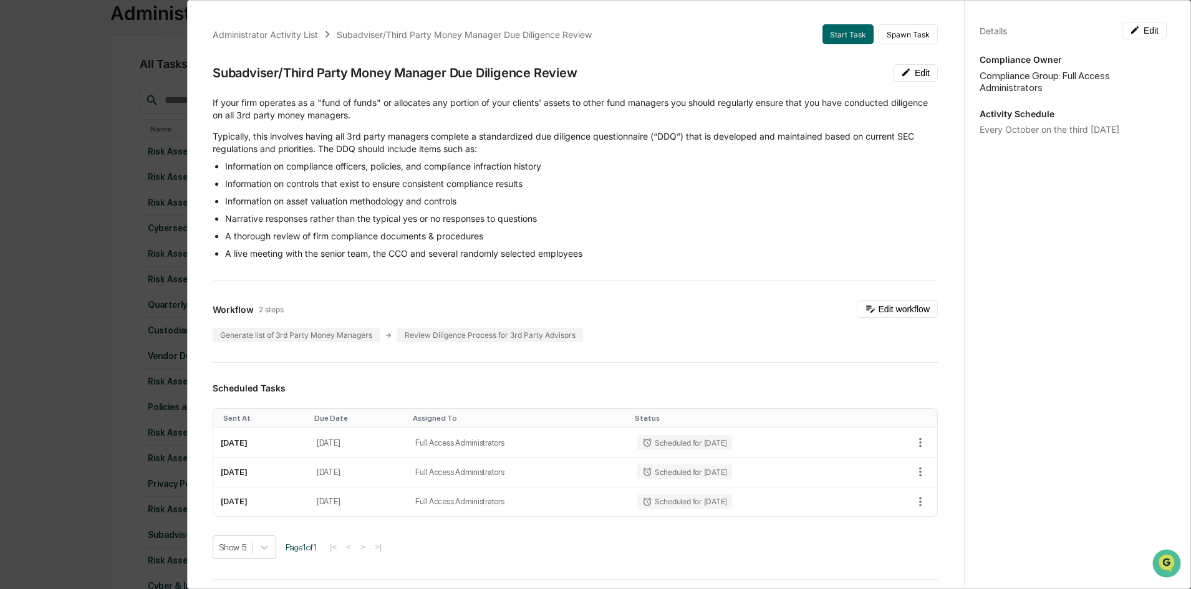
scroll to position [0, 0]
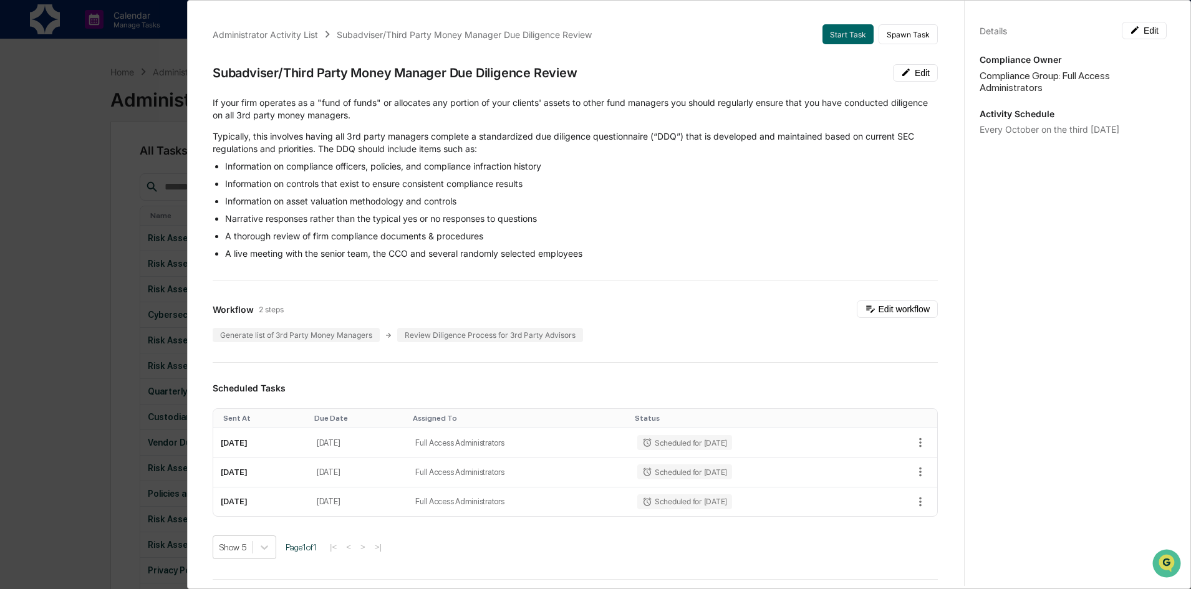
click at [145, 67] on div "Administrator Activity List Subadviser/Third Party Money Manager Due Diligence …" at bounding box center [595, 294] width 1191 height 589
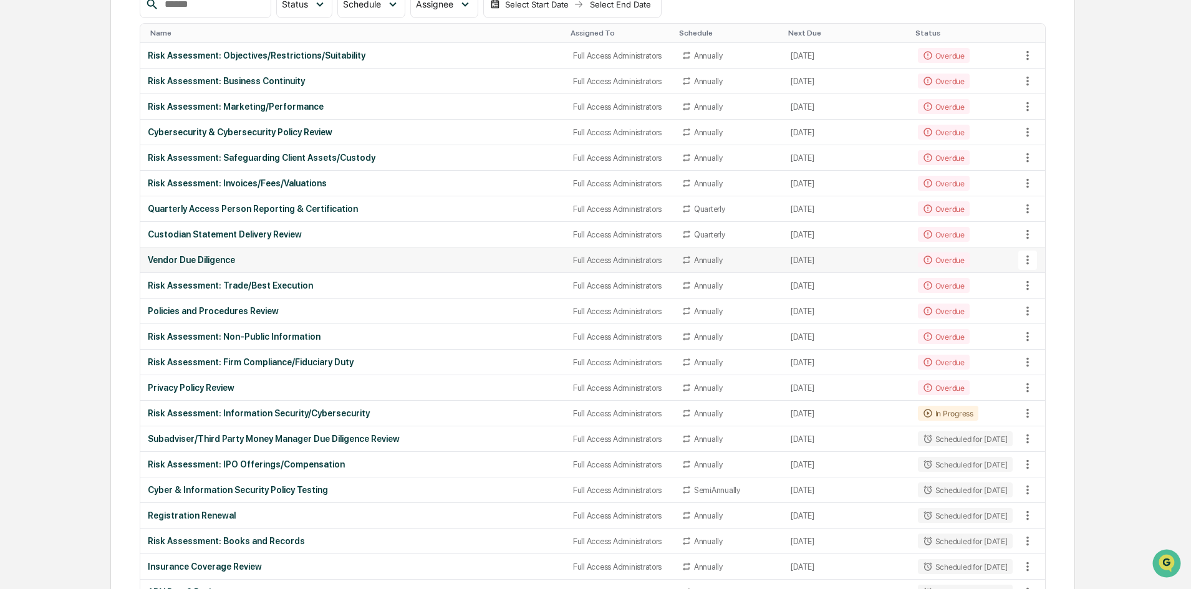
scroll to position [187, 0]
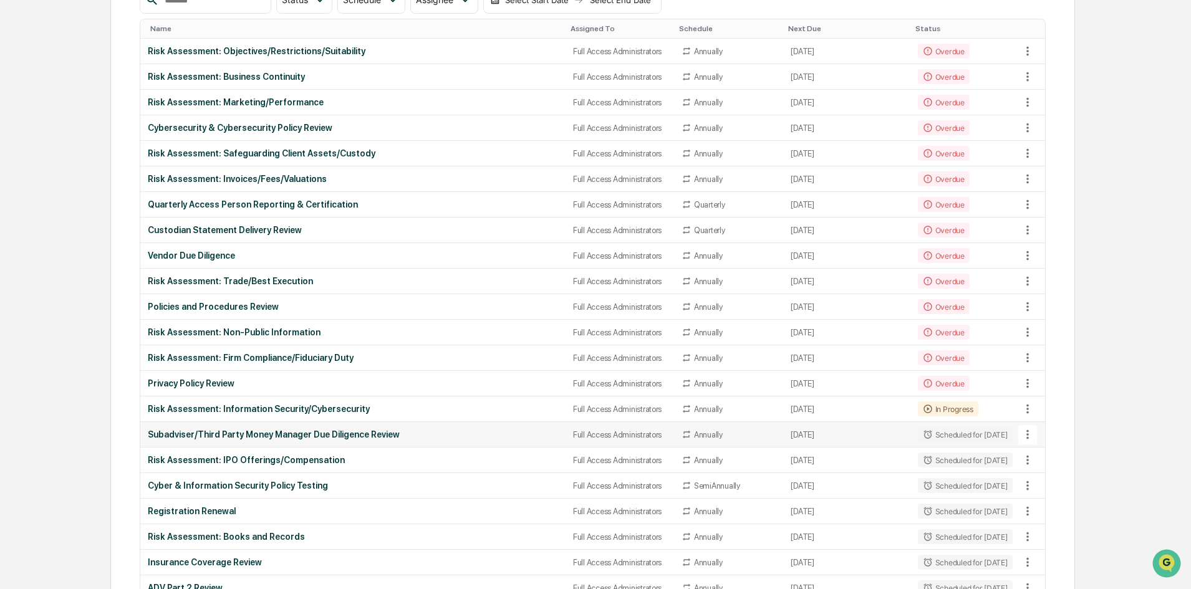
click at [255, 436] on div "Subadviser/Third Party Money Manager Due Diligence Review" at bounding box center [353, 435] width 410 height 10
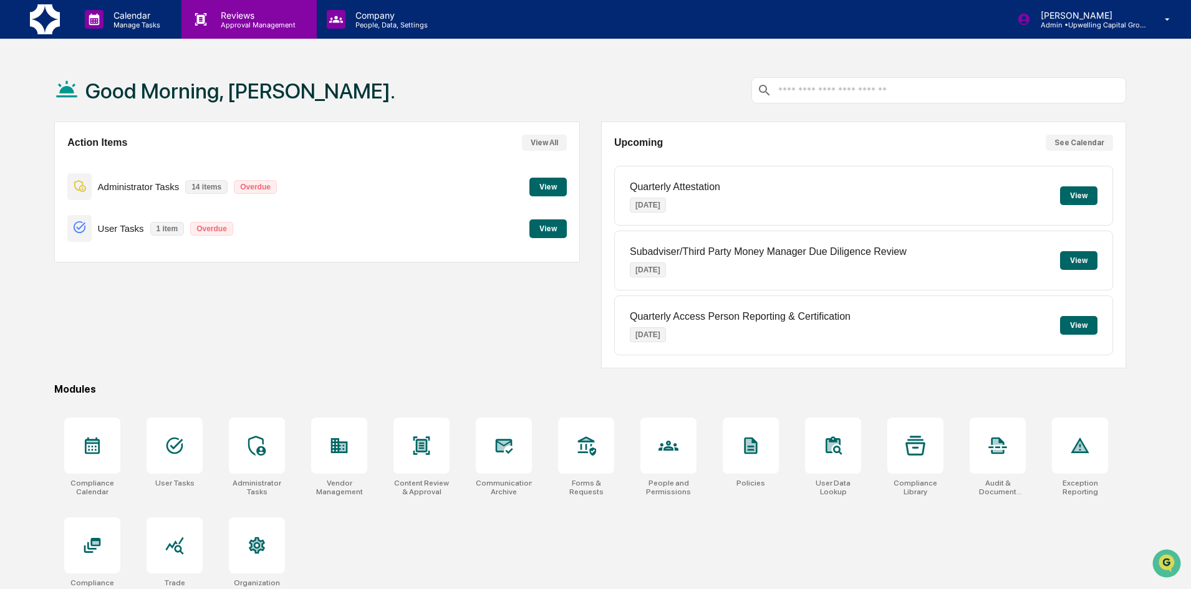
click at [249, 19] on p "Reviews" at bounding box center [256, 15] width 91 height 11
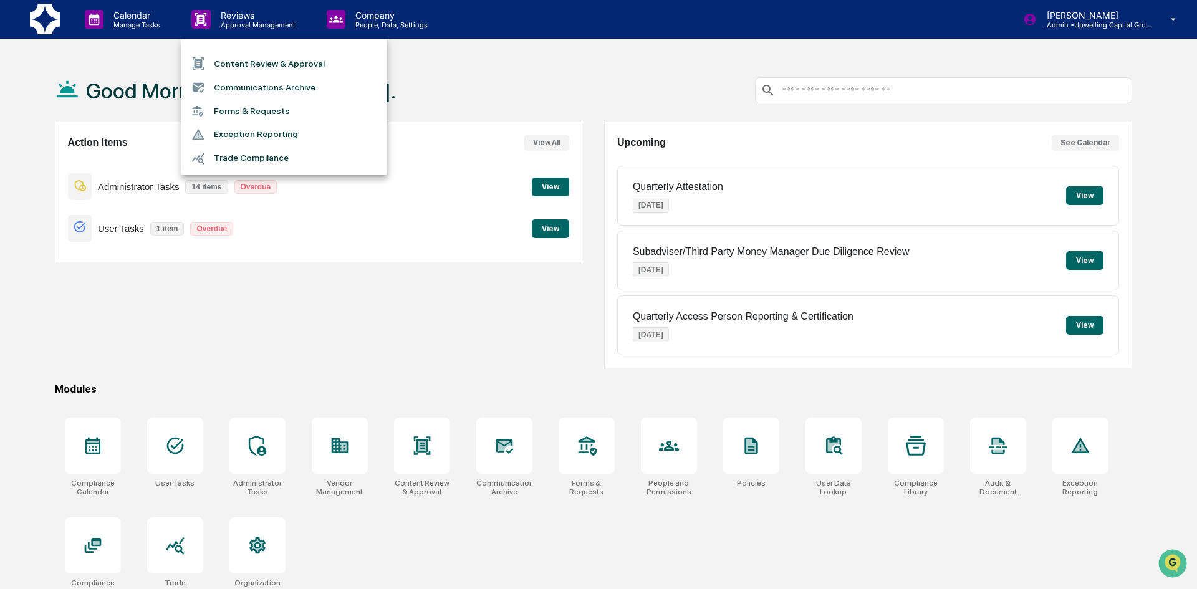
click at [283, 64] on li "Content Review & Approval" at bounding box center [284, 64] width 206 height 24
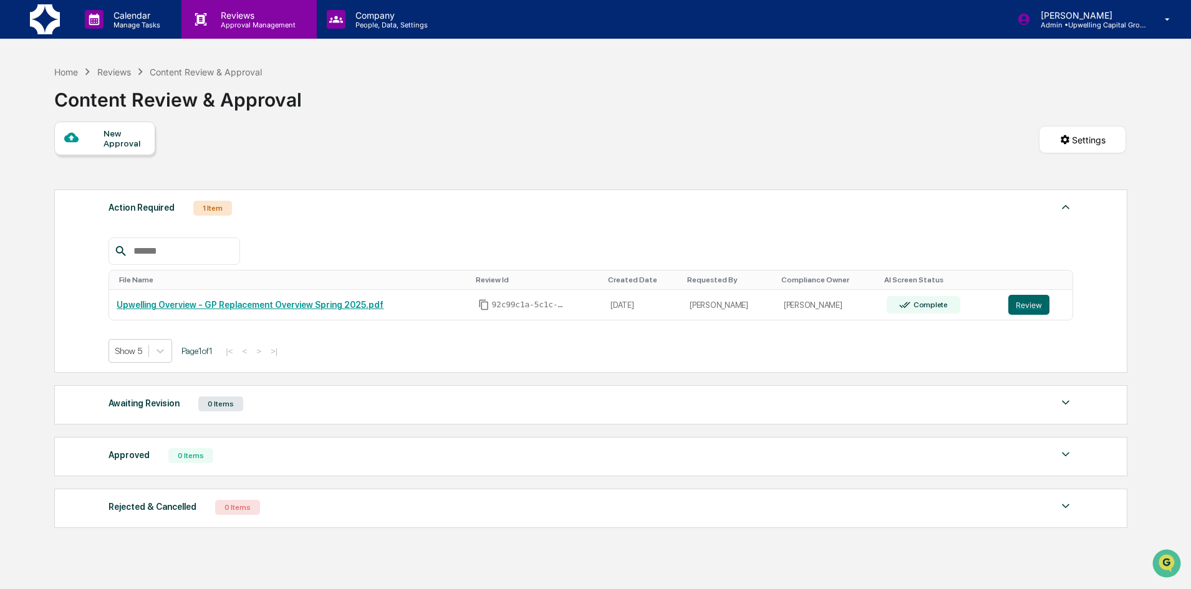
click at [285, 21] on p "Approval Management" at bounding box center [256, 25] width 91 height 9
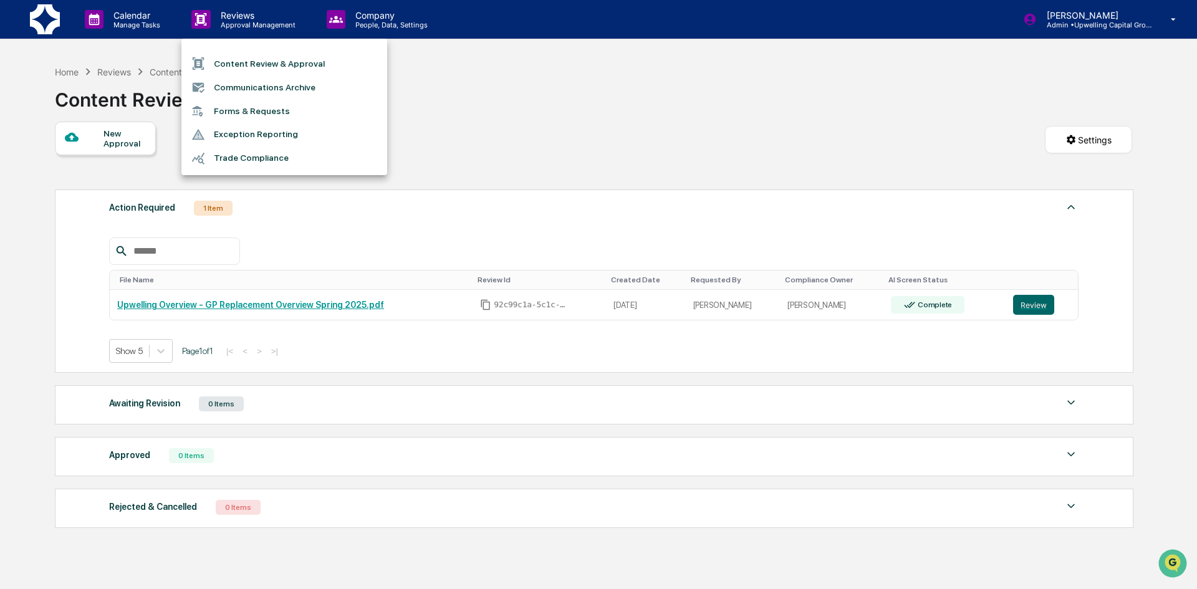
click at [142, 21] on div at bounding box center [598, 294] width 1197 height 589
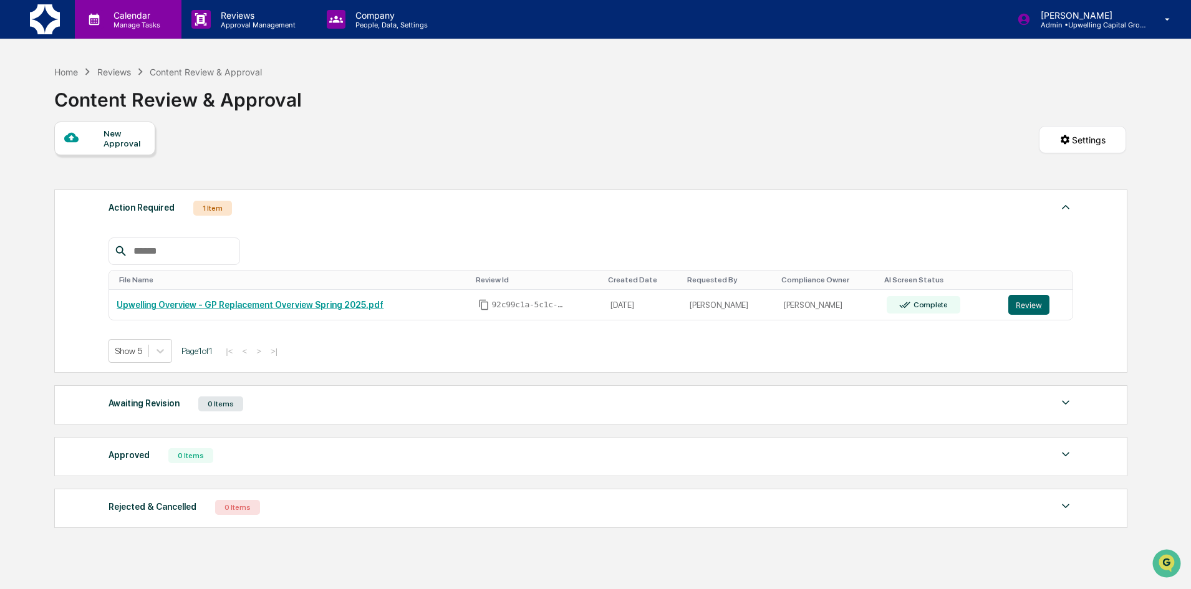
click at [142, 17] on p "Calendar" at bounding box center [134, 15] width 63 height 11
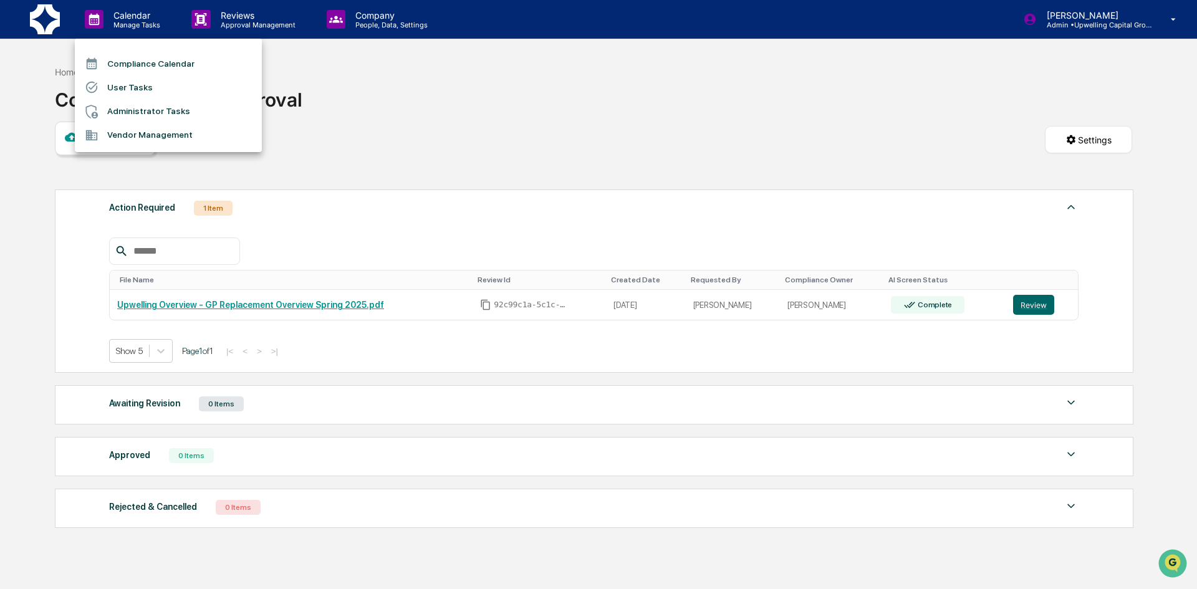
click at [142, 108] on li "Administrator Tasks" at bounding box center [168, 112] width 187 height 24
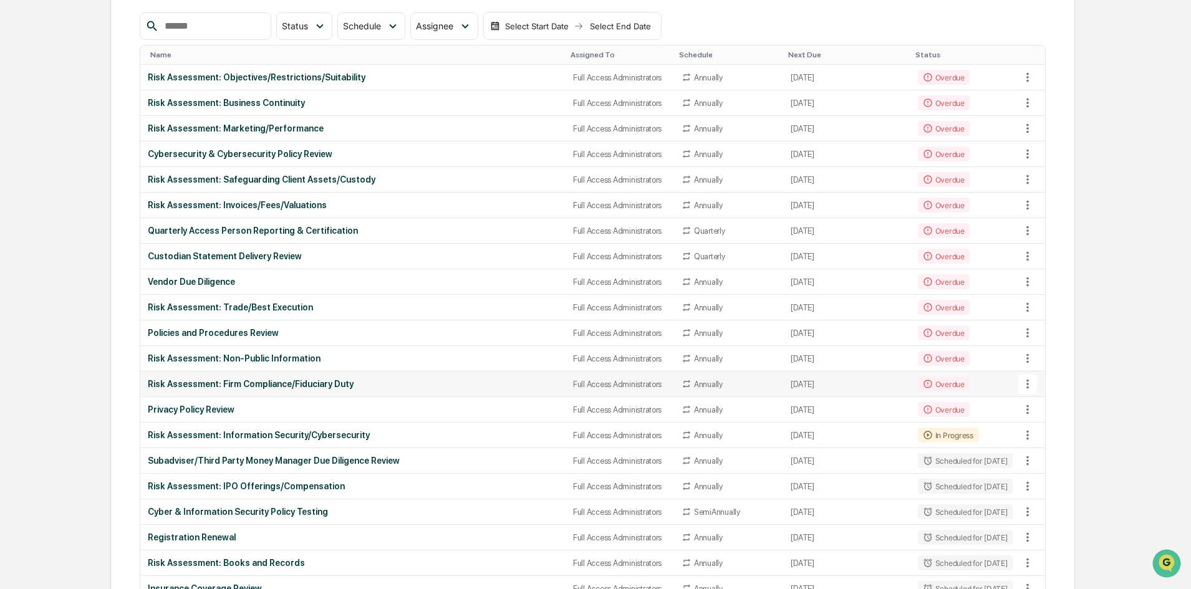
scroll to position [187, 0]
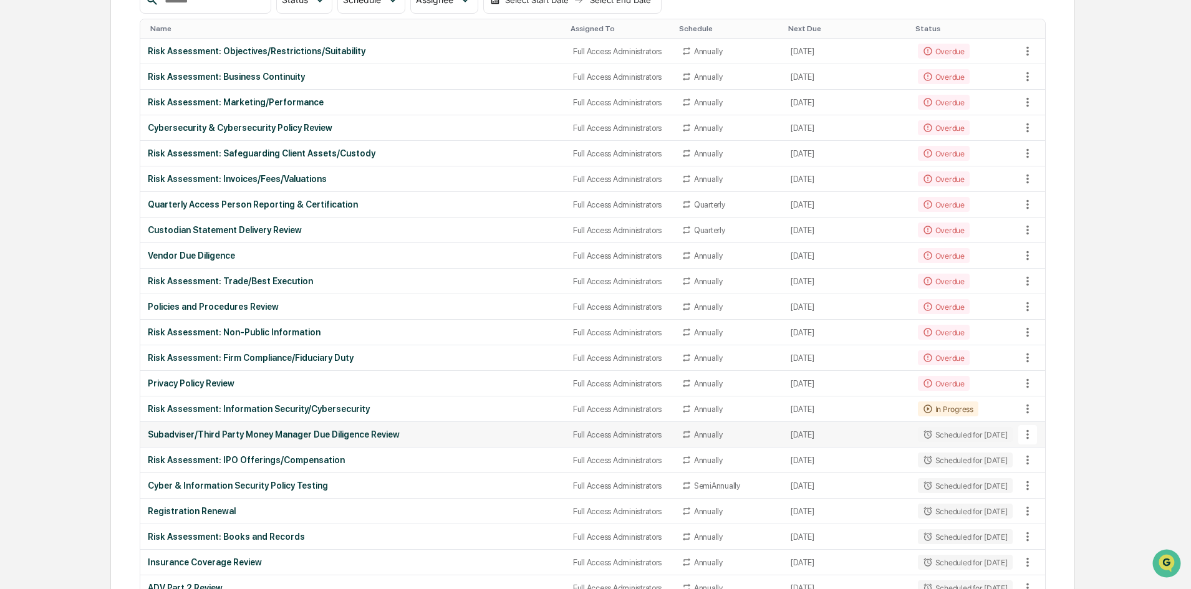
click at [1027, 433] on icon at bounding box center [1027, 435] width 14 height 14
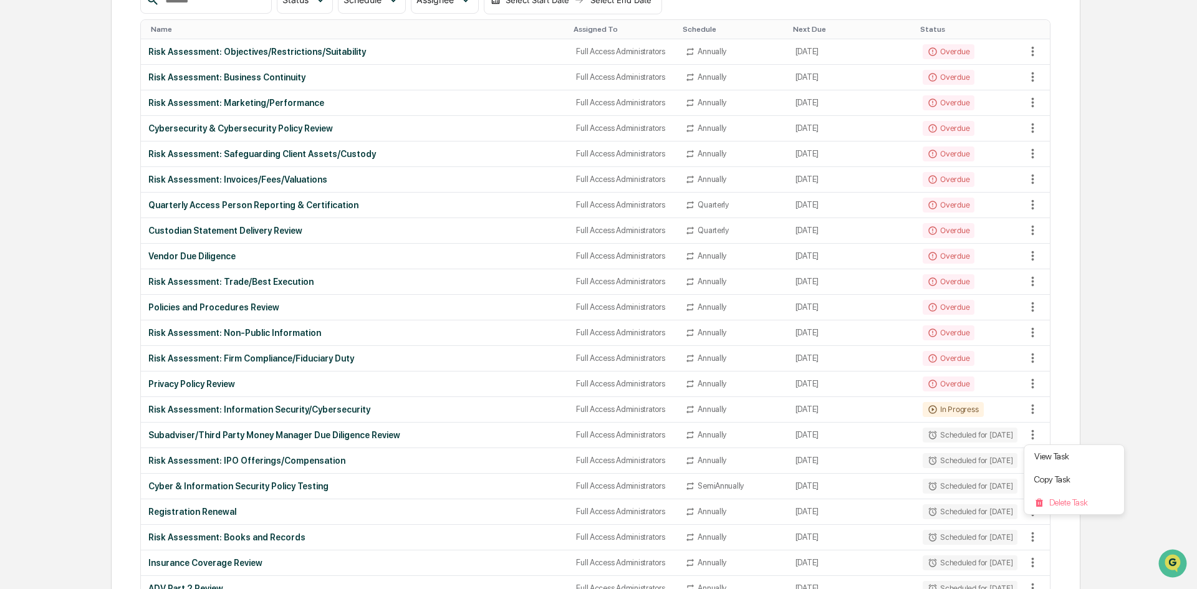
click at [951, 434] on div at bounding box center [598, 294] width 1197 height 589
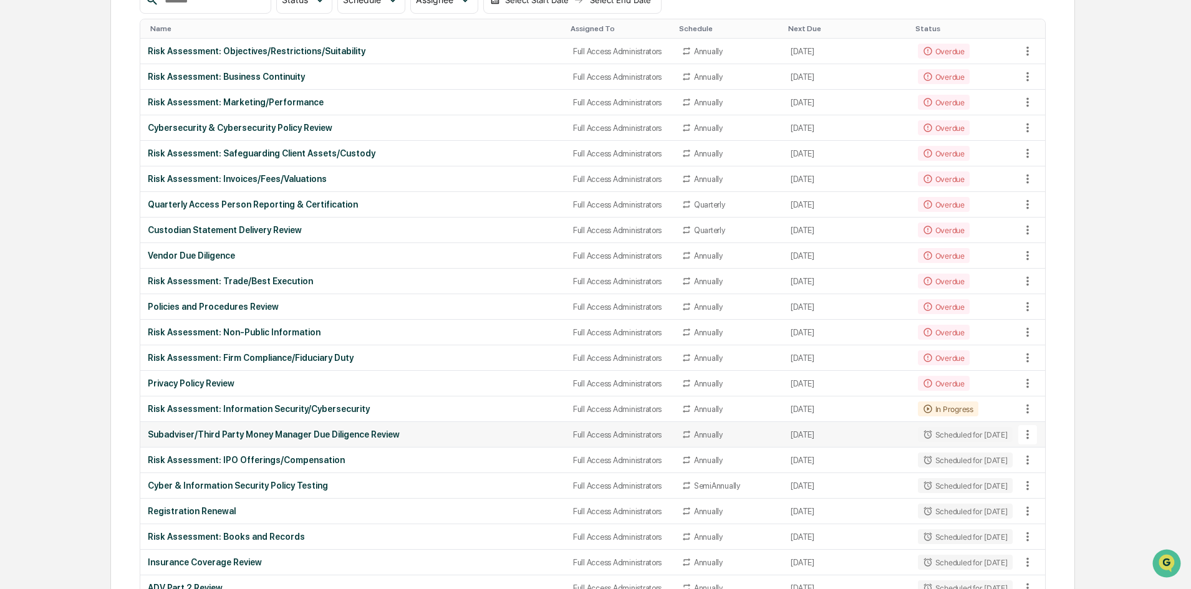
click at [1032, 434] on icon at bounding box center [1027, 435] width 14 height 14
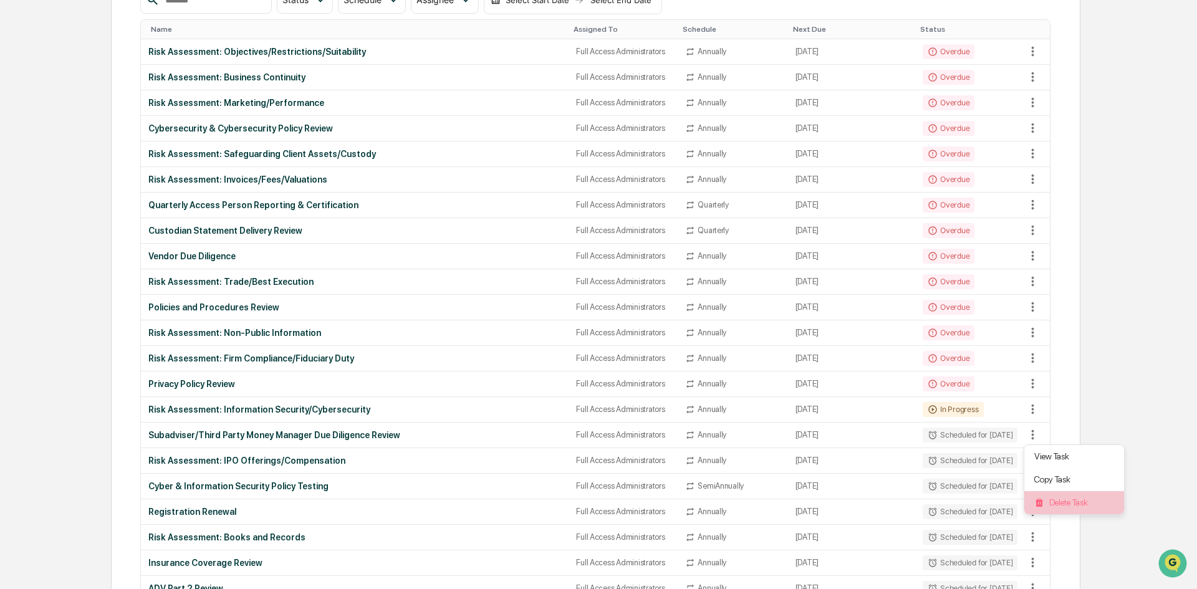
click at [1059, 501] on li "Delete Task" at bounding box center [1074, 502] width 100 height 23
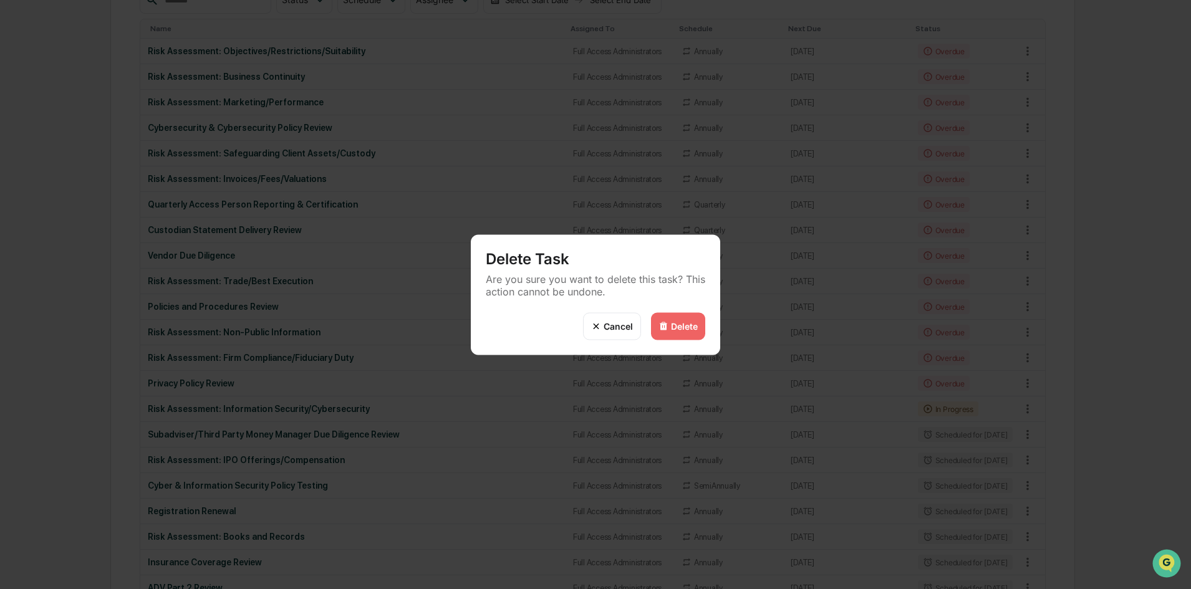
click at [686, 326] on div "Delete" at bounding box center [684, 326] width 27 height 11
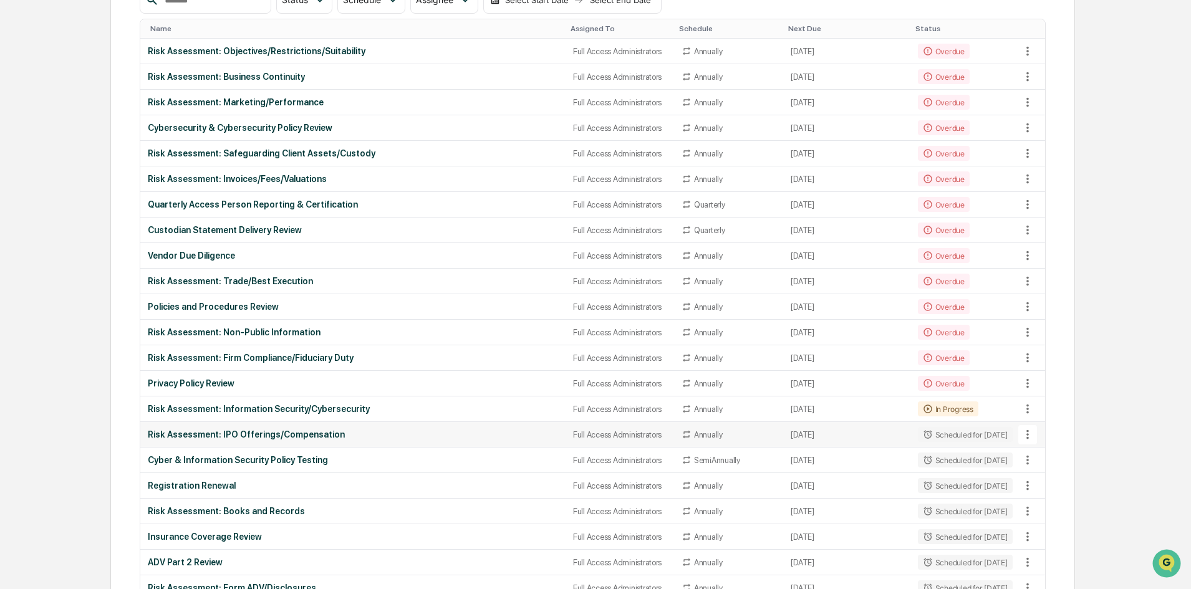
click at [1025, 433] on icon at bounding box center [1027, 435] width 14 height 14
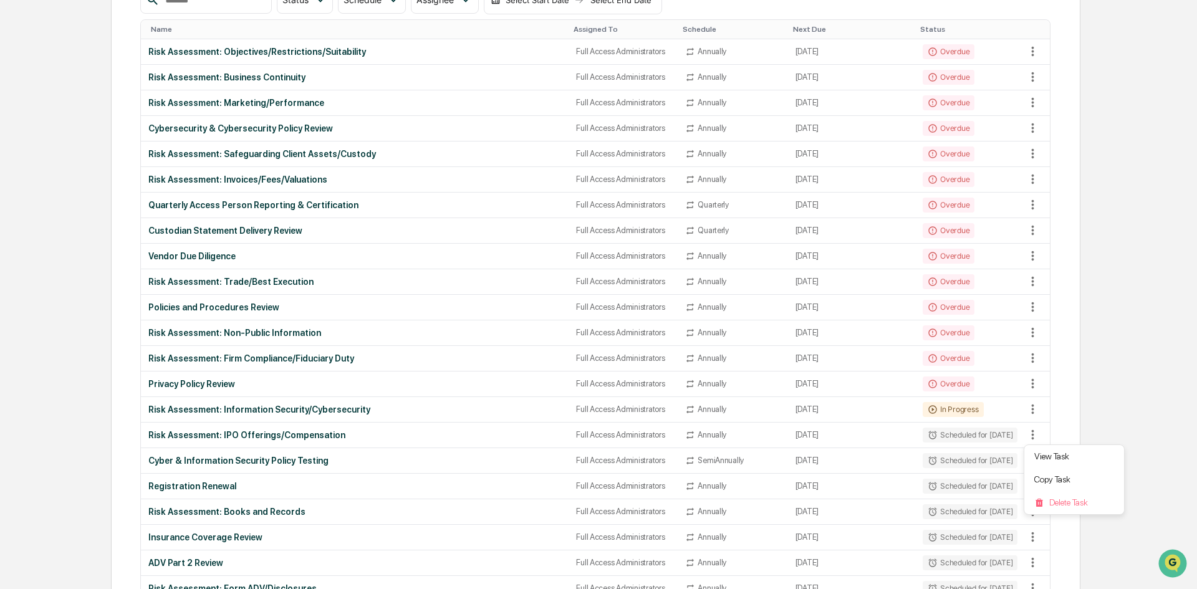
click at [1105, 377] on div at bounding box center [598, 294] width 1197 height 589
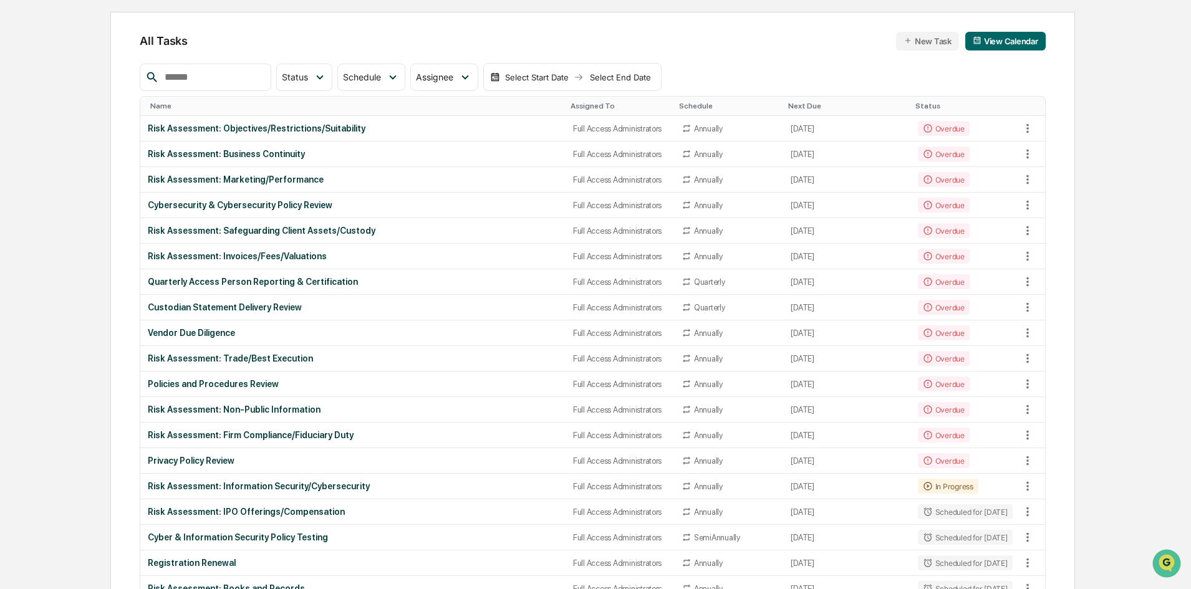
scroll to position [0, 0]
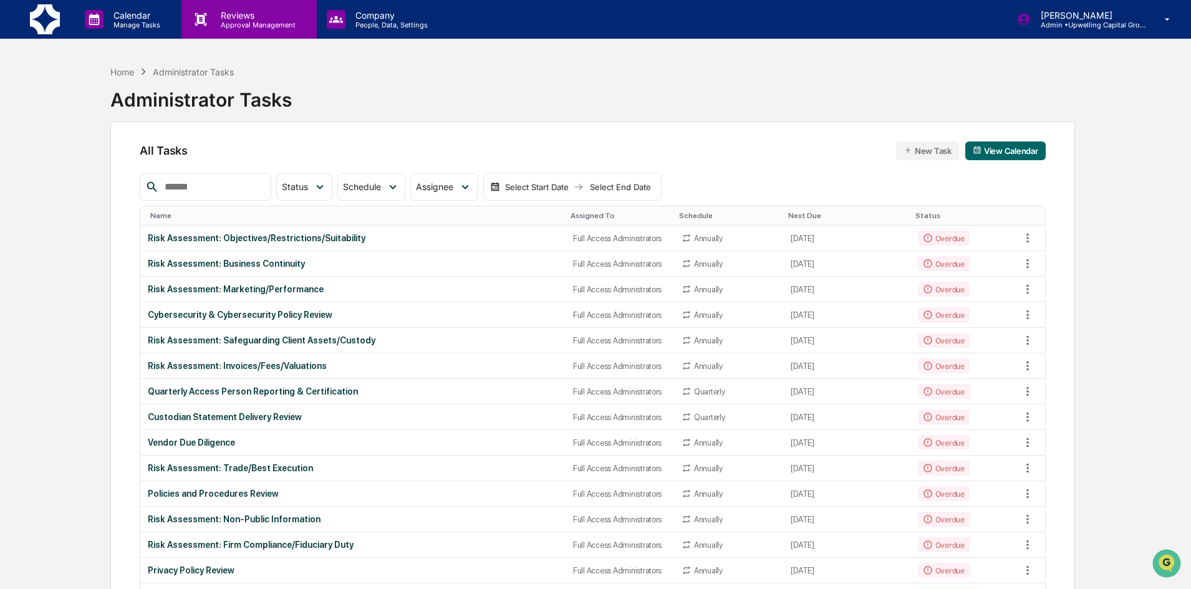
click at [281, 18] on p "Reviews" at bounding box center [256, 15] width 91 height 11
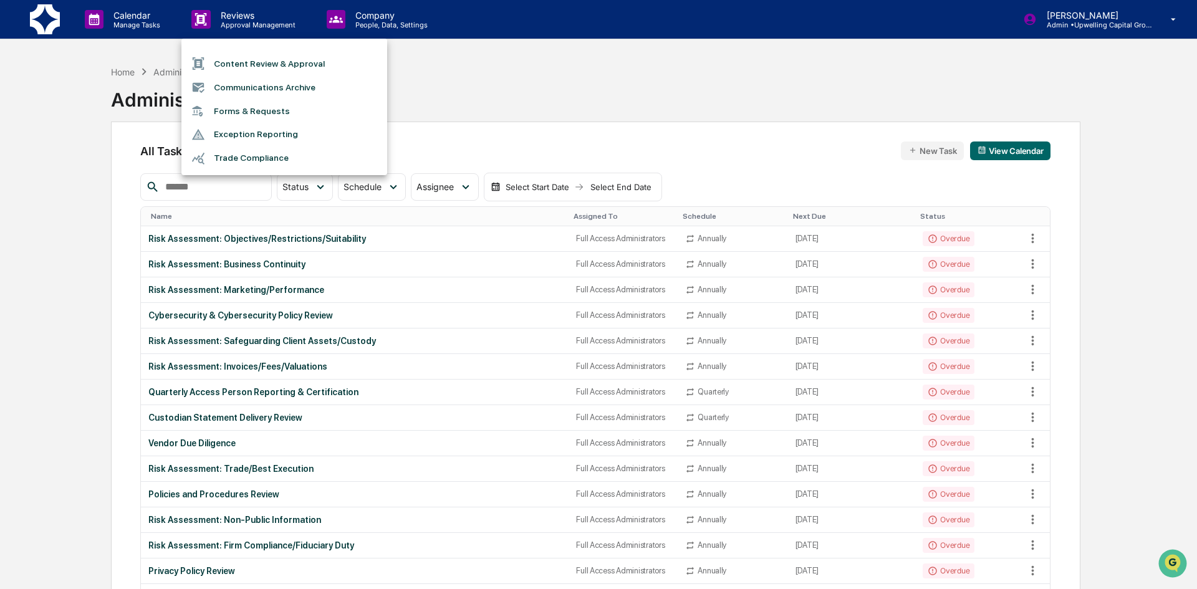
click at [255, 64] on li "Content Review & Approval" at bounding box center [284, 64] width 206 height 24
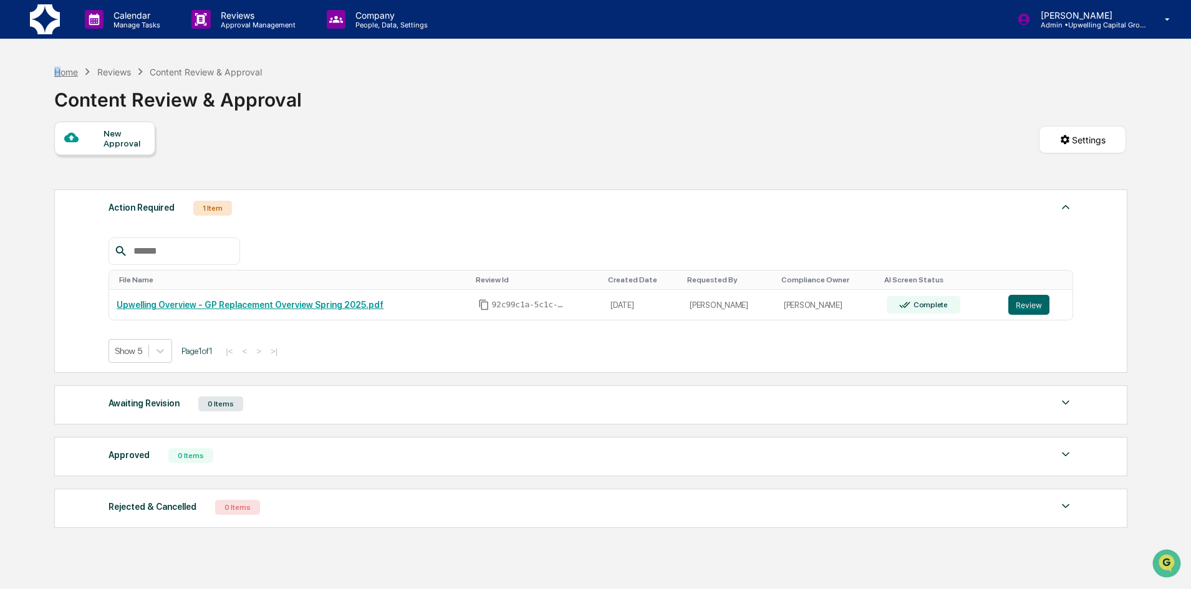
click at [58, 71] on div "Home" at bounding box center [66, 72] width 24 height 11
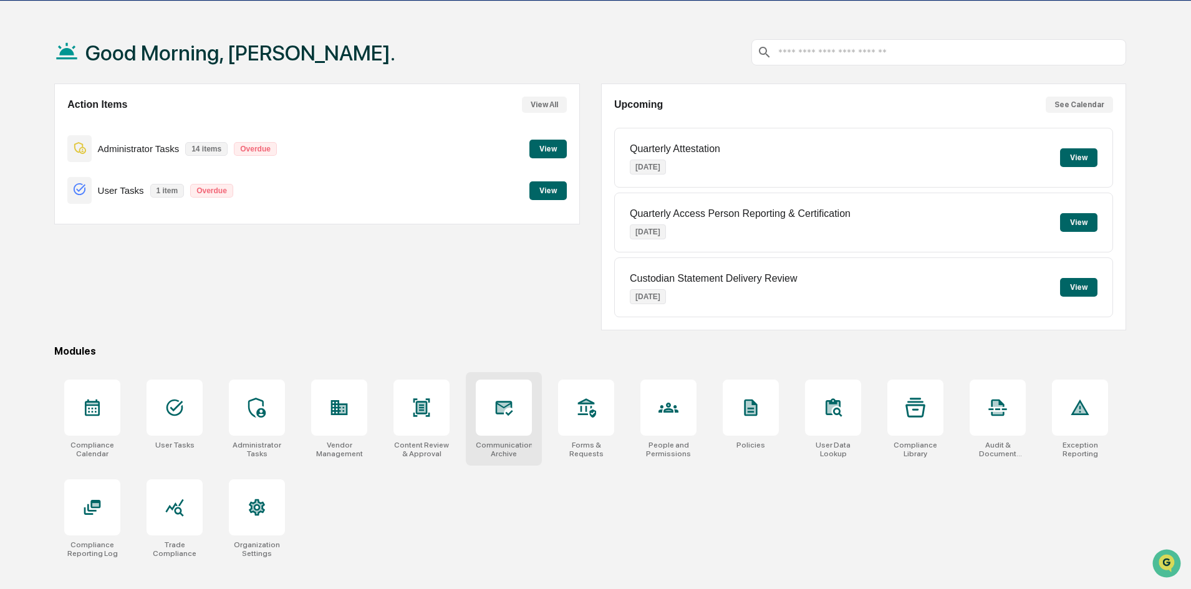
scroll to position [59, 0]
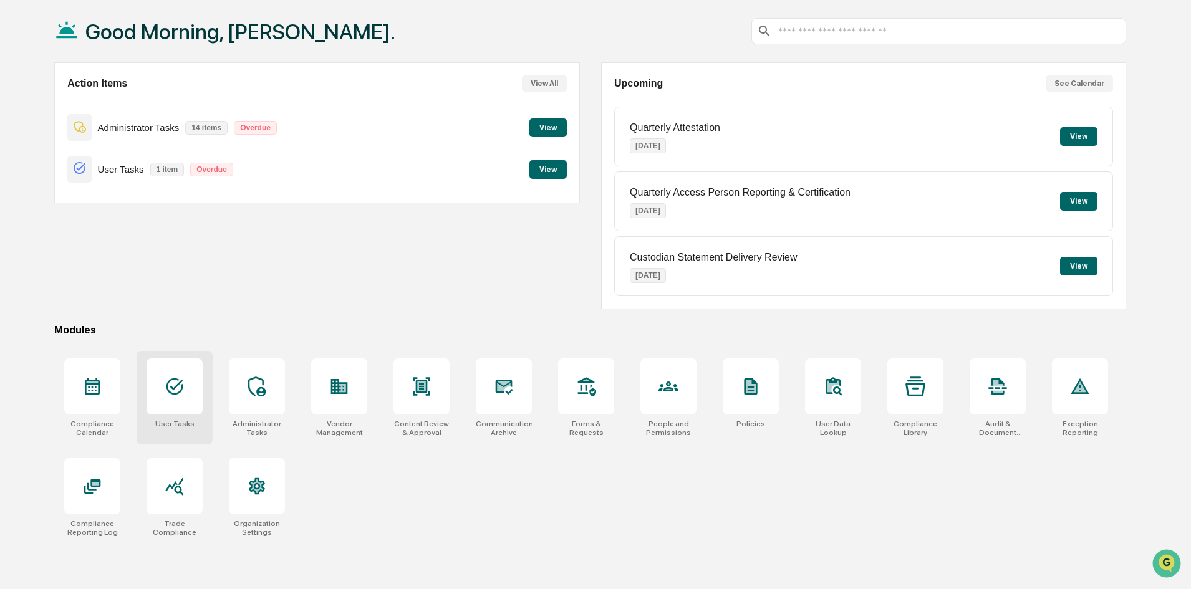
click at [177, 391] on icon at bounding box center [175, 387] width 20 height 20
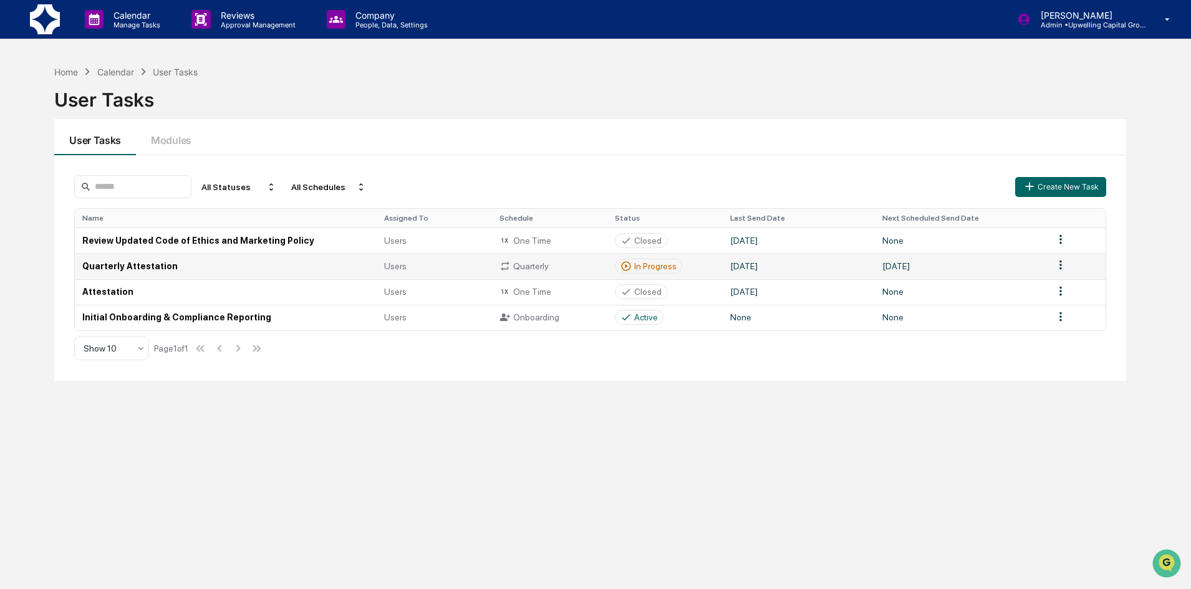
click at [120, 267] on td "Quarterly Attestation" at bounding box center [225, 266] width 301 height 26
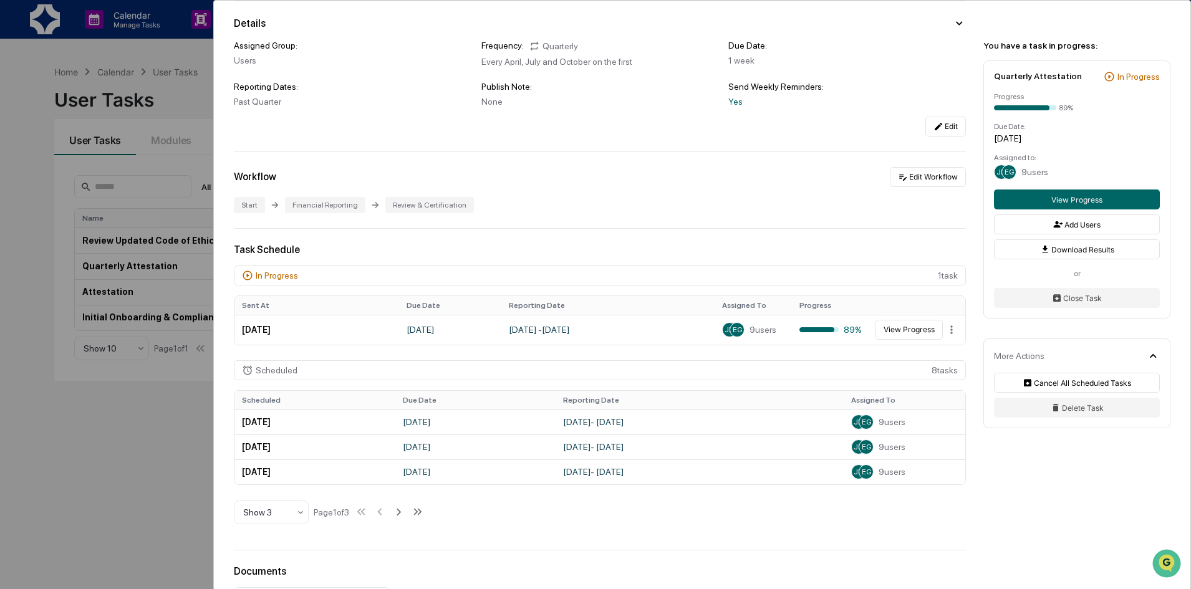
scroll to position [125, 0]
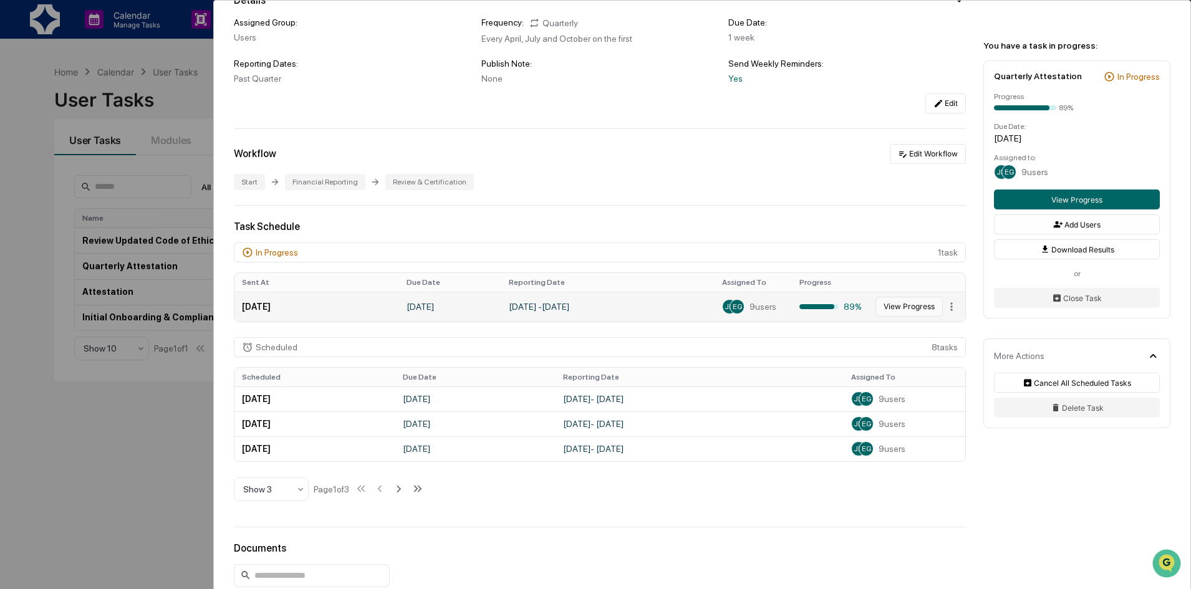
click at [915, 305] on button "View Progress" at bounding box center [908, 307] width 67 height 20
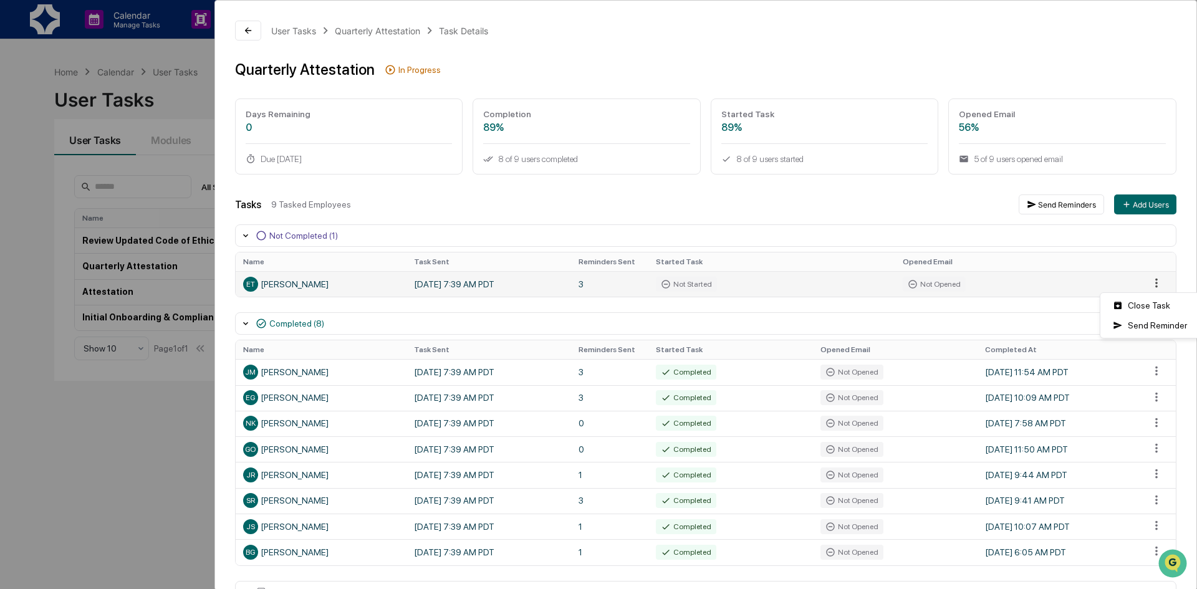
click at [1142, 285] on html "Calendar Manage Tasks Reviews Approval Management Company People, Data, Setting…" at bounding box center [598, 294] width 1197 height 589
click at [176, 87] on html "Calendar Manage Tasks Reviews Approval Management Company People, Data, Setting…" at bounding box center [598, 294] width 1197 height 589
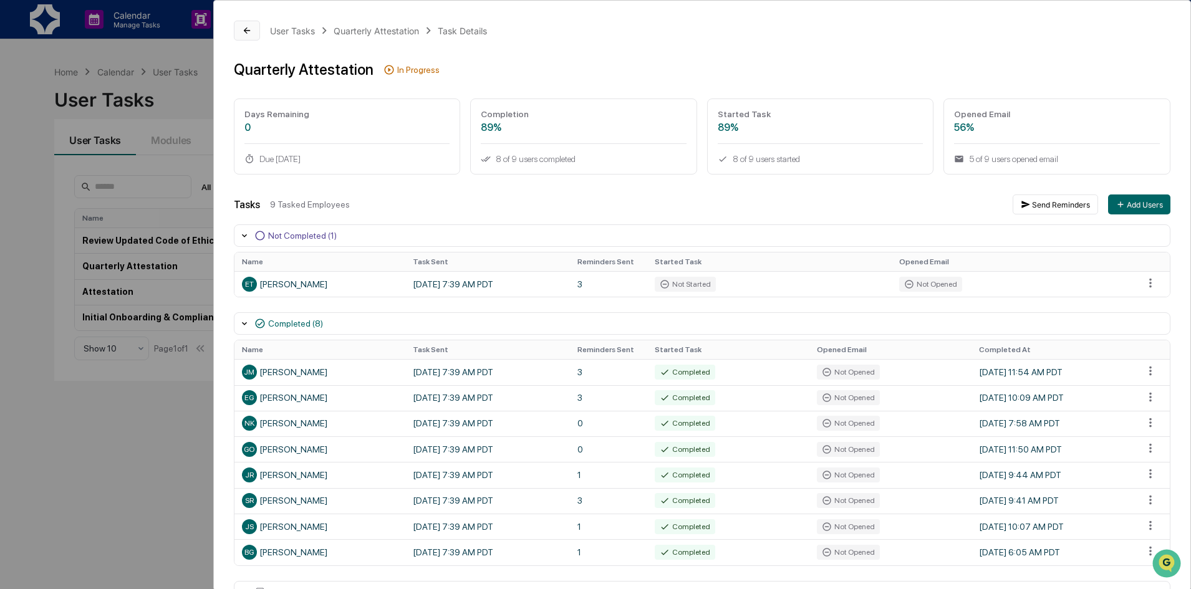
click at [241, 29] on button at bounding box center [247, 31] width 26 height 20
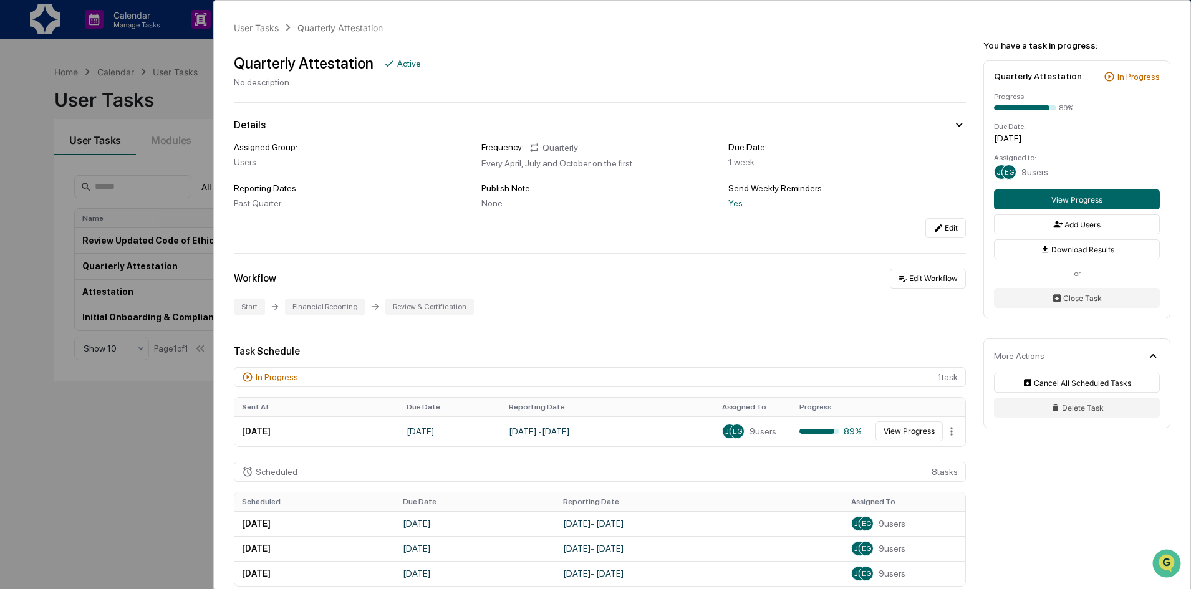
click at [196, 59] on div "User Tasks Quarterly Attestation Quarterly Attestation Active No description De…" at bounding box center [595, 294] width 1191 height 589
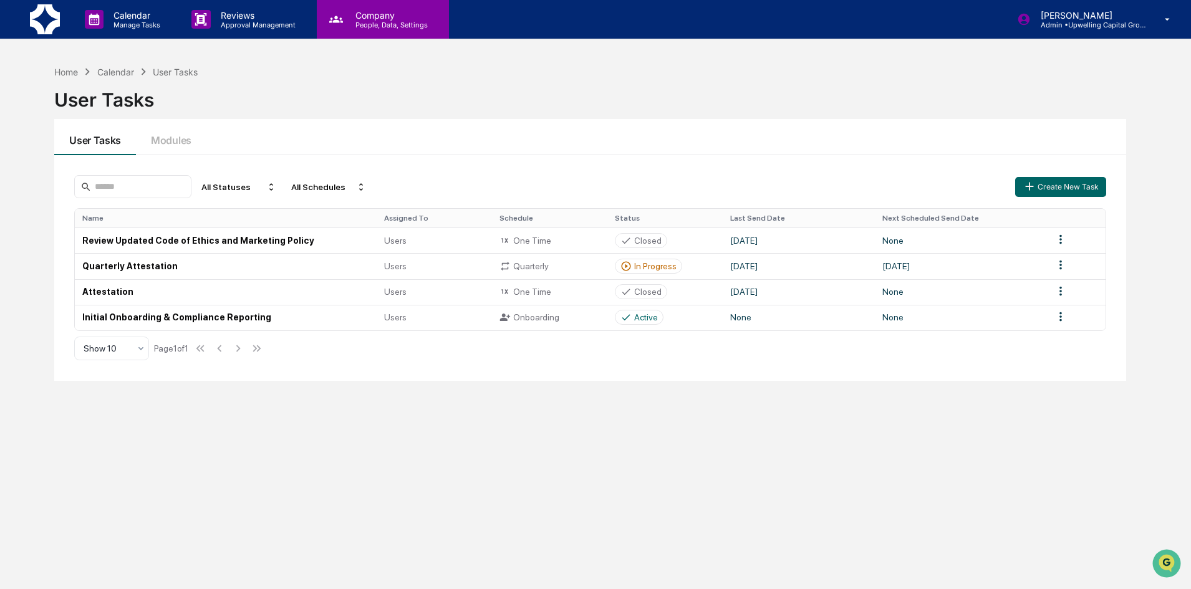
click at [368, 24] on p "People, Data, Settings" at bounding box center [389, 25] width 89 height 9
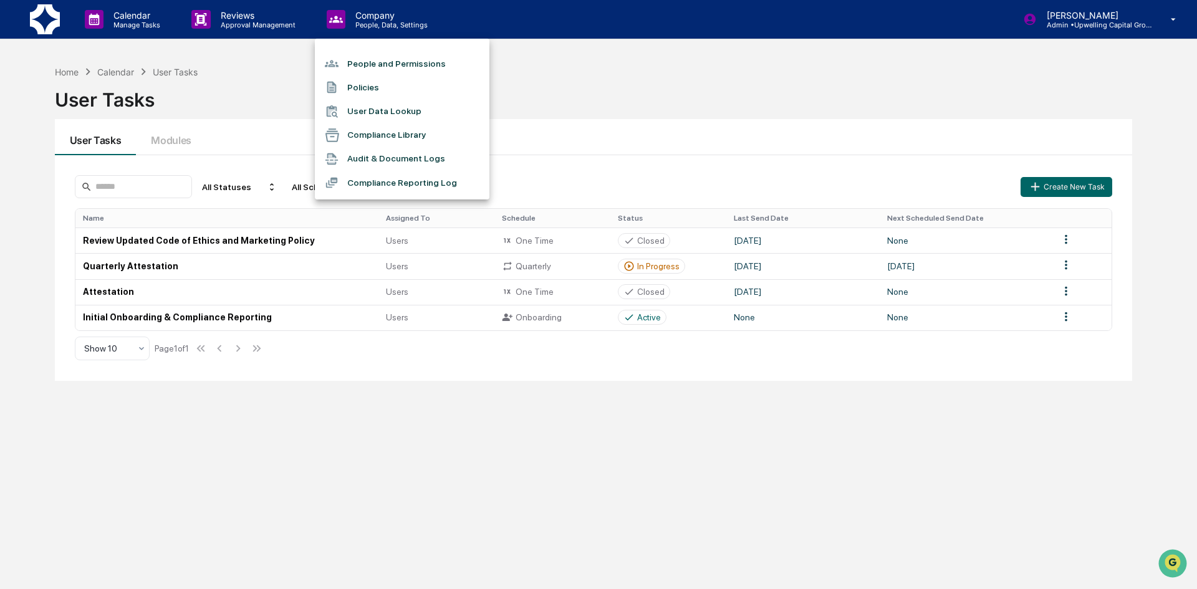
click at [358, 82] on li "Policies" at bounding box center [402, 87] width 175 height 24
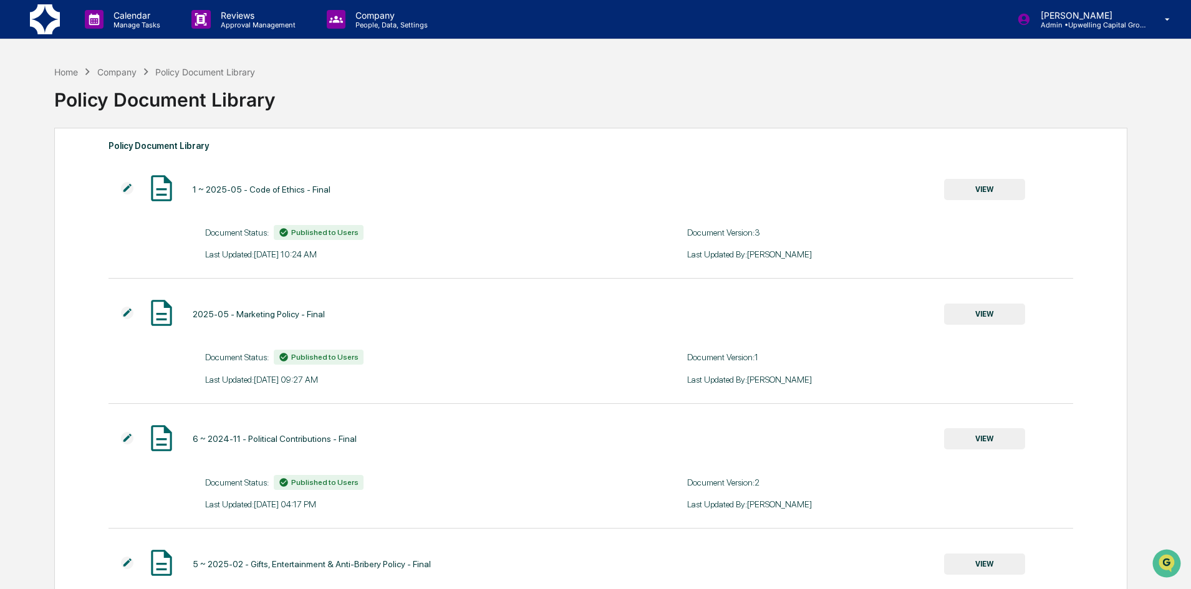
drag, startPoint x: 248, startPoint y: 189, endPoint x: 127, endPoint y: 187, distance: 121.6
click at [127, 187] on img at bounding box center [127, 188] width 12 height 12
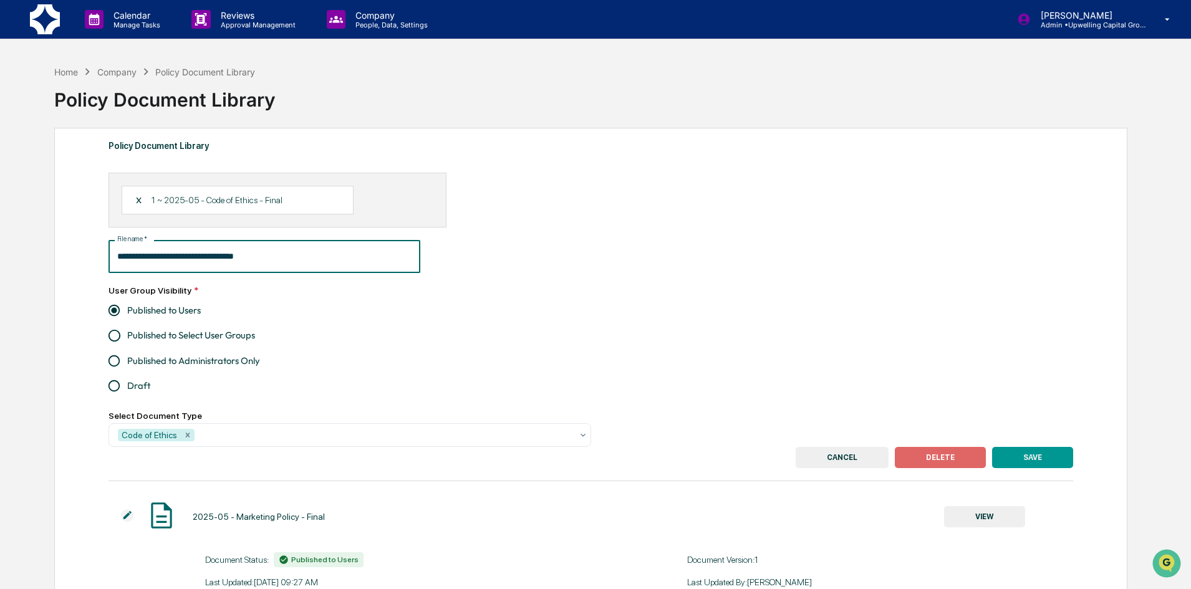
drag, startPoint x: 171, startPoint y: 254, endPoint x: 52, endPoint y: 241, distance: 119.2
type input "**********"
click at [1026, 456] on button "SAVE" at bounding box center [1032, 457] width 81 height 21
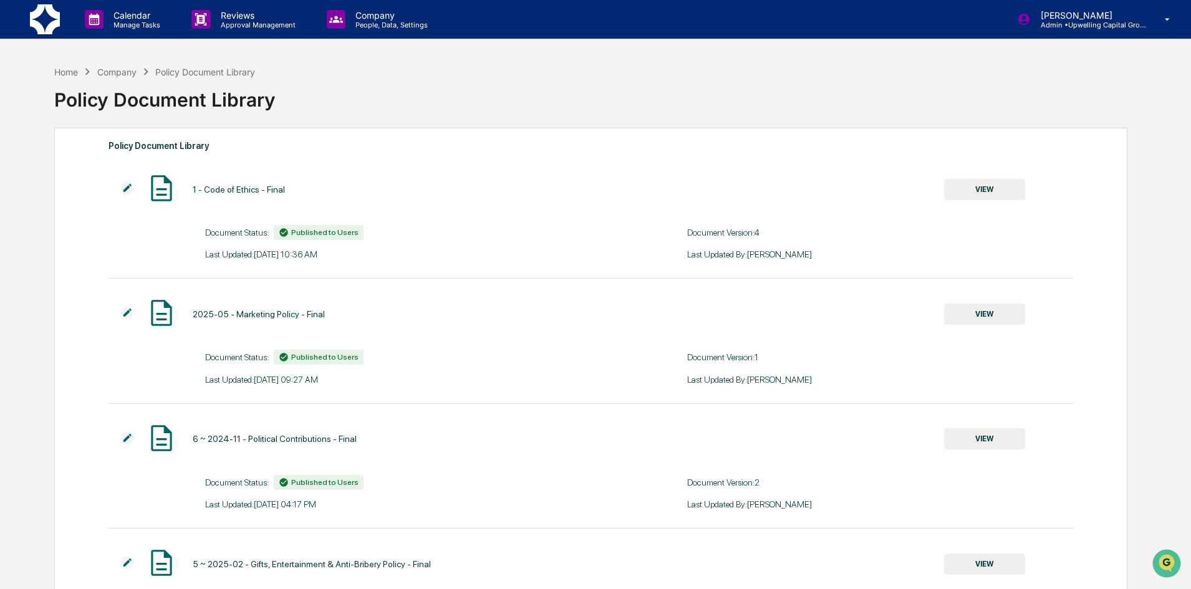
click at [123, 185] on img at bounding box center [127, 188] width 12 height 12
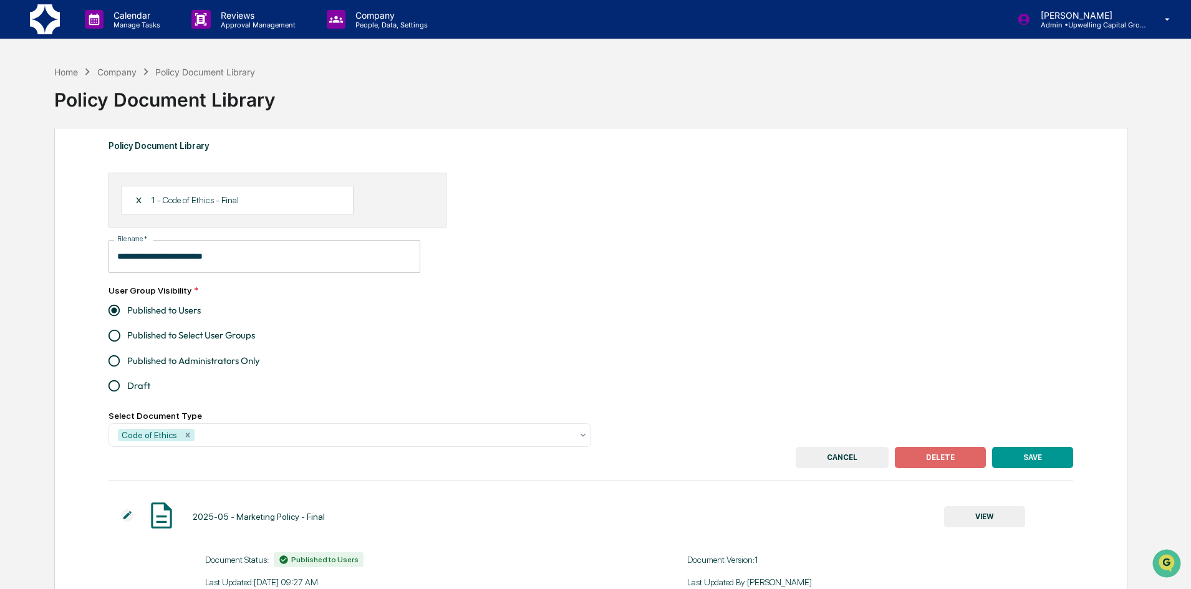
click at [239, 196] on div "X 1 - Code of Ethics - Final" at bounding box center [238, 200] width 232 height 29
click at [244, 199] on div "X 1 - Code of Ethics - Final" at bounding box center [238, 200] width 232 height 29
click at [229, 259] on input "**********" at bounding box center [264, 256] width 312 height 33
type input "**********"
click at [1024, 456] on button "SAVE" at bounding box center [1032, 457] width 81 height 21
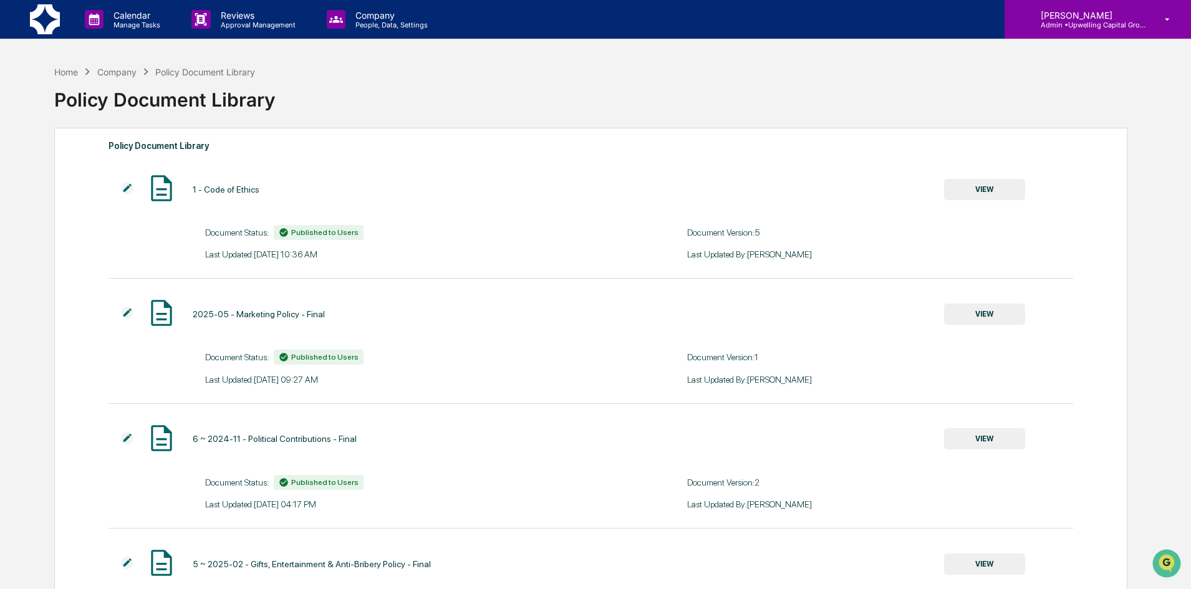
click at [1094, 23] on p "Admin • Upwelling Capital Group" at bounding box center [1088, 25] width 116 height 9
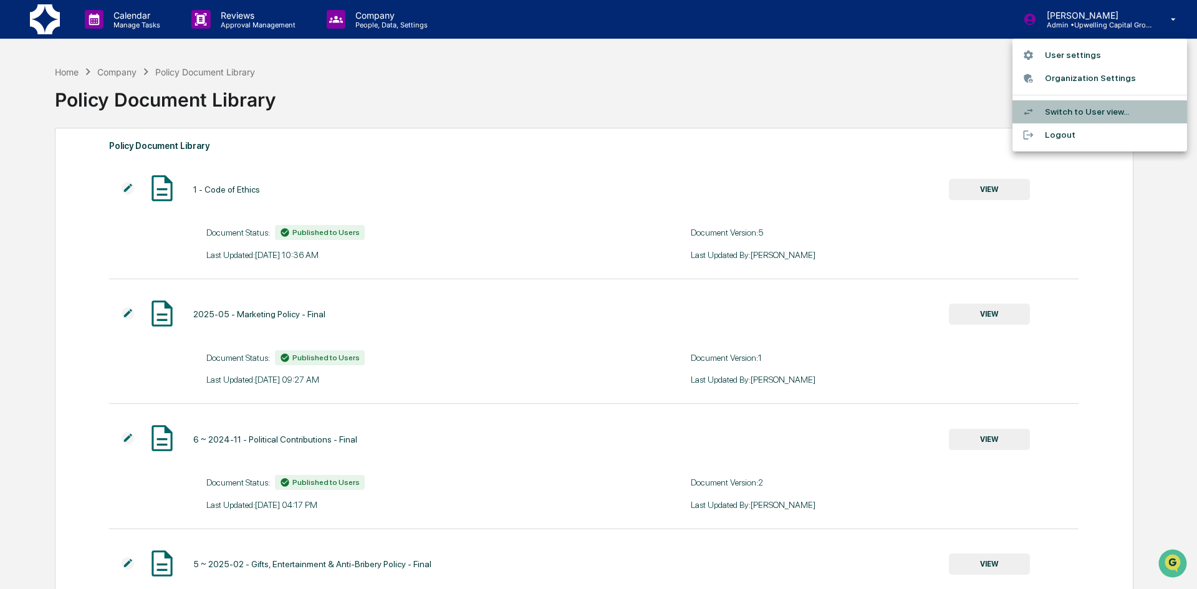
click at [1091, 108] on li "Switch to User view..." at bounding box center [1099, 111] width 175 height 23
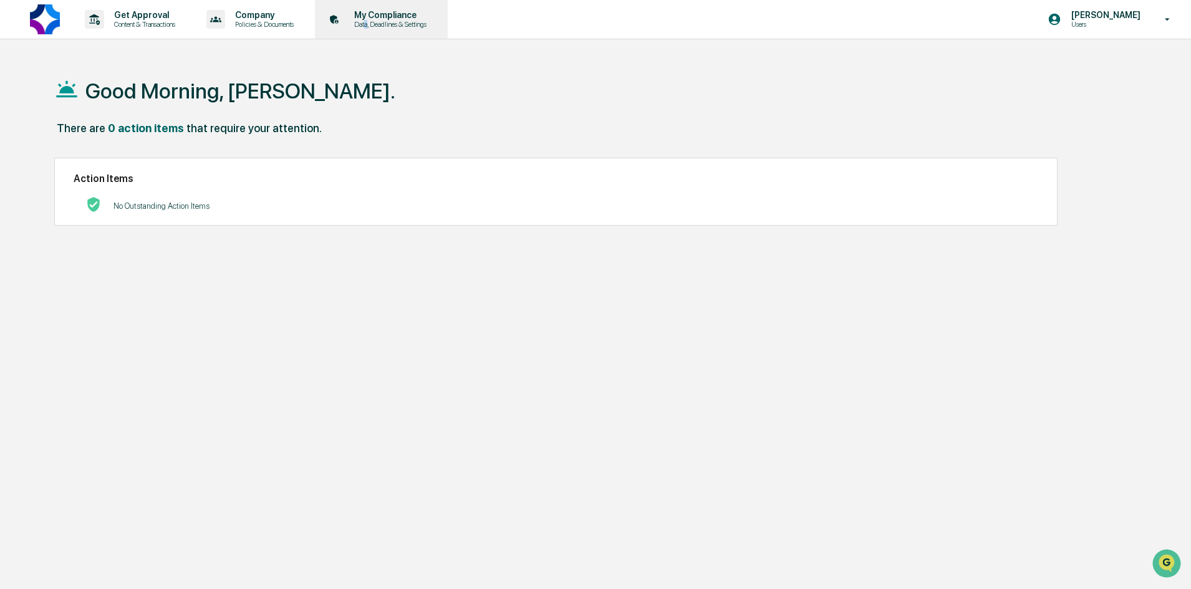
click at [375, 21] on p "Data, Deadlines & Settings" at bounding box center [388, 24] width 89 height 9
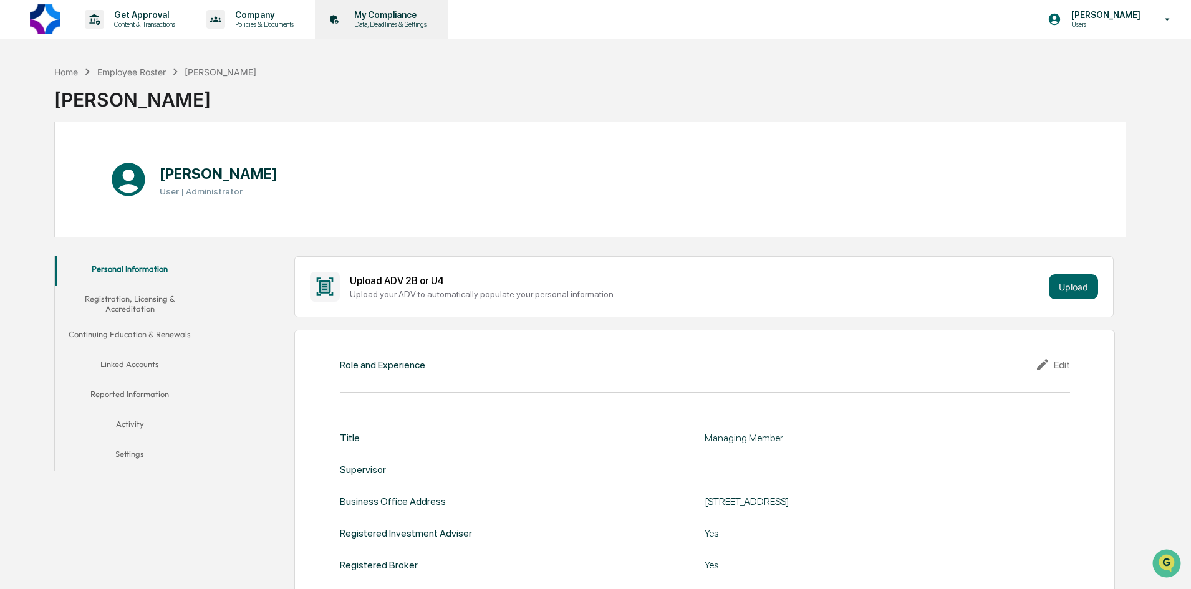
click at [380, 23] on p "Data, Deadlines & Settings" at bounding box center [388, 24] width 89 height 9
click at [392, 13] on p "My Compliance" at bounding box center [388, 15] width 89 height 10
click at [271, 19] on p "Company" at bounding box center [262, 15] width 75 height 10
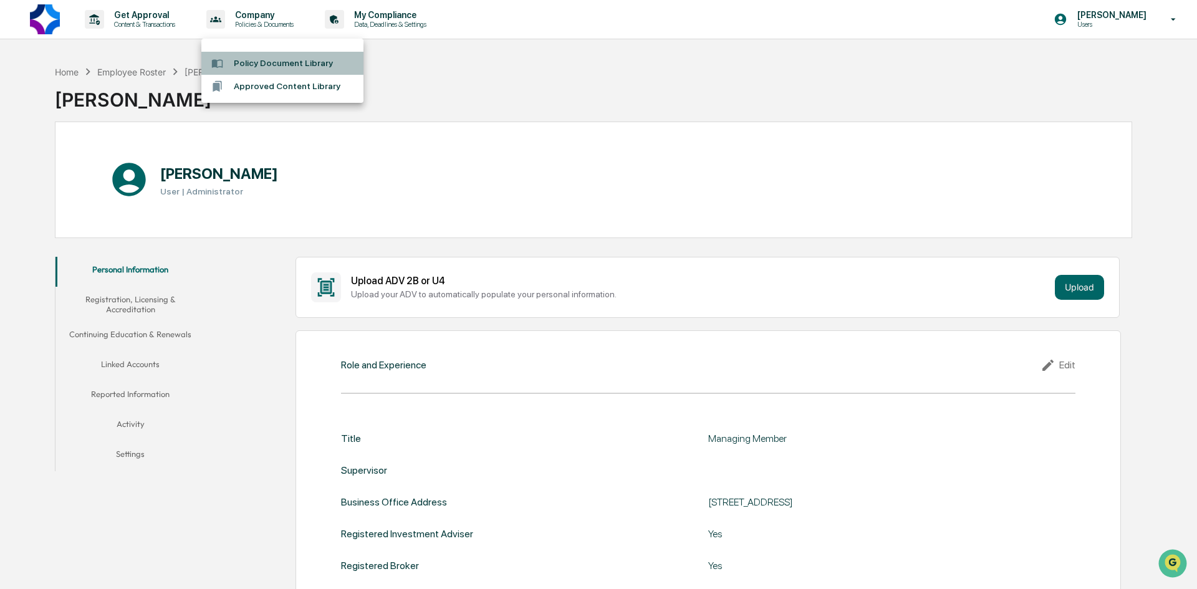
click at [272, 60] on li "Policy Document Library" at bounding box center [282, 63] width 162 height 23
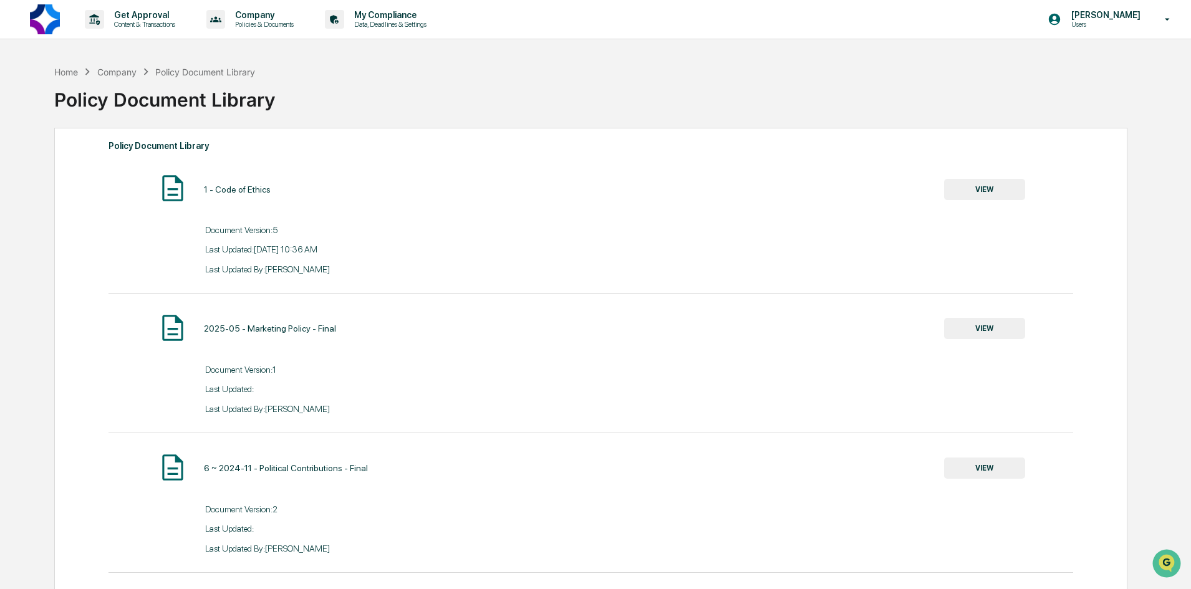
click at [976, 190] on button "VIEW" at bounding box center [984, 189] width 81 height 21
